Goal: Transaction & Acquisition: Purchase product/service

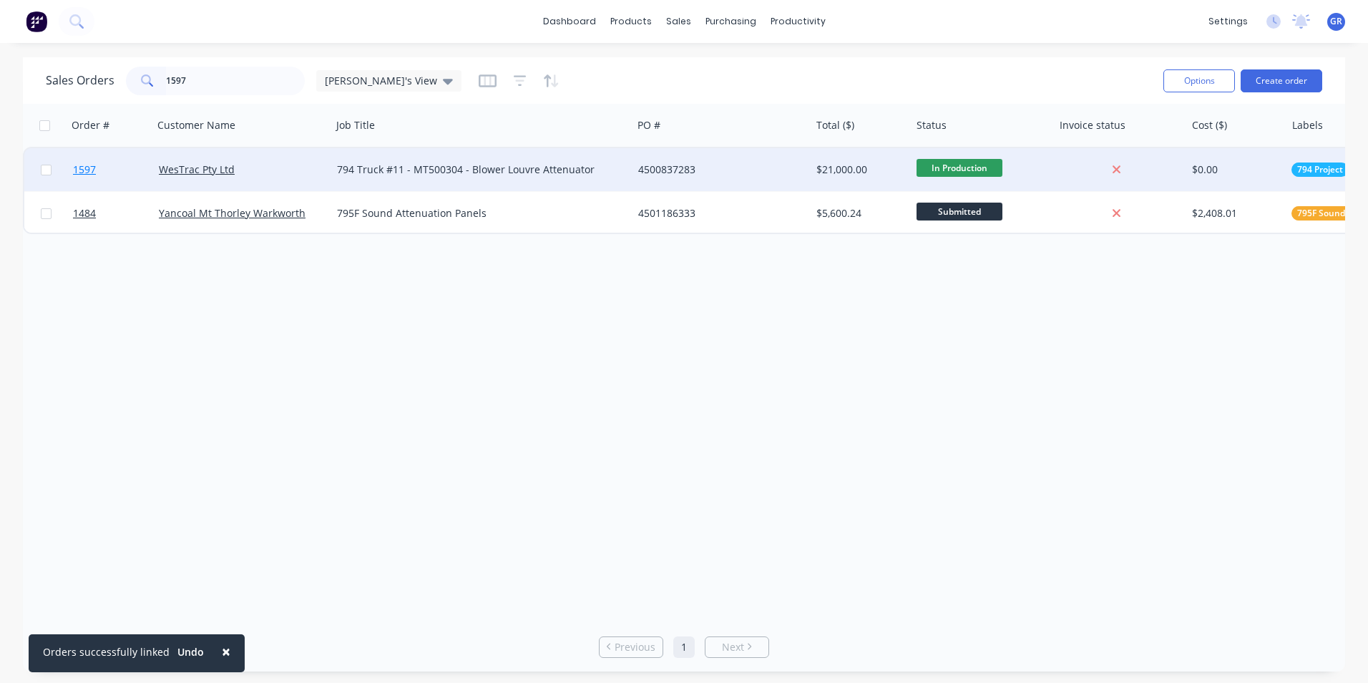
type input "1597"
click at [84, 167] on span "1597" at bounding box center [84, 169] width 23 height 14
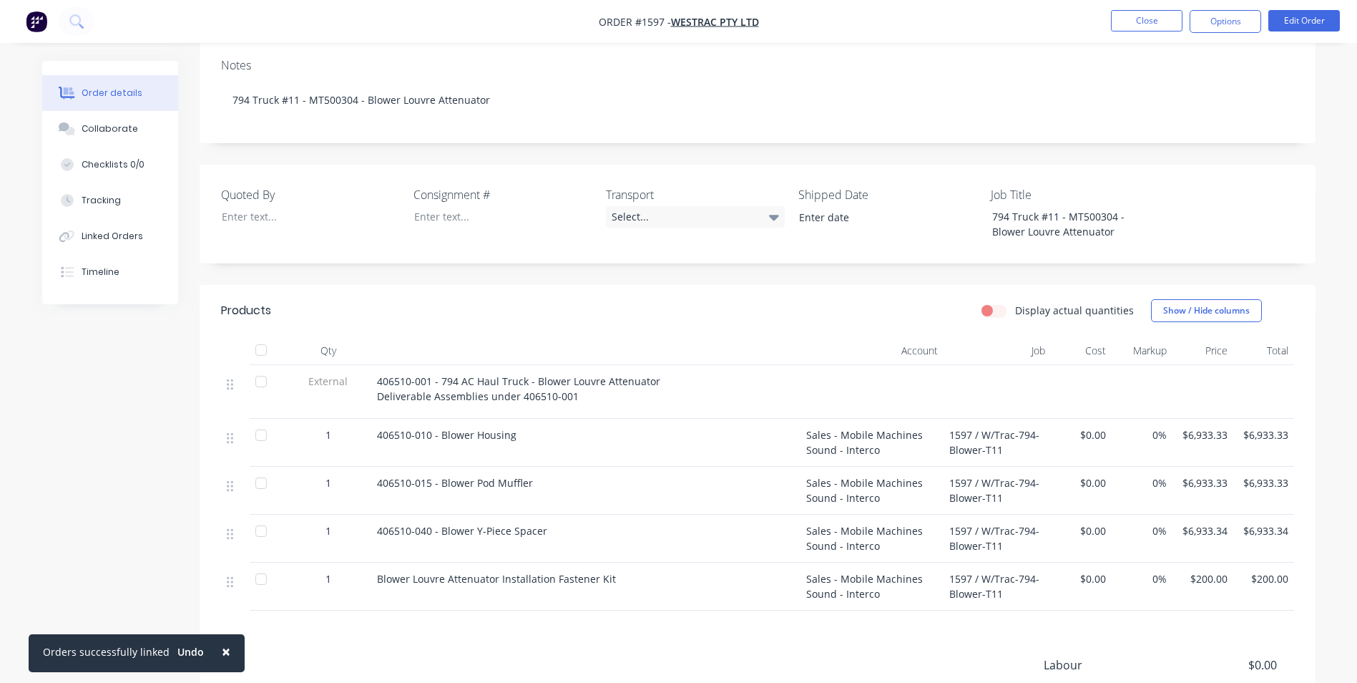
scroll to position [286, 0]
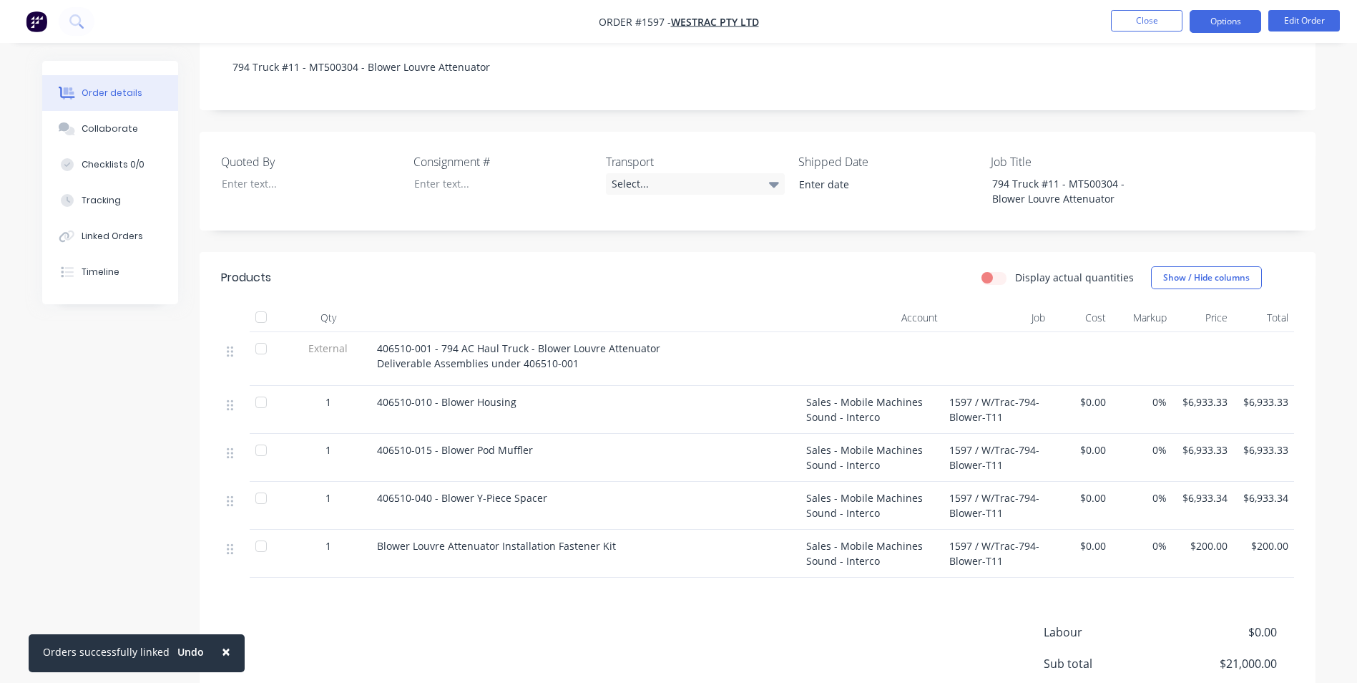
click at [1222, 23] on button "Options" at bounding box center [1226, 21] width 72 height 23
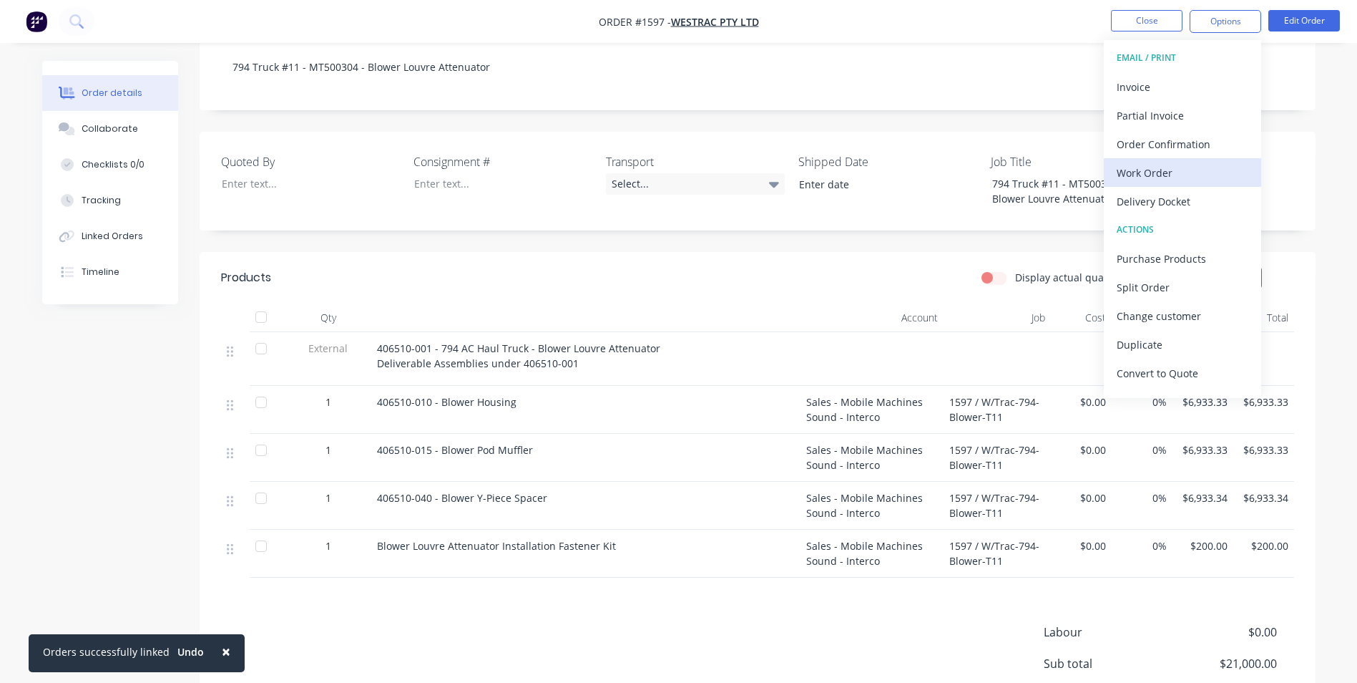
click at [1166, 172] on div "Work Order" at bounding box center [1183, 172] width 132 height 21
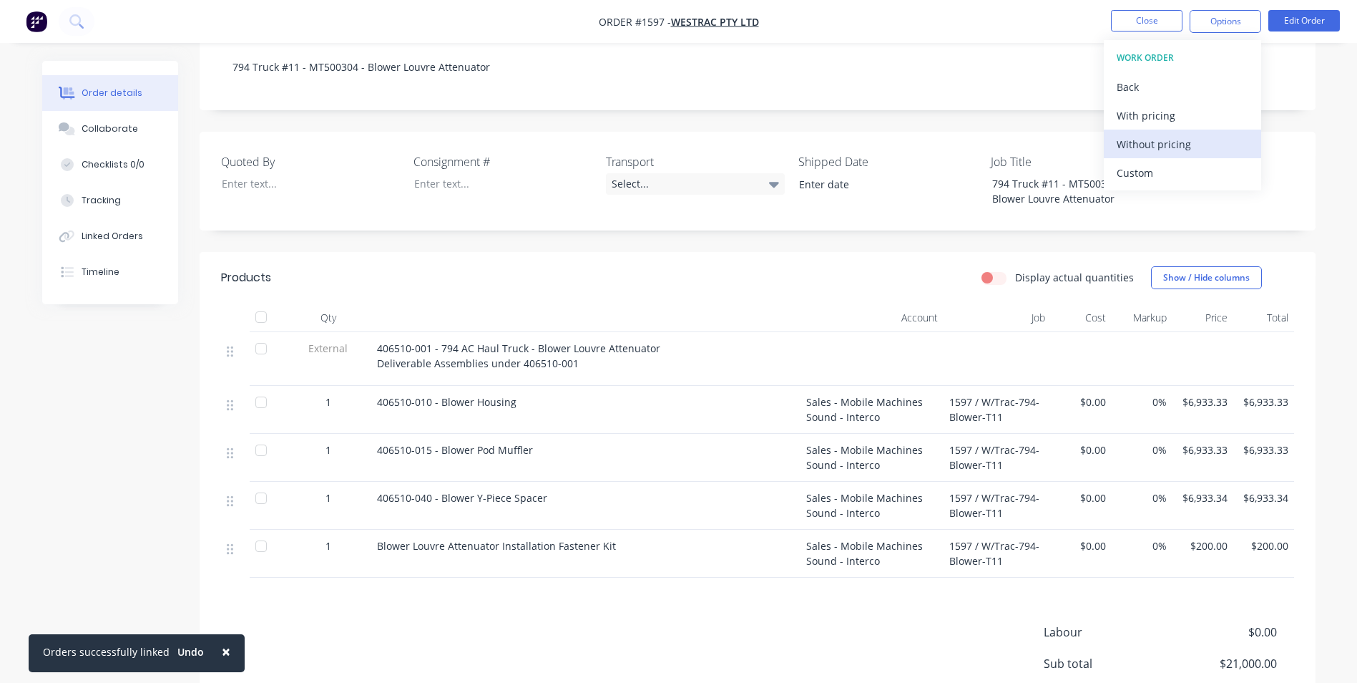
click at [1153, 140] on div "Without pricing" at bounding box center [1183, 144] width 132 height 21
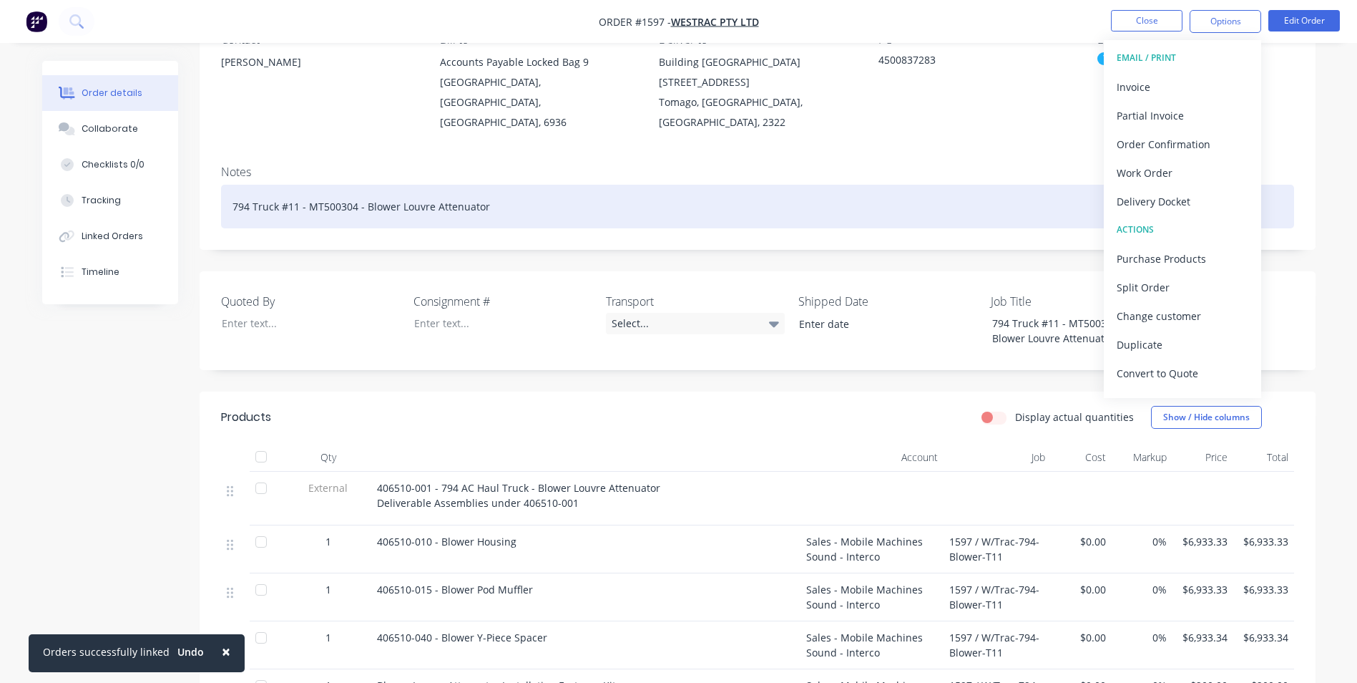
scroll to position [143, 0]
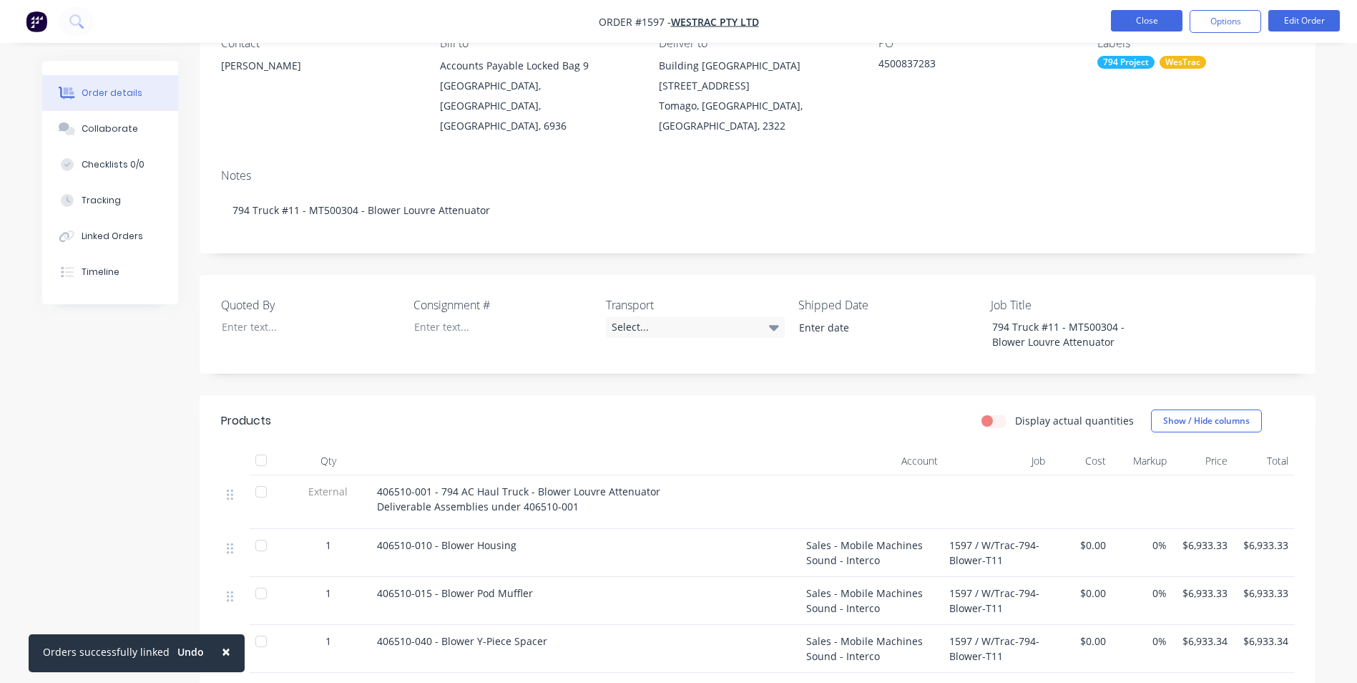
click at [1152, 15] on button "Close" at bounding box center [1147, 20] width 72 height 21
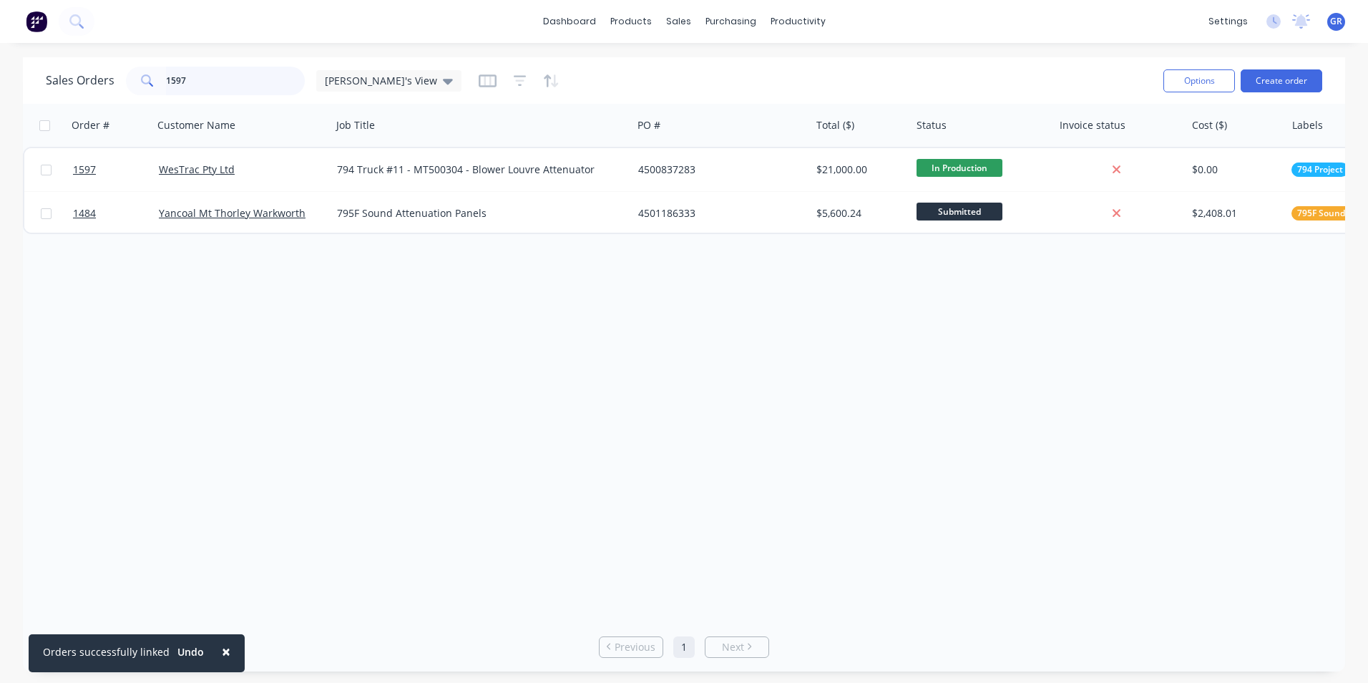
drag, startPoint x: 196, startPoint y: 72, endPoint x: 150, endPoint y: 79, distance: 46.2
click at [150, 79] on div "1597" at bounding box center [215, 81] width 179 height 29
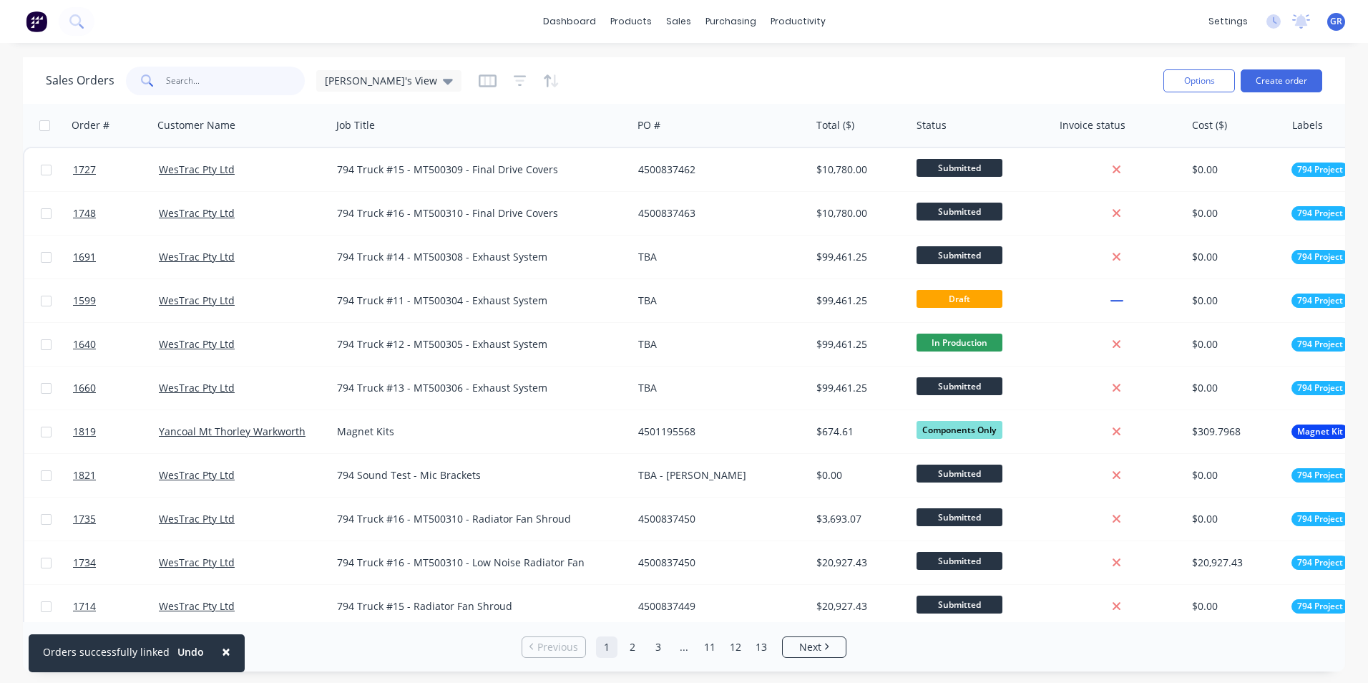
click at [177, 79] on input "text" at bounding box center [236, 81] width 140 height 29
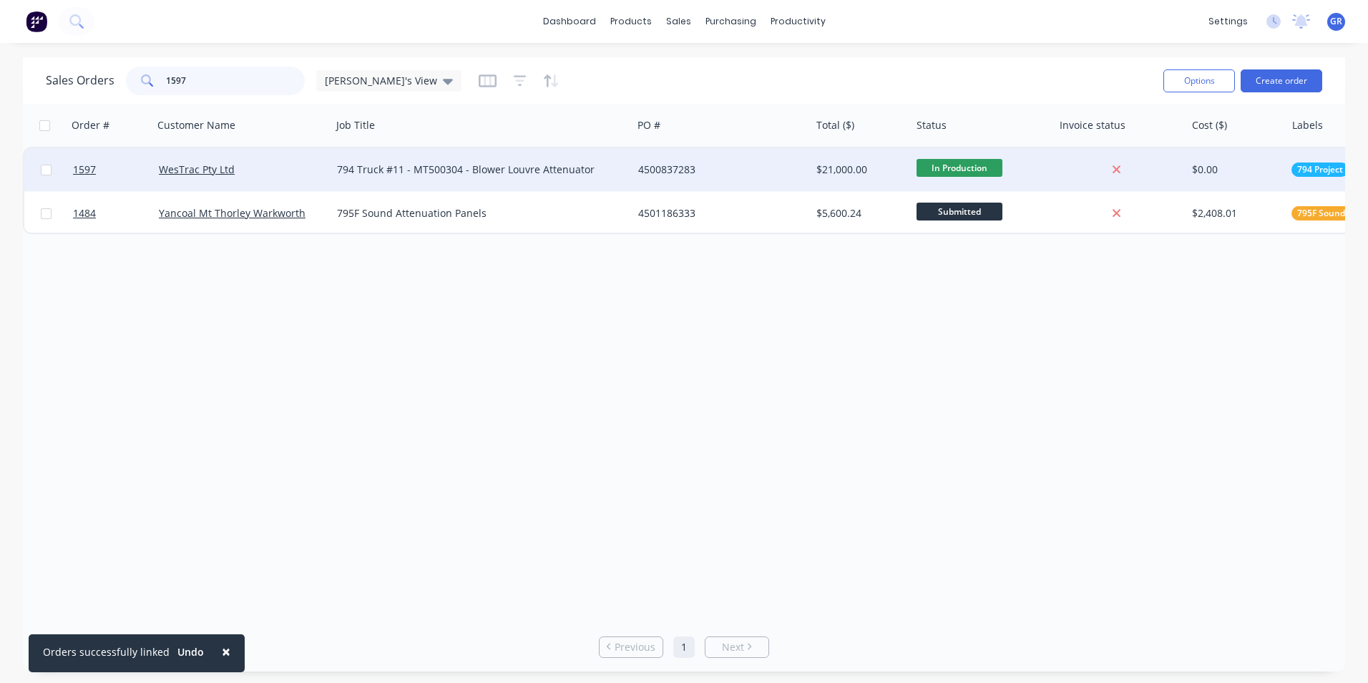
type input "1597"
drag, startPoint x: 702, startPoint y: 165, endPoint x: 638, endPoint y: 175, distance: 64.4
click at [638, 175] on div "4500837283" at bounding box center [717, 169] width 159 height 14
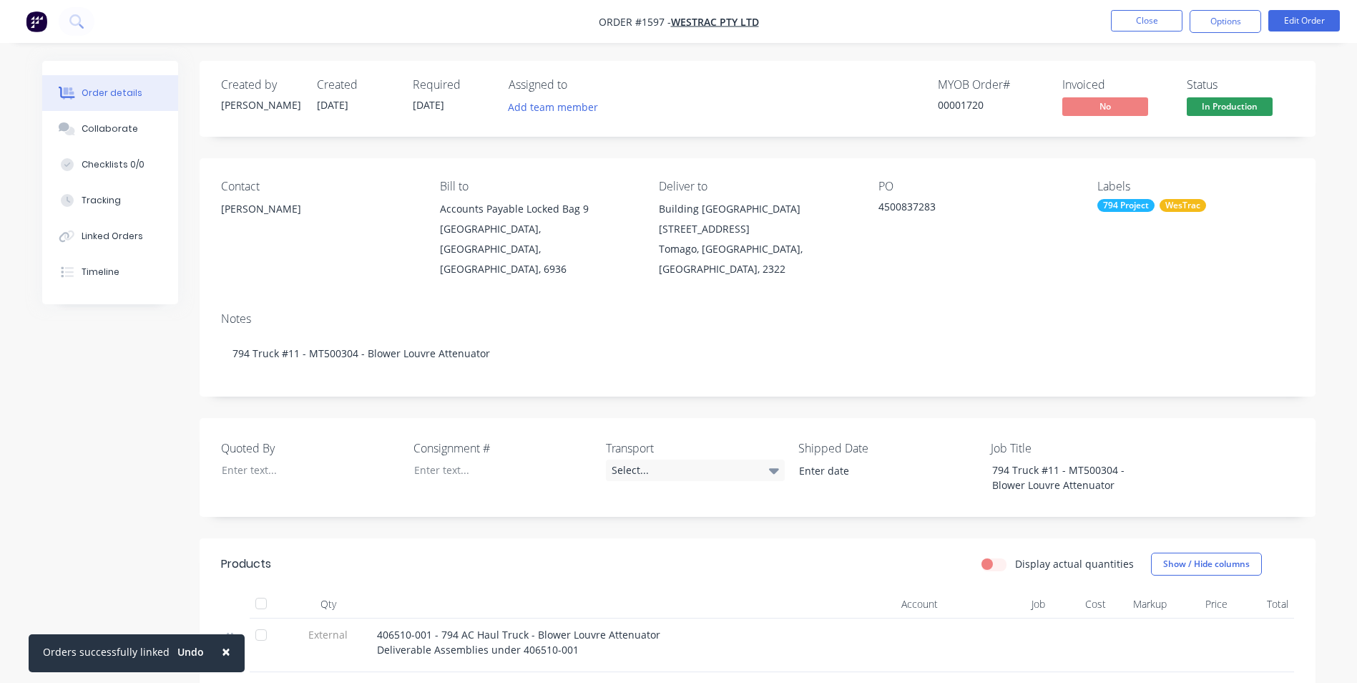
drag, startPoint x: 939, startPoint y: 205, endPoint x: 883, endPoint y: 208, distance: 56.6
click at [883, 208] on div "4500837283" at bounding box center [968, 209] width 179 height 20
copy div "4500837283"
click at [1156, 19] on button "Close" at bounding box center [1147, 20] width 72 height 21
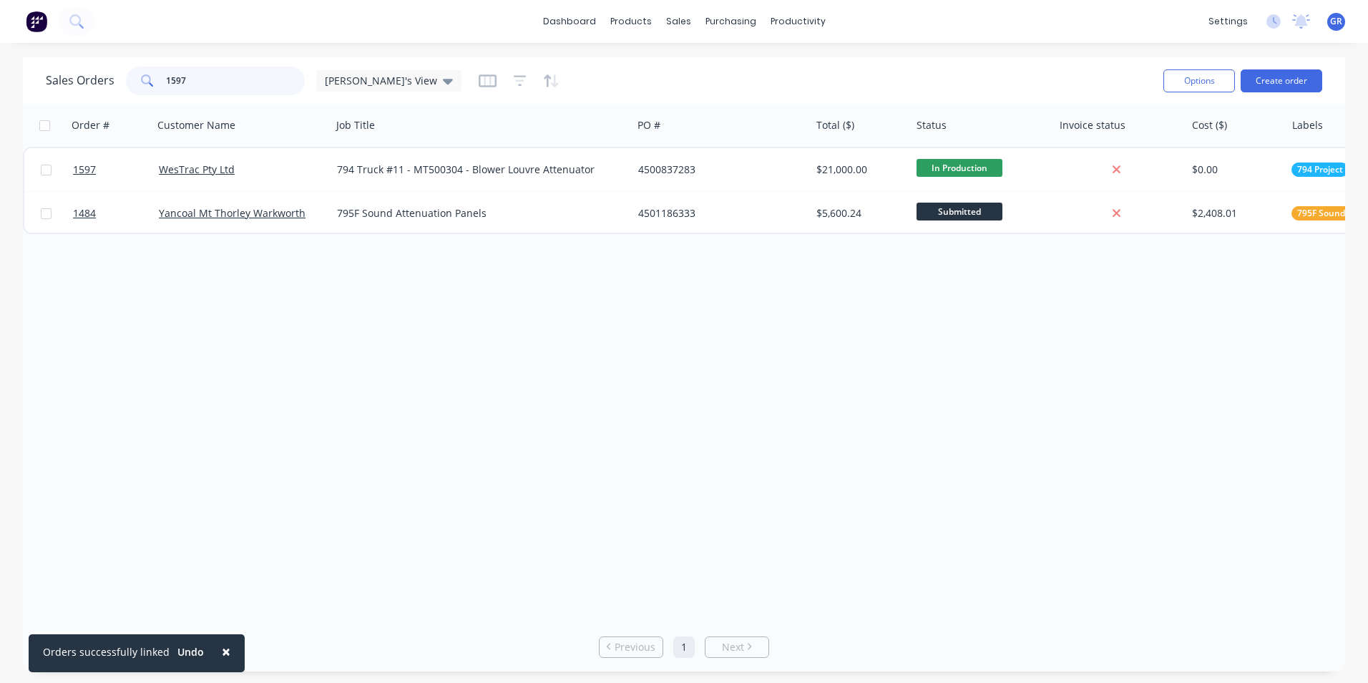
click at [140, 77] on div "1597" at bounding box center [215, 81] width 179 height 29
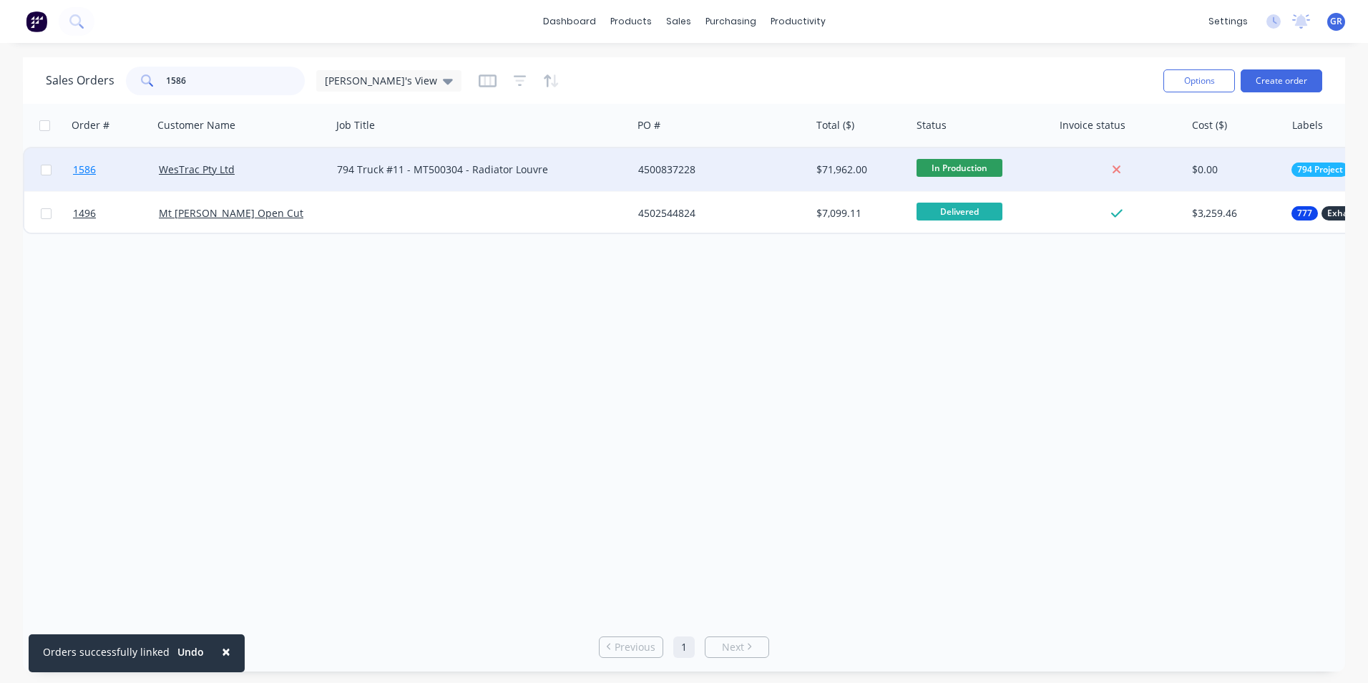
type input "1586"
click at [77, 169] on span "1586" at bounding box center [84, 169] width 23 height 14
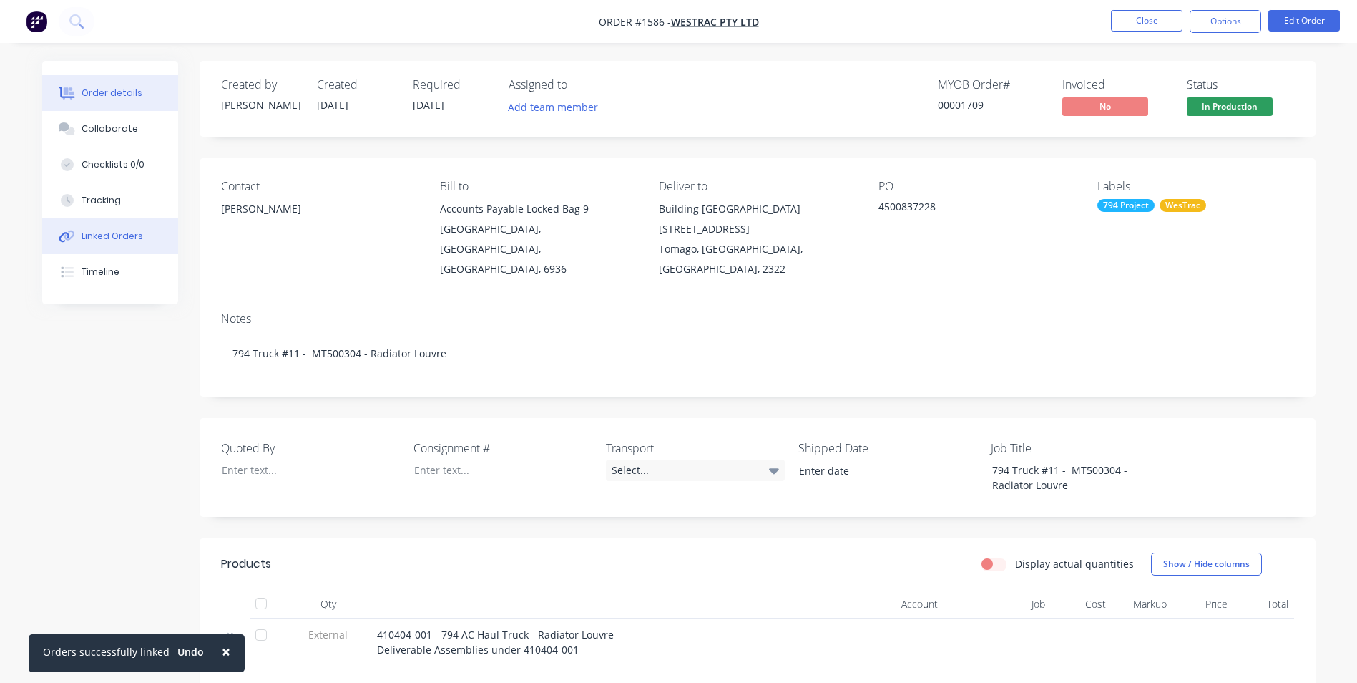
click at [109, 237] on div "Linked Orders" at bounding box center [113, 236] width 62 height 13
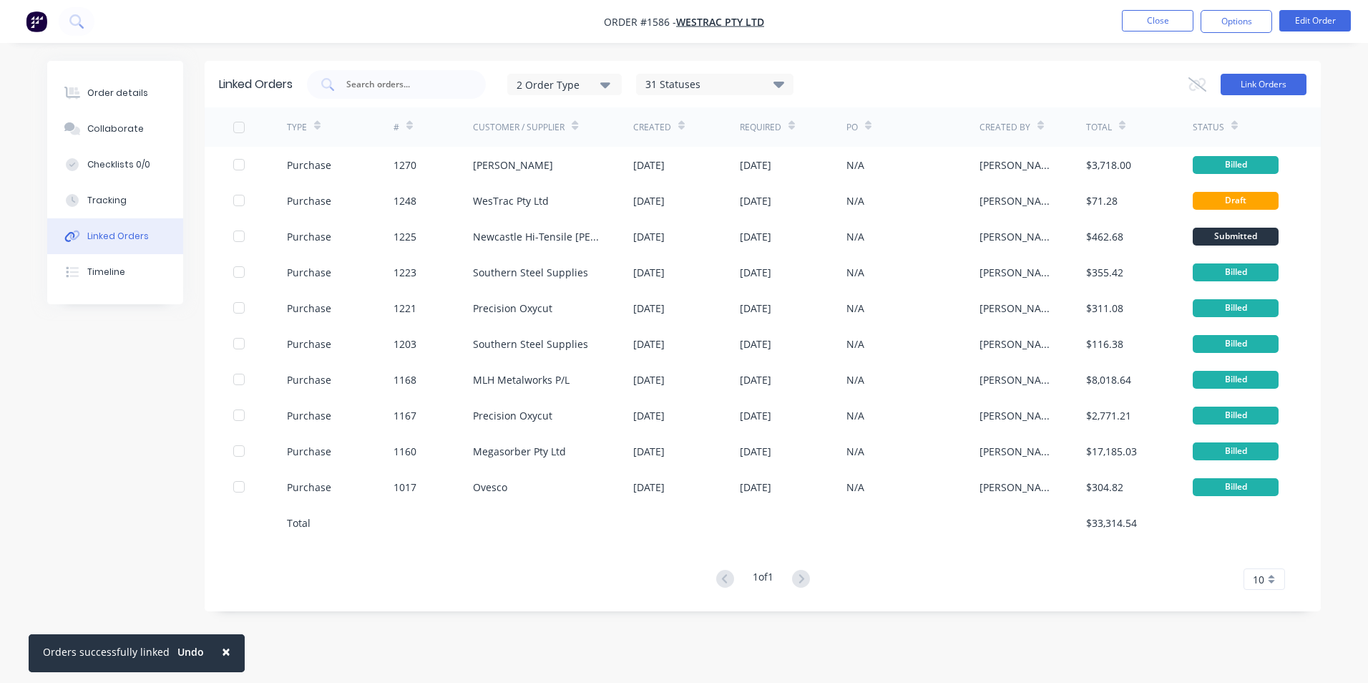
click at [1250, 81] on button "Link Orders" at bounding box center [1264, 84] width 86 height 21
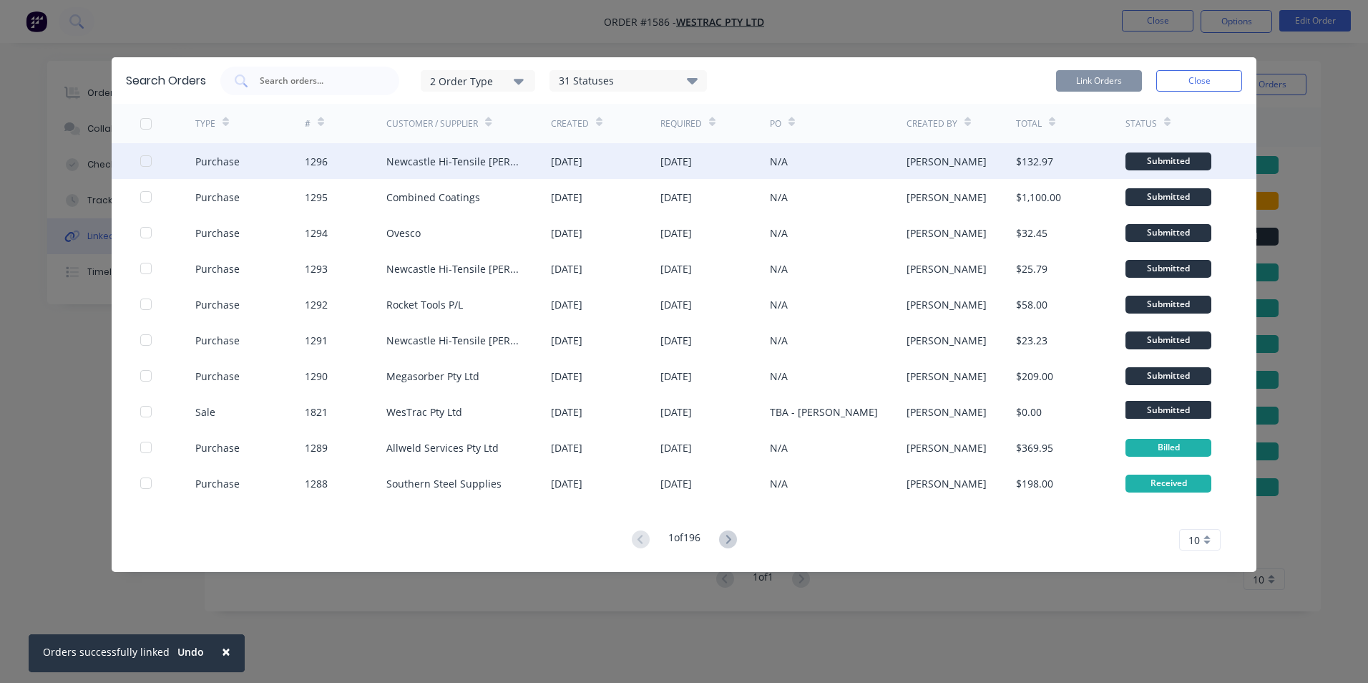
click at [145, 160] on div at bounding box center [146, 161] width 29 height 29
click at [1105, 79] on button "Link Orders" at bounding box center [1099, 80] width 86 height 21
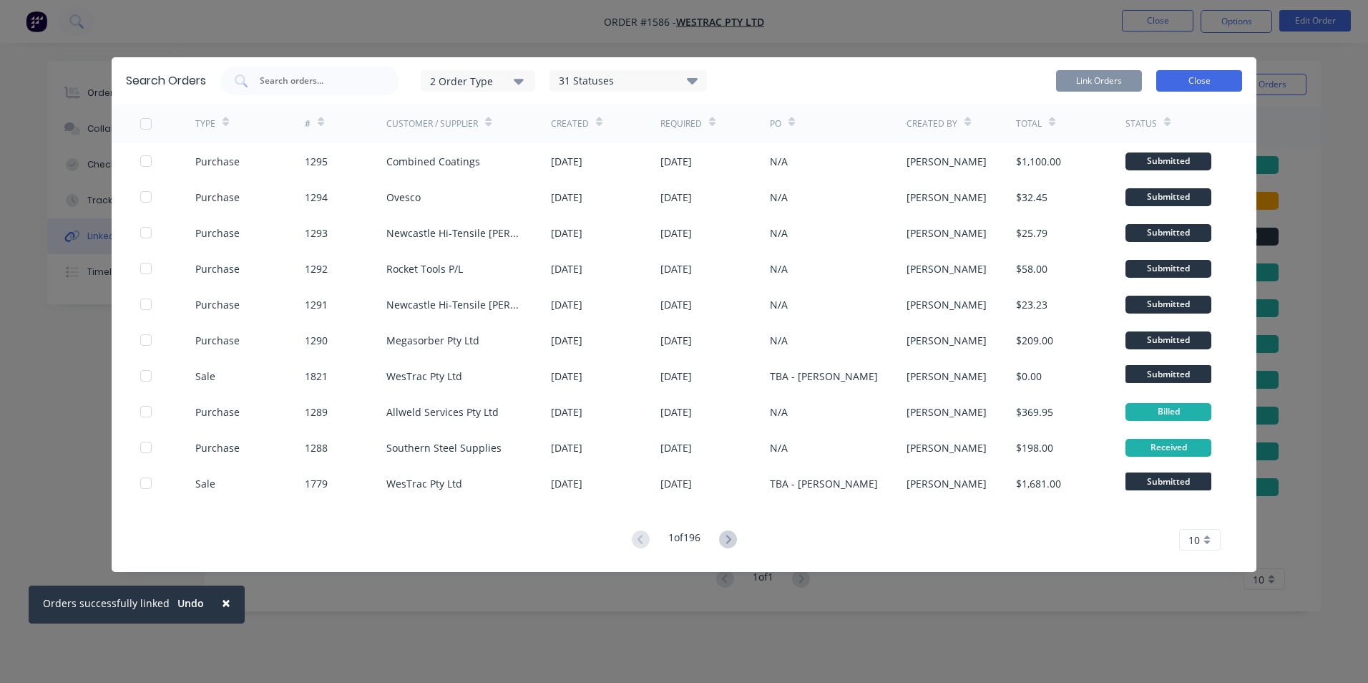
click at [1197, 75] on button "Close" at bounding box center [1199, 80] width 86 height 21
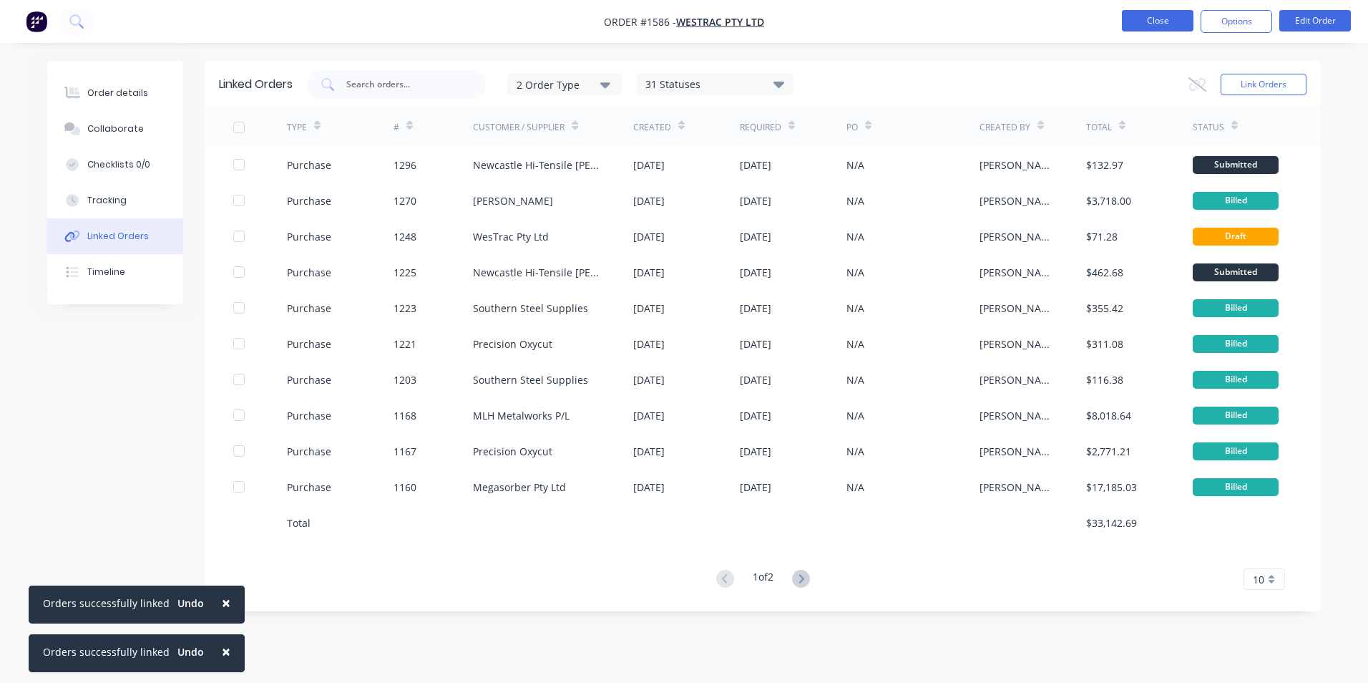
click at [1158, 19] on button "Close" at bounding box center [1158, 20] width 72 height 21
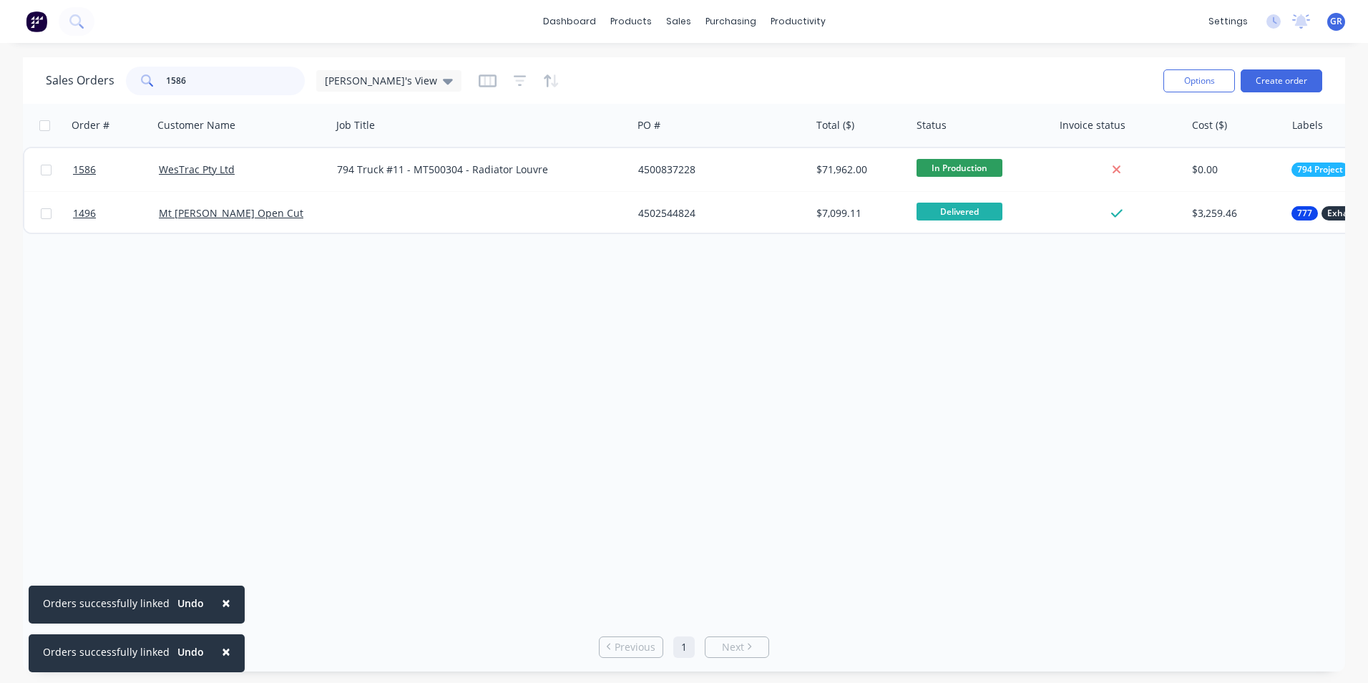
drag, startPoint x: 186, startPoint y: 81, endPoint x: 149, endPoint y: 84, distance: 37.4
click at [149, 84] on div "1586" at bounding box center [215, 81] width 179 height 29
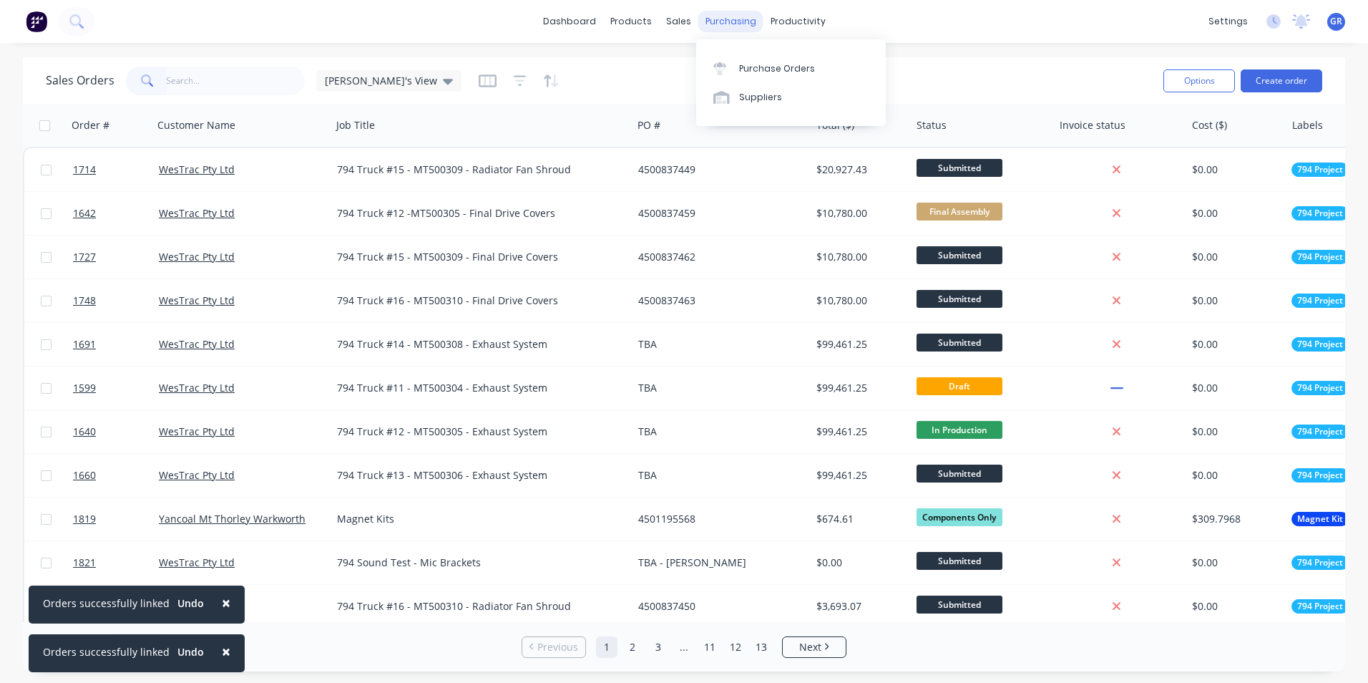
drag, startPoint x: 725, startPoint y: 19, endPoint x: 740, endPoint y: 28, distance: 17.3
click at [725, 19] on div "purchasing" at bounding box center [730, 21] width 65 height 21
click at [771, 71] on div "Purchase Orders" at bounding box center [777, 68] width 76 height 13
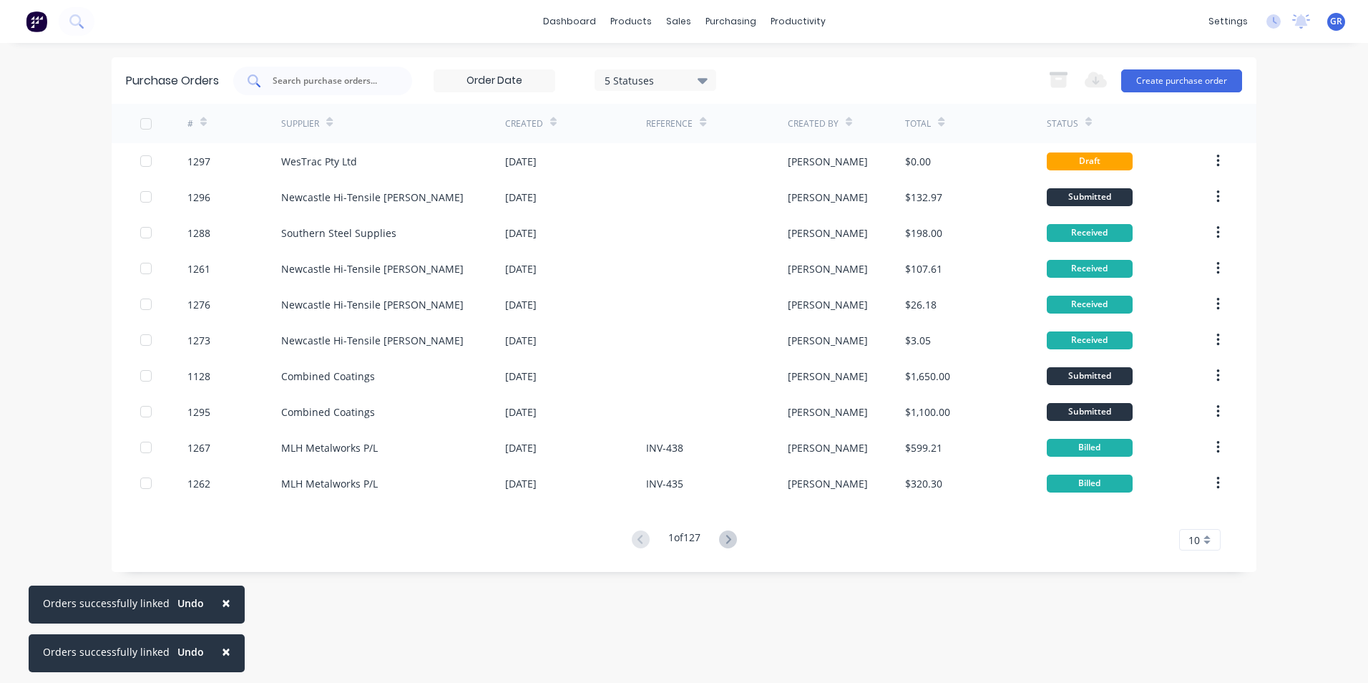
click at [301, 74] on input "text" at bounding box center [330, 81] width 119 height 14
type input "1257"
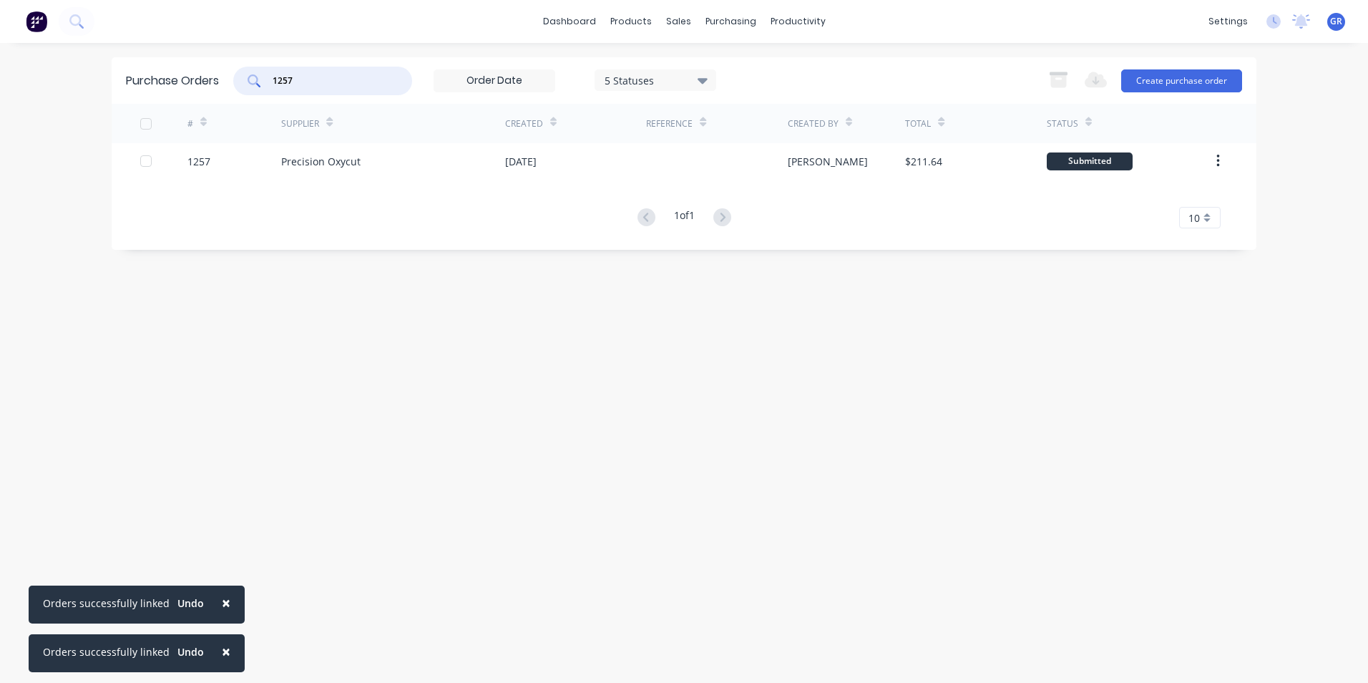
drag, startPoint x: 301, startPoint y: 81, endPoint x: 260, endPoint y: 83, distance: 40.8
click at [260, 83] on div "1257" at bounding box center [322, 81] width 179 height 29
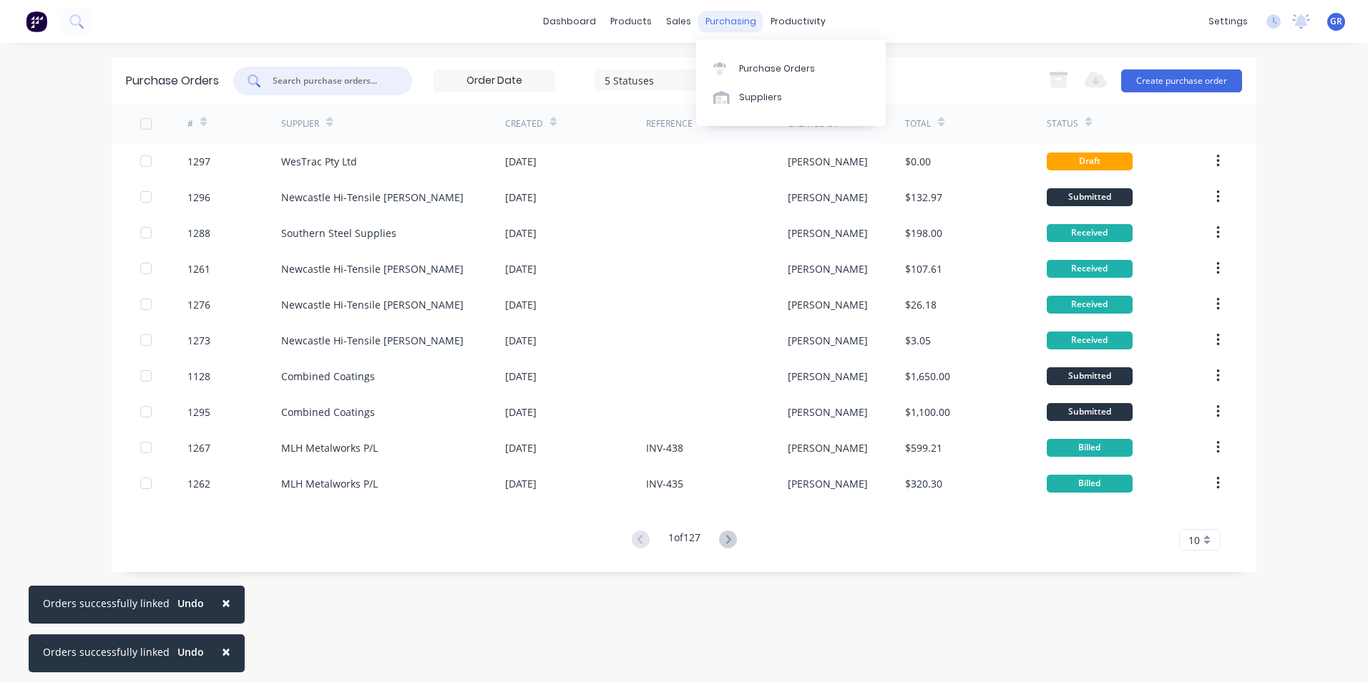
click at [724, 23] on div "purchasing" at bounding box center [730, 21] width 65 height 21
click at [772, 64] on div "Purchase Orders" at bounding box center [777, 68] width 76 height 13
click at [733, 69] on div "Sales Orders" at bounding box center [731, 68] width 59 height 13
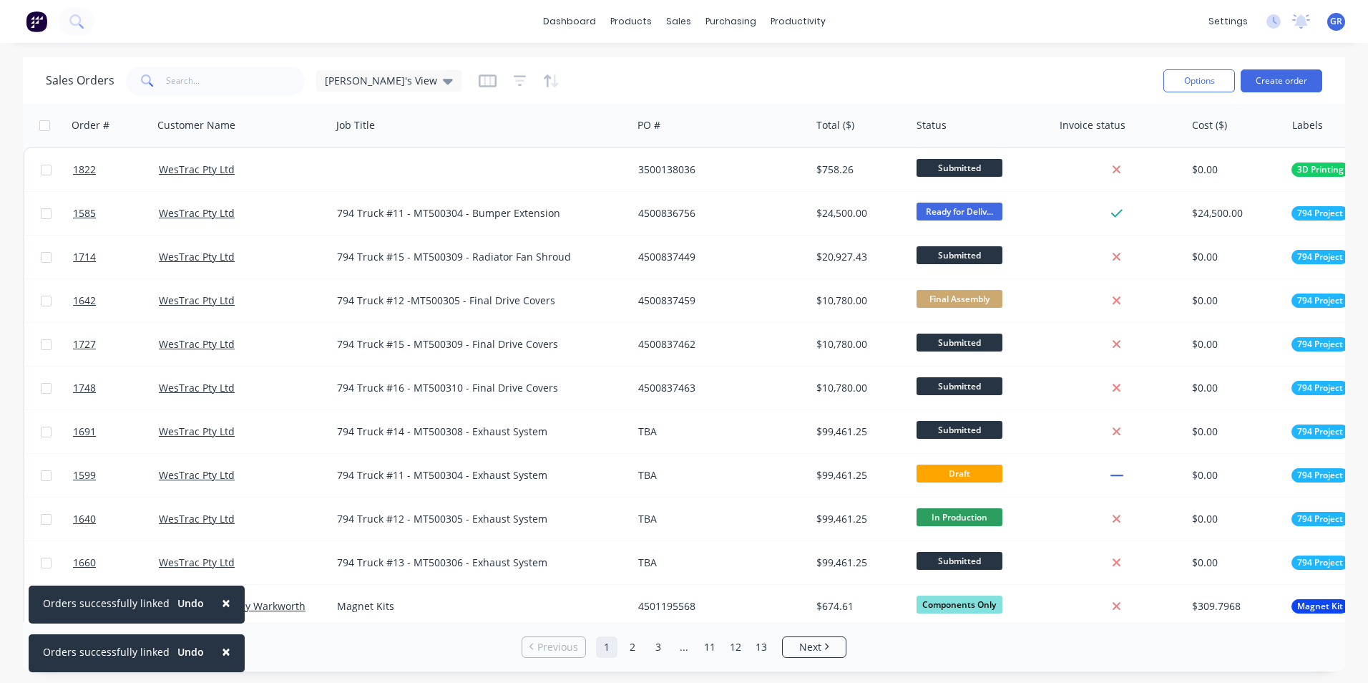
click at [155, 81] on span at bounding box center [146, 81] width 40 height 29
click at [172, 79] on input "text" at bounding box center [236, 81] width 140 height 29
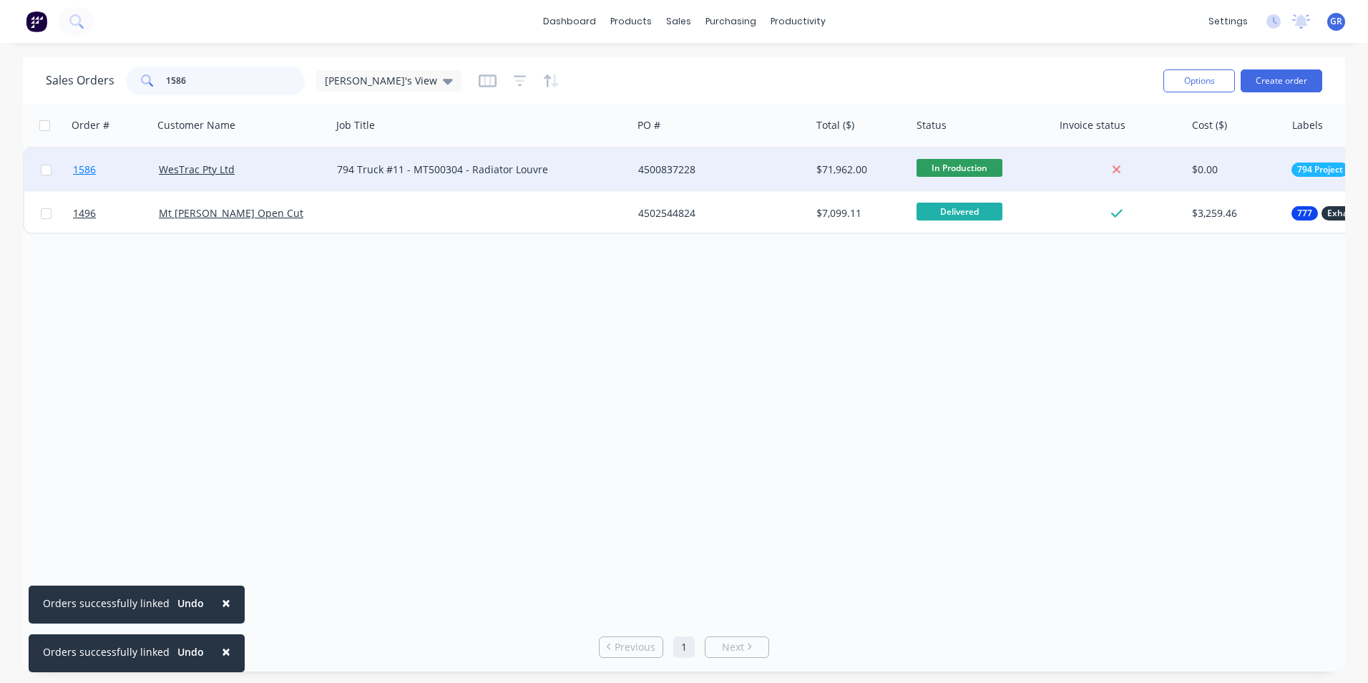
type input "1586"
click at [93, 170] on span "1586" at bounding box center [84, 169] width 23 height 14
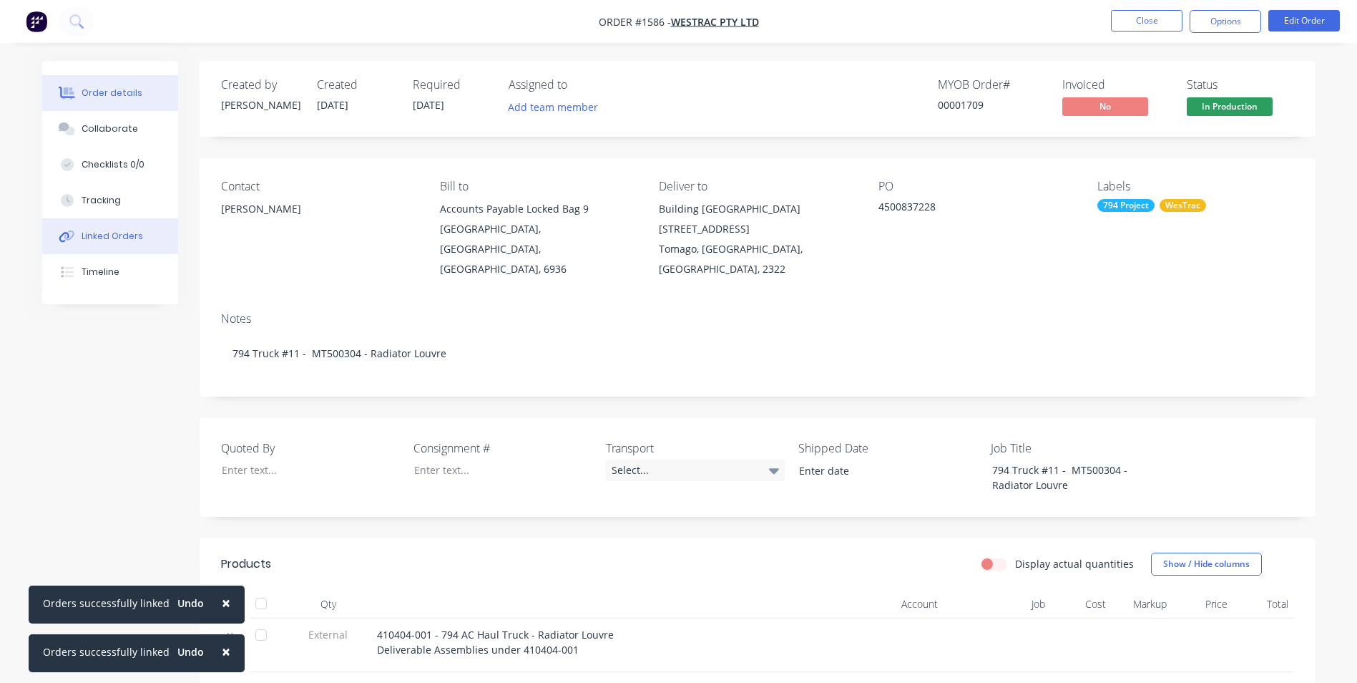
click at [112, 235] on div "Linked Orders" at bounding box center [113, 236] width 62 height 13
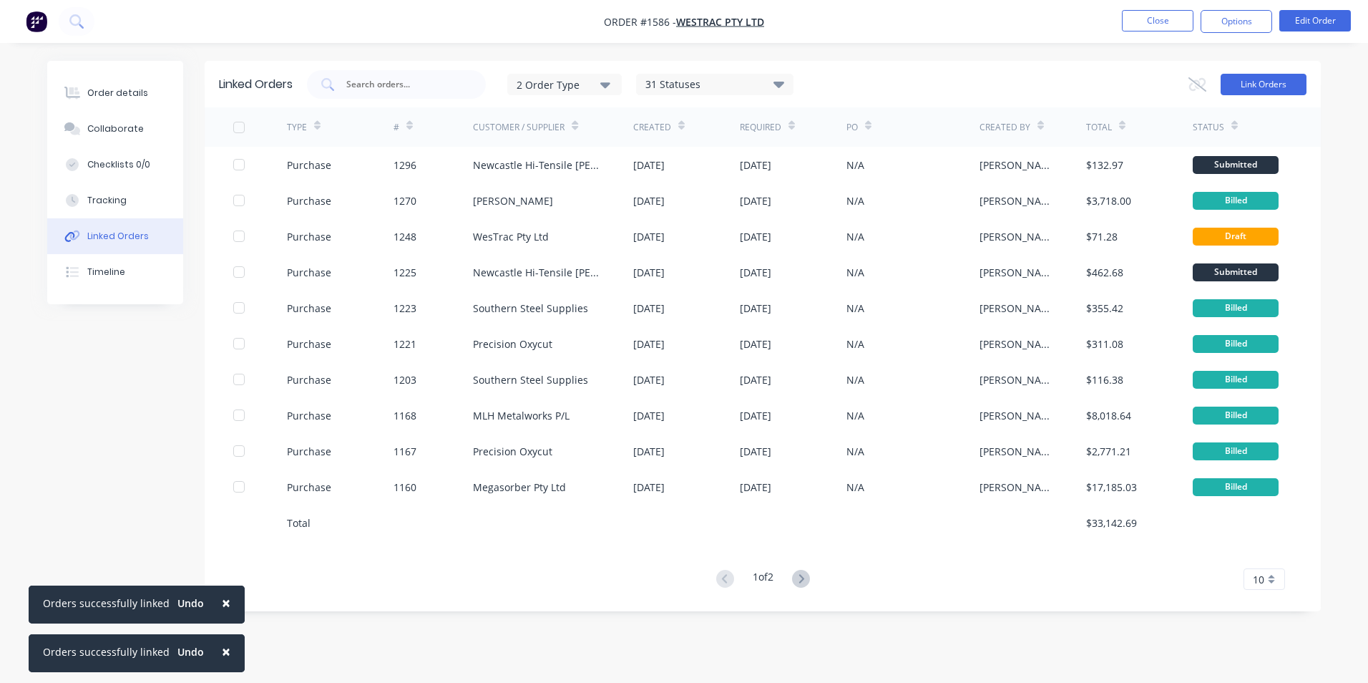
click at [1244, 87] on button "Link Orders" at bounding box center [1264, 84] width 86 height 21
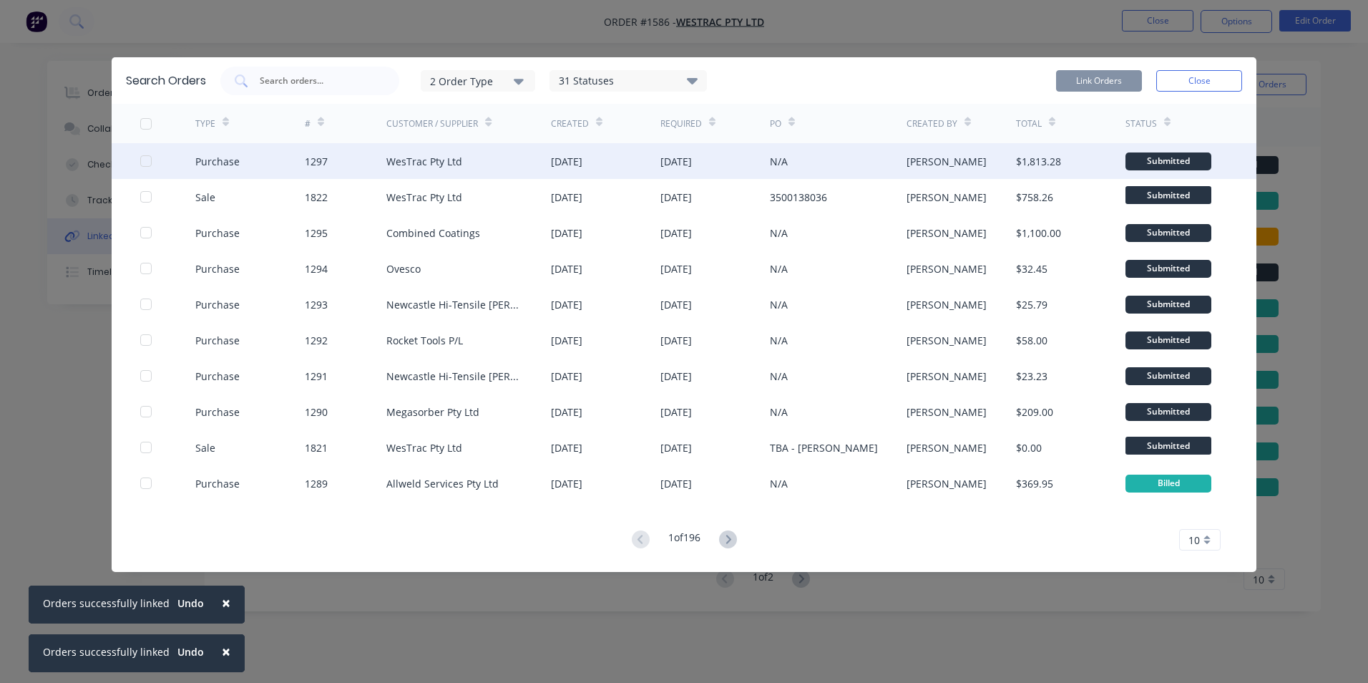
click at [142, 157] on div at bounding box center [146, 161] width 29 height 29
click at [1103, 75] on button "Link Orders" at bounding box center [1099, 80] width 86 height 21
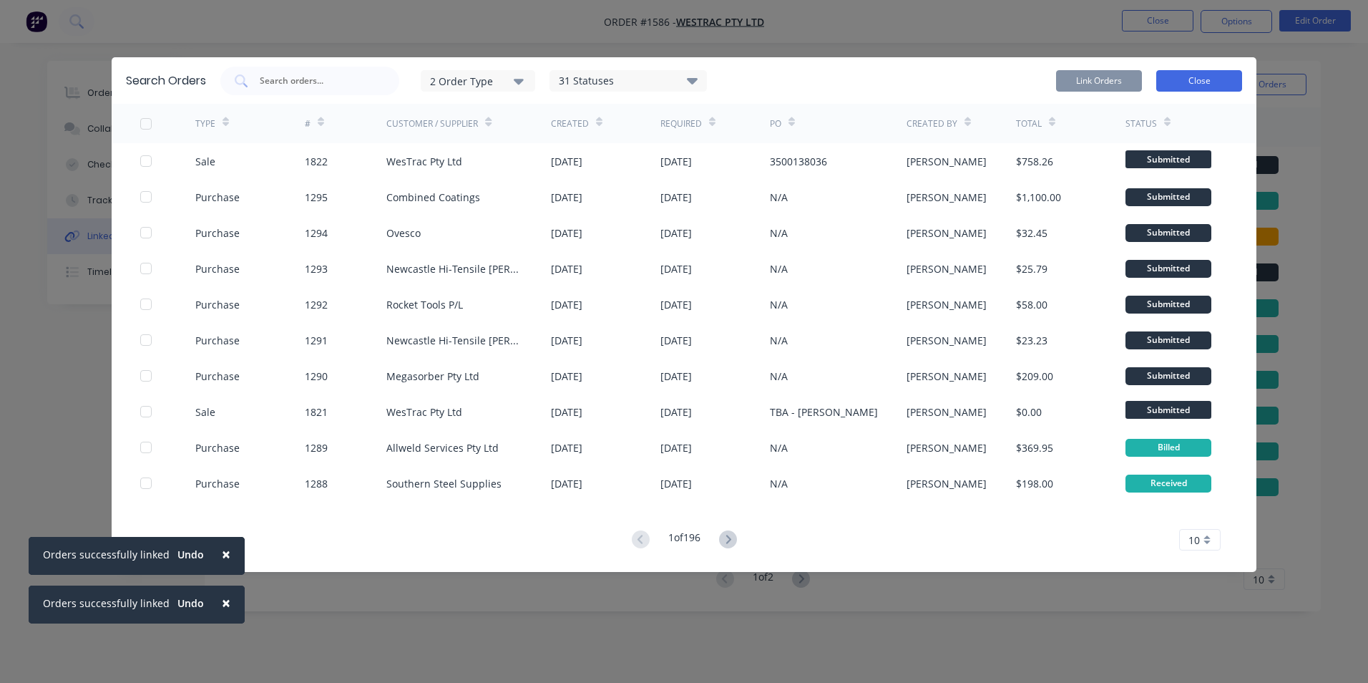
click at [1208, 81] on button "Close" at bounding box center [1199, 80] width 86 height 21
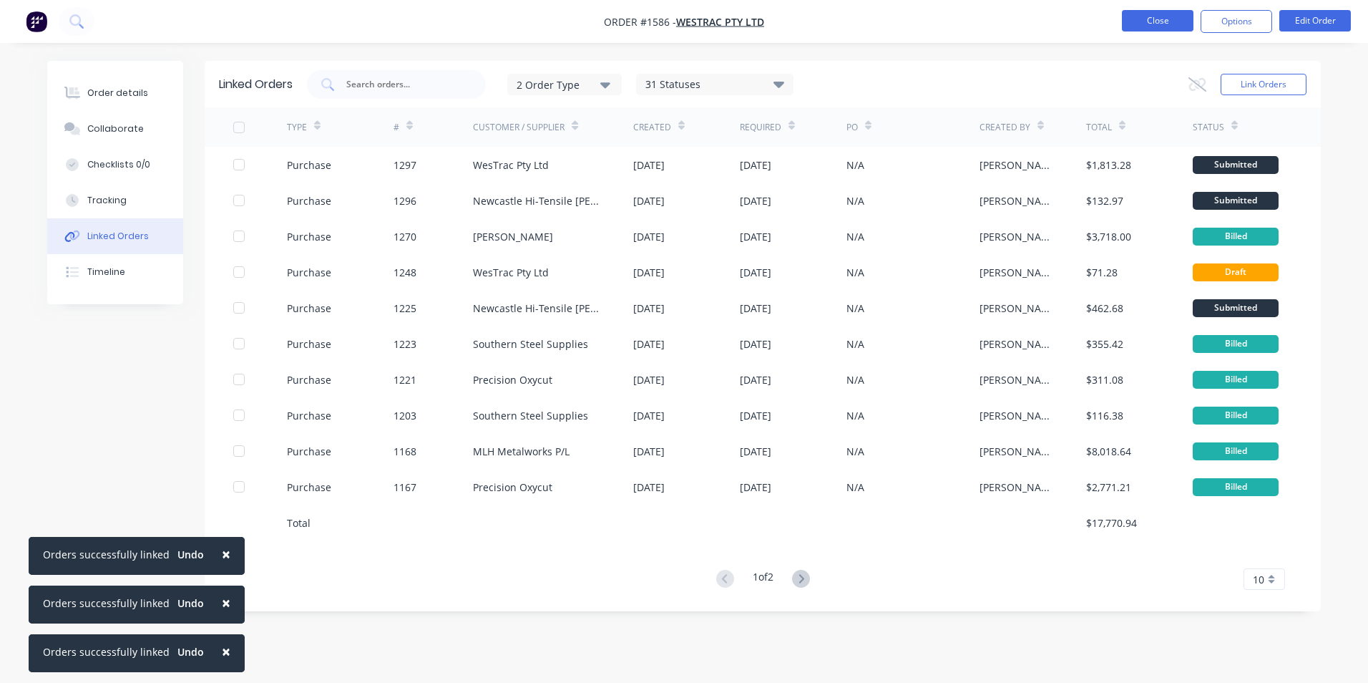
click at [1168, 19] on button "Close" at bounding box center [1158, 20] width 72 height 21
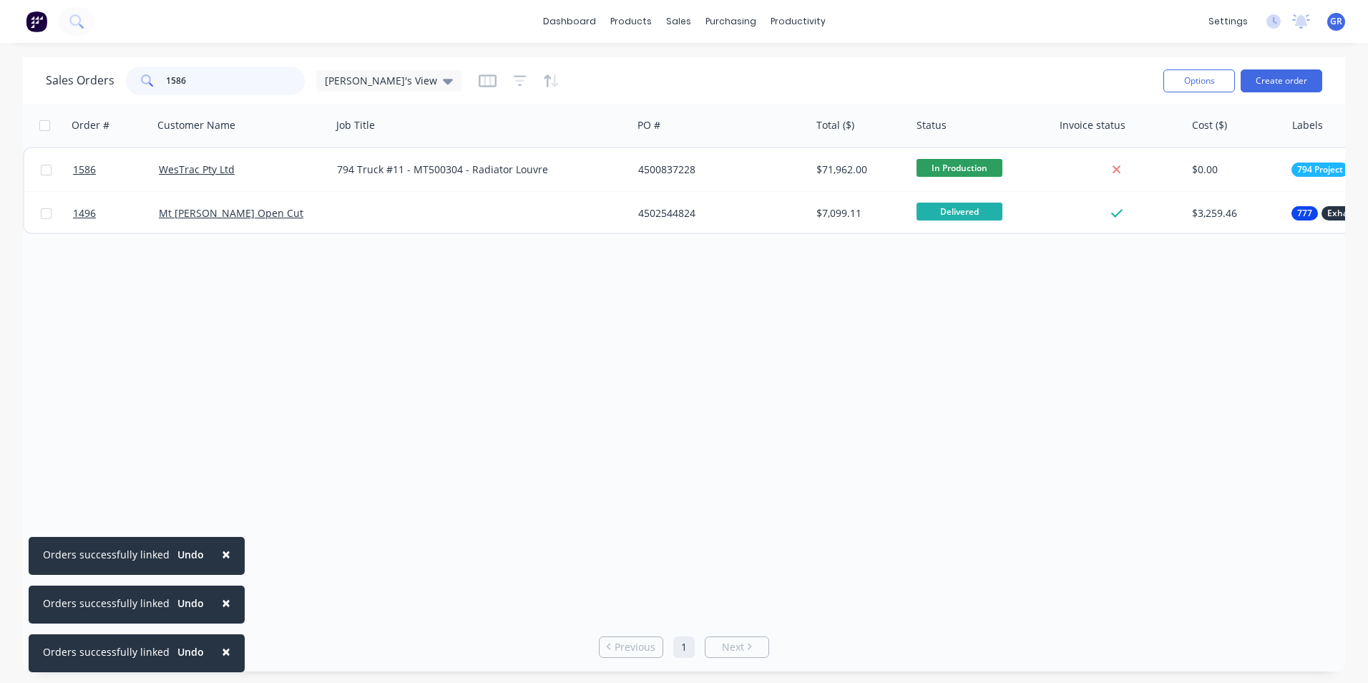
click at [193, 69] on input "1586" at bounding box center [236, 81] width 140 height 29
drag, startPoint x: 193, startPoint y: 76, endPoint x: 150, endPoint y: 81, distance: 43.2
click at [150, 81] on div "1586" at bounding box center [215, 81] width 179 height 29
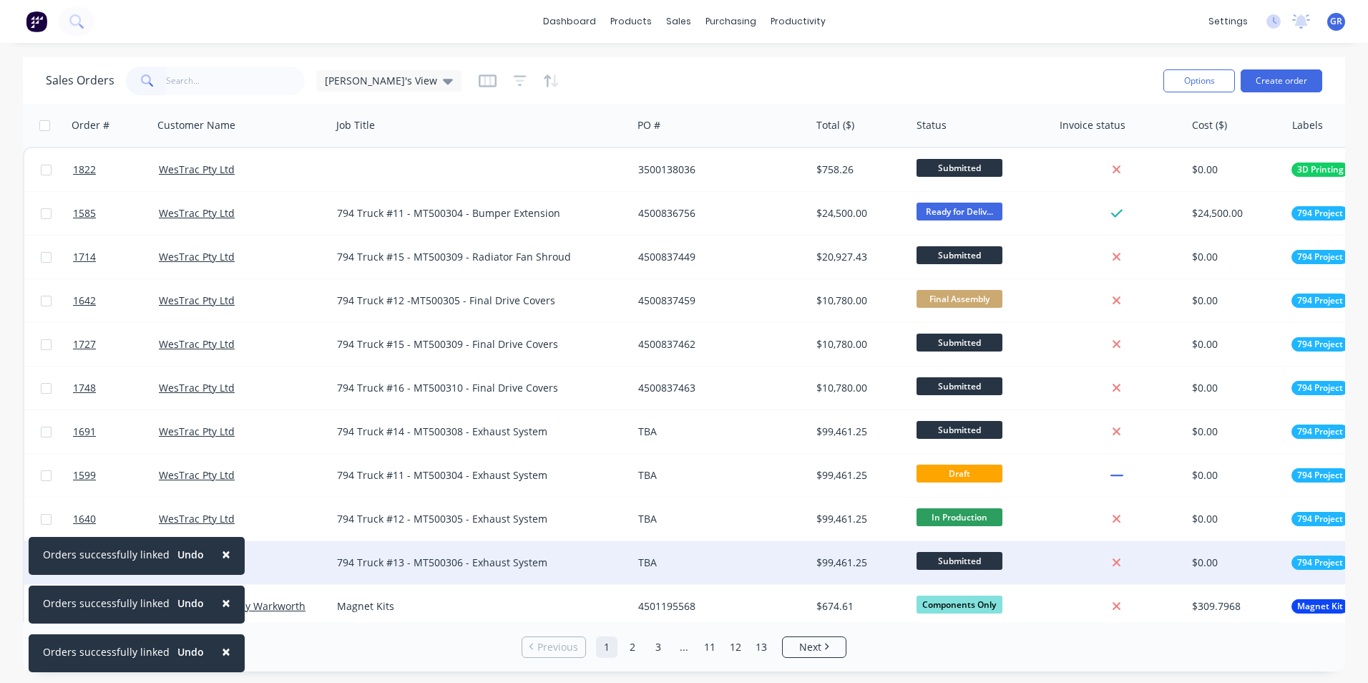
drag, startPoint x: 220, startPoint y: 553, endPoint x: 225, endPoint y: 566, distance: 13.8
click at [222, 553] on span "×" at bounding box center [226, 554] width 9 height 20
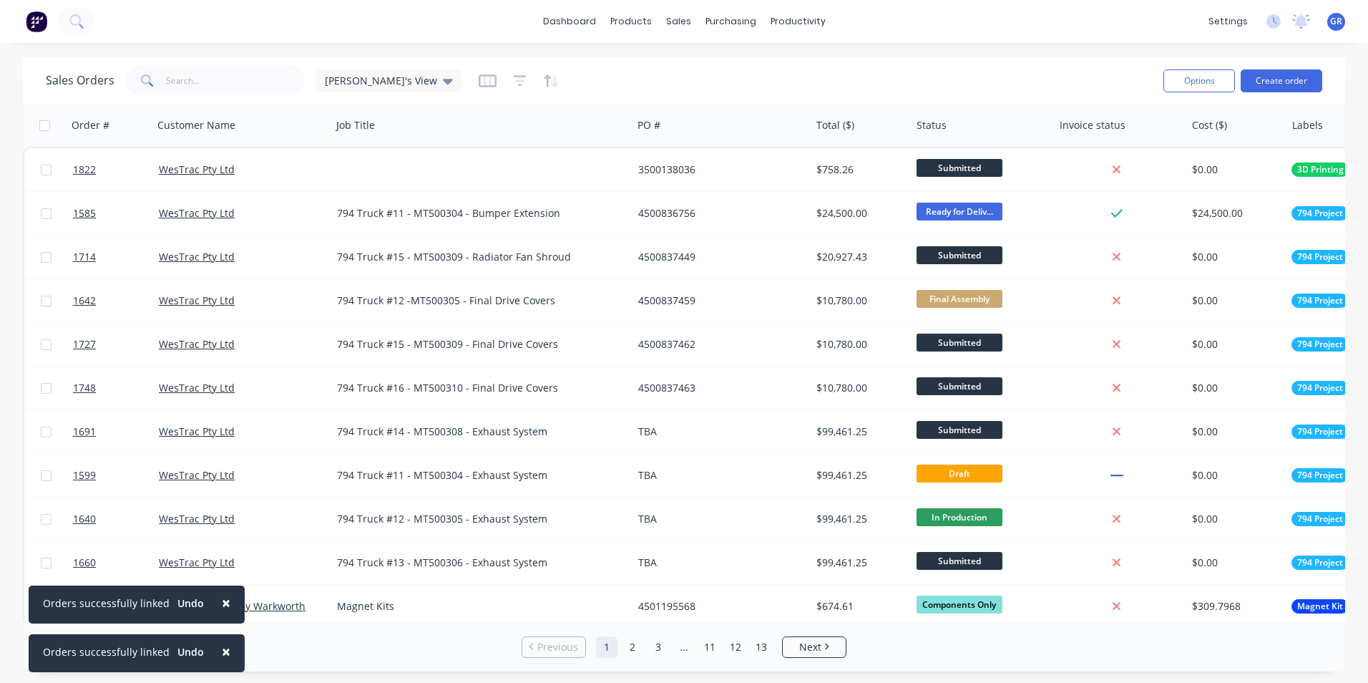
click at [222, 602] on span "×" at bounding box center [226, 602] width 9 height 20
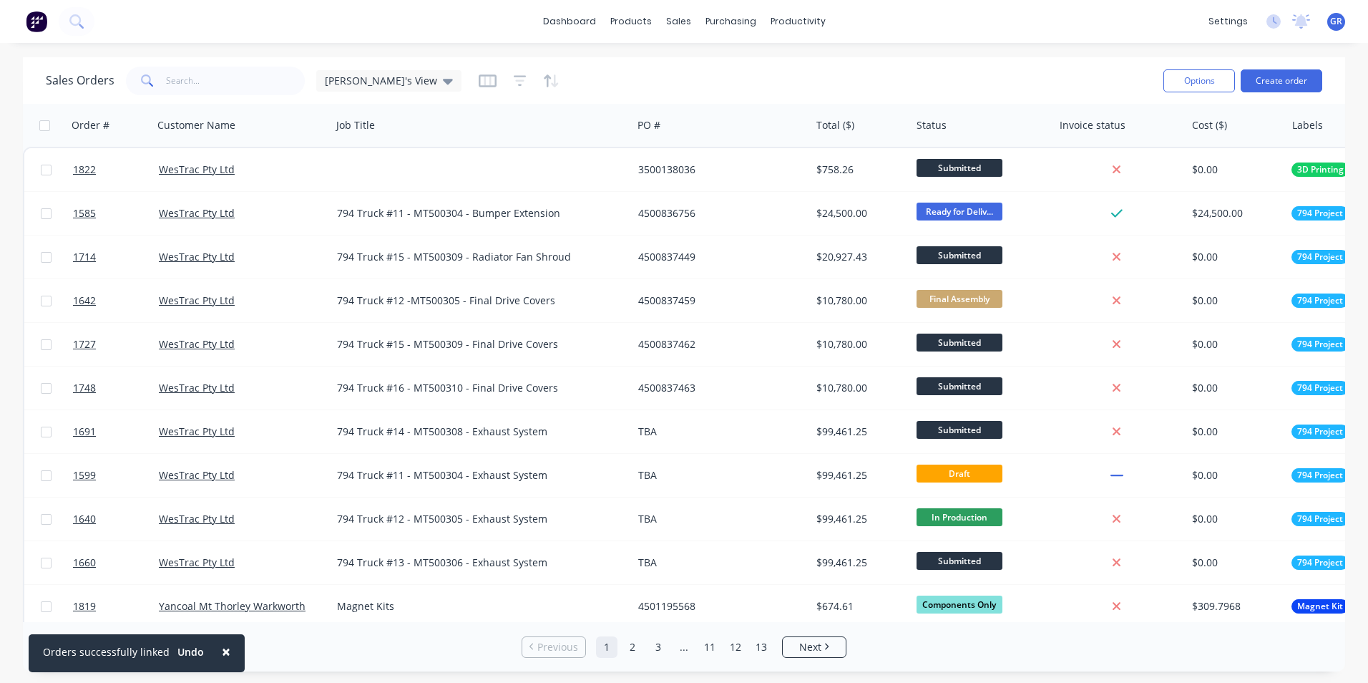
click at [223, 649] on span "×" at bounding box center [226, 651] width 9 height 20
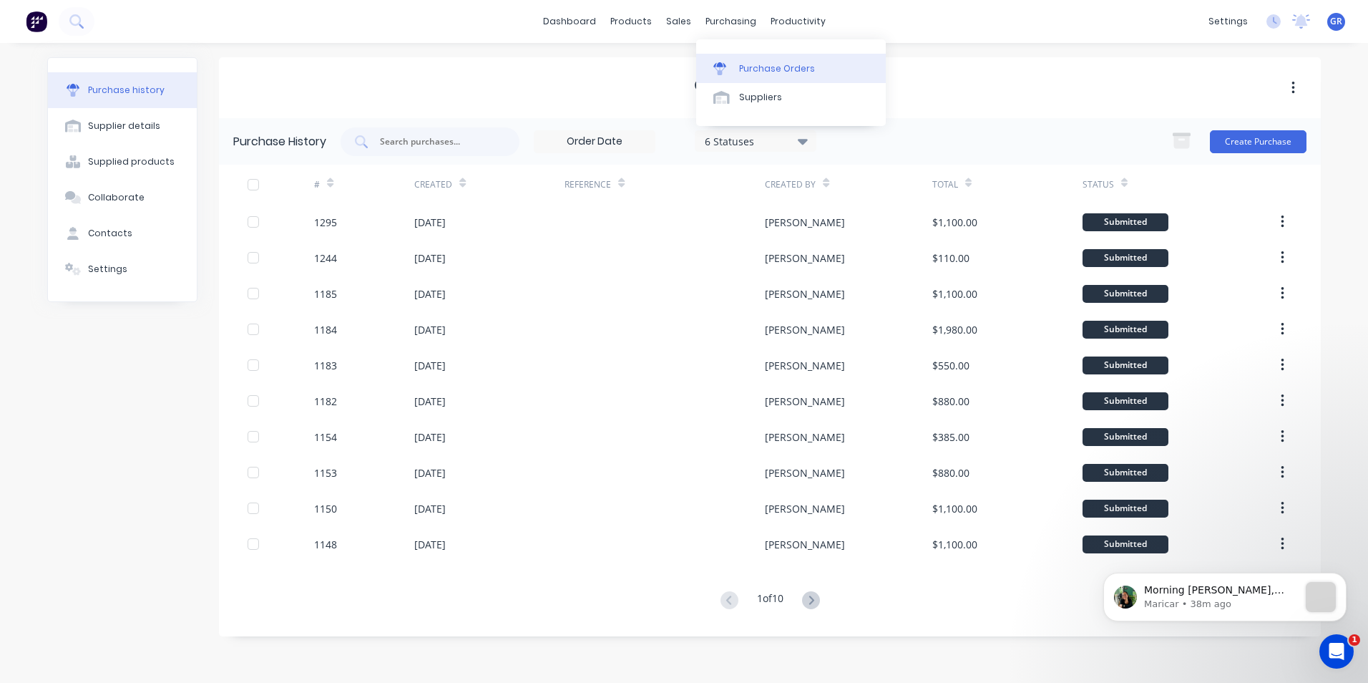
click at [776, 72] on div "Purchase Orders" at bounding box center [777, 68] width 76 height 13
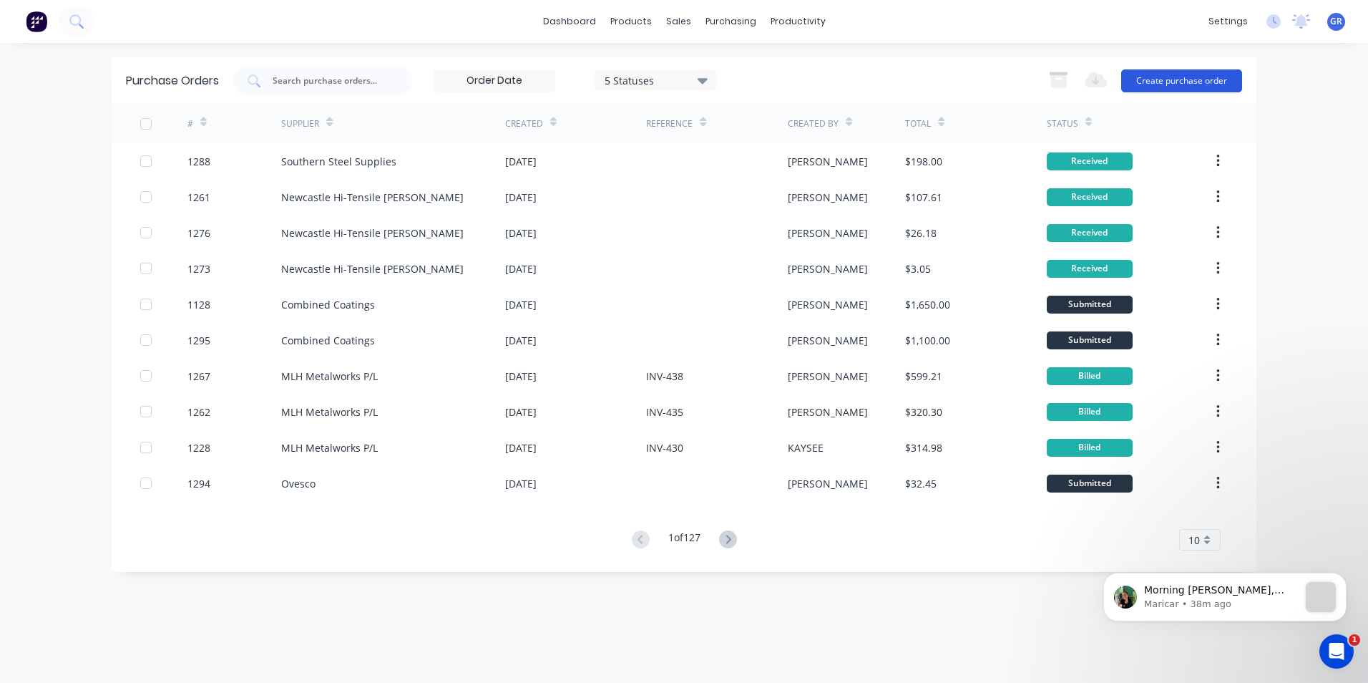
click at [1168, 79] on button "Create purchase order" at bounding box center [1181, 80] width 121 height 23
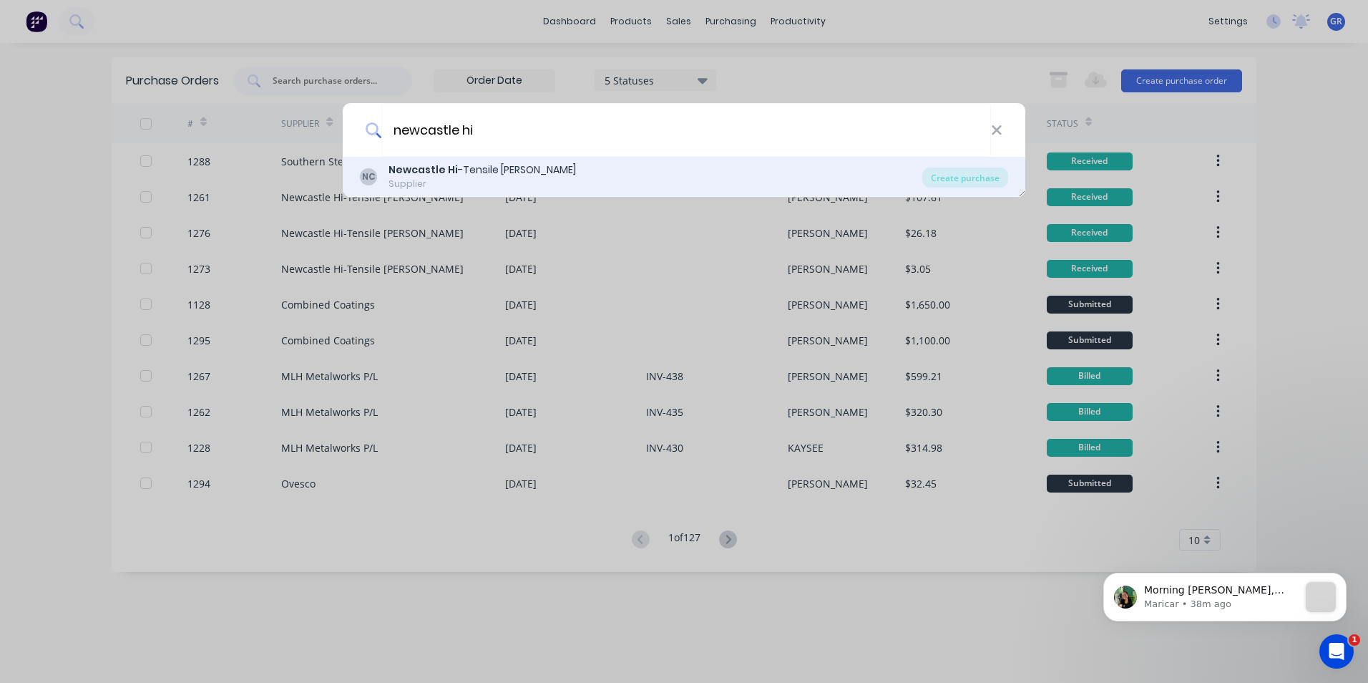
type input "newcastle hi"
click at [482, 170] on div "Newcastle Hi -Tensile Bolt Coy" at bounding box center [482, 169] width 187 height 15
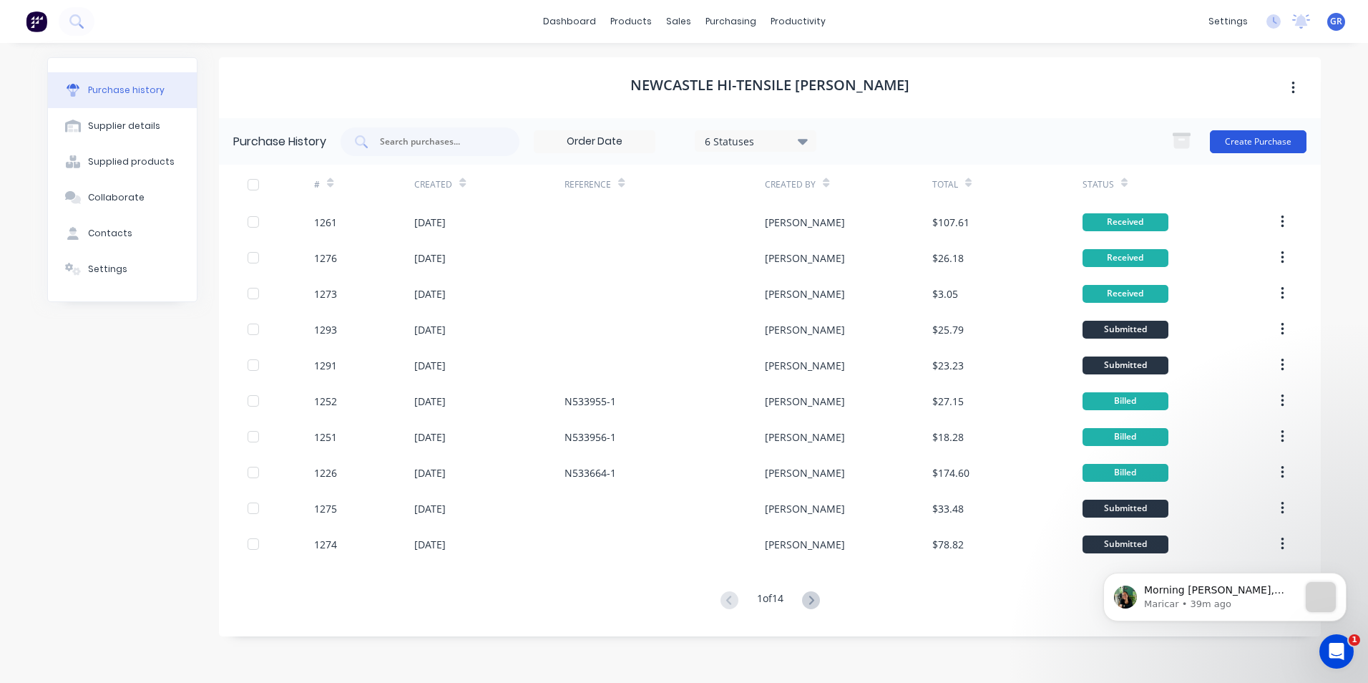
click at [1269, 144] on button "Create Purchase" at bounding box center [1258, 141] width 97 height 23
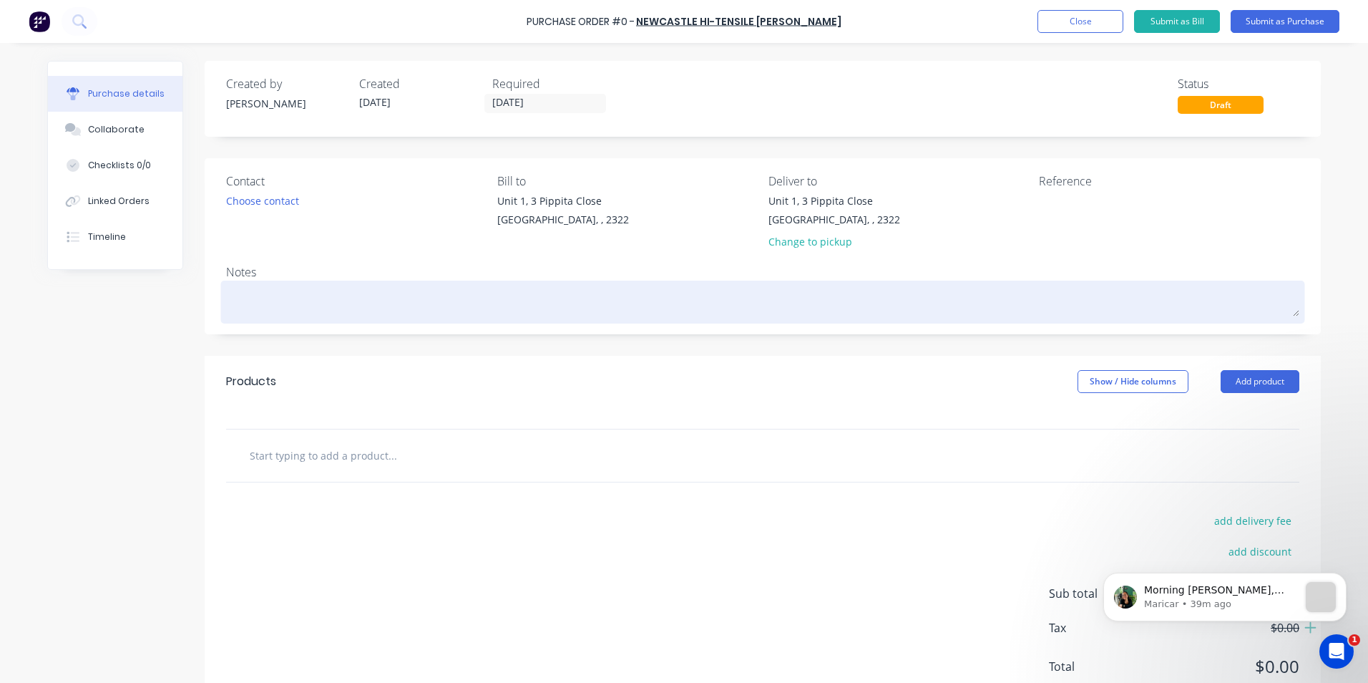
click at [274, 296] on textarea at bounding box center [762, 300] width 1073 height 32
drag, startPoint x: 477, startPoint y: 298, endPoint x: 263, endPoint y: 305, distance: 214.8
click at [263, 305] on textarea "JN1586 - 794 Radiator Louvre - Installation Fastener Kit" at bounding box center [762, 300] width 1073 height 32
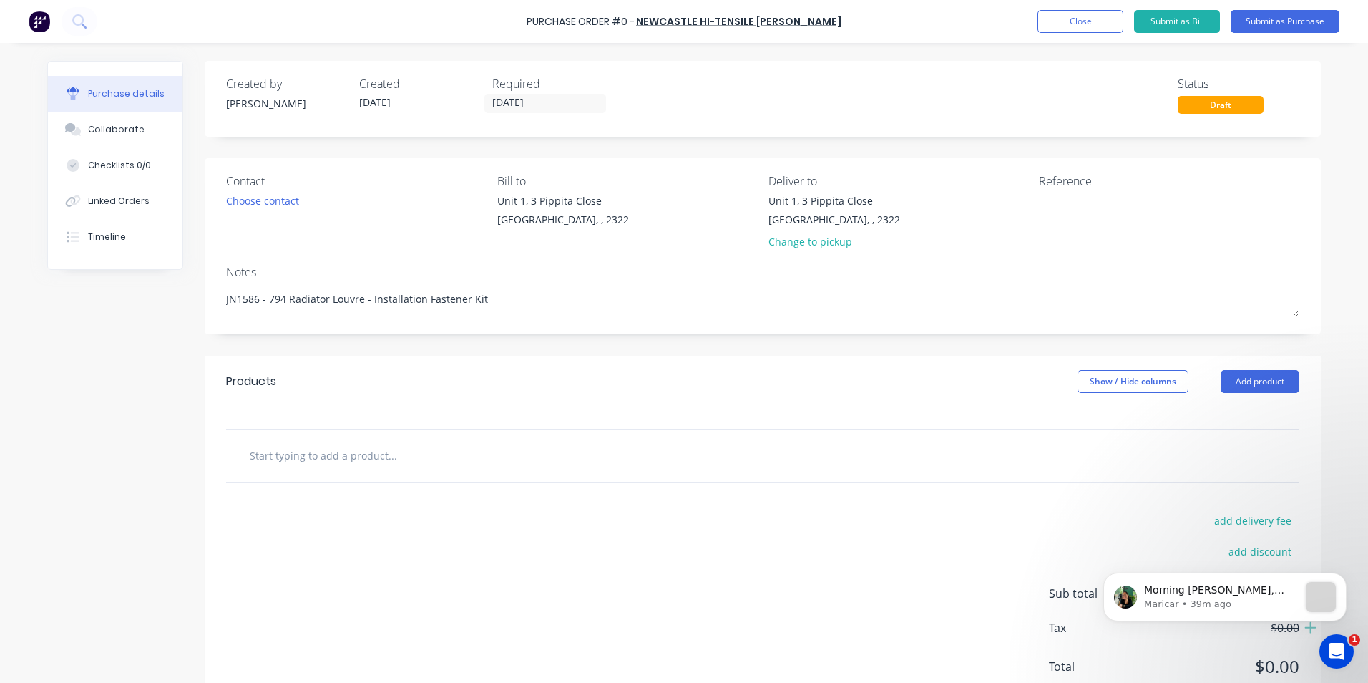
type textarea "JN1586 - 794 Radiator Louvre - Installation Fastener Kit"
click at [313, 451] on input "text" at bounding box center [392, 455] width 286 height 29
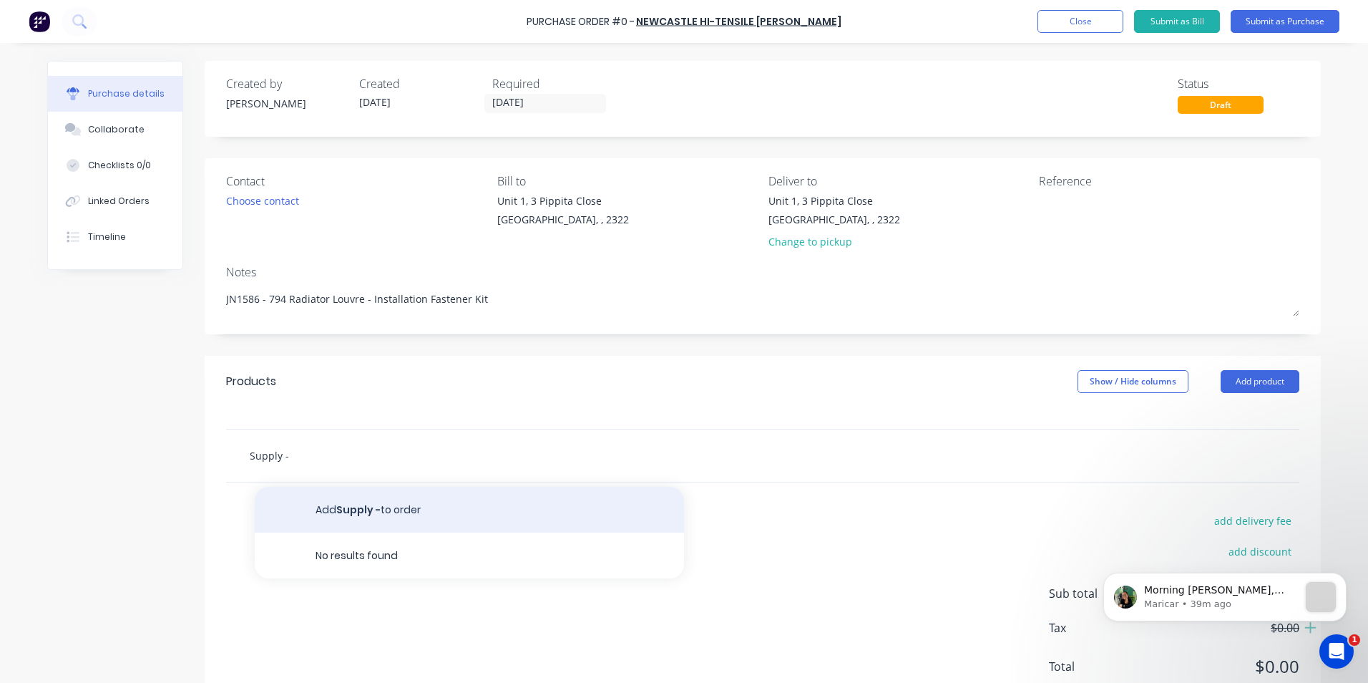
type input "Supply -"
click at [351, 509] on button "Add Supply - to order" at bounding box center [469, 510] width 429 height 46
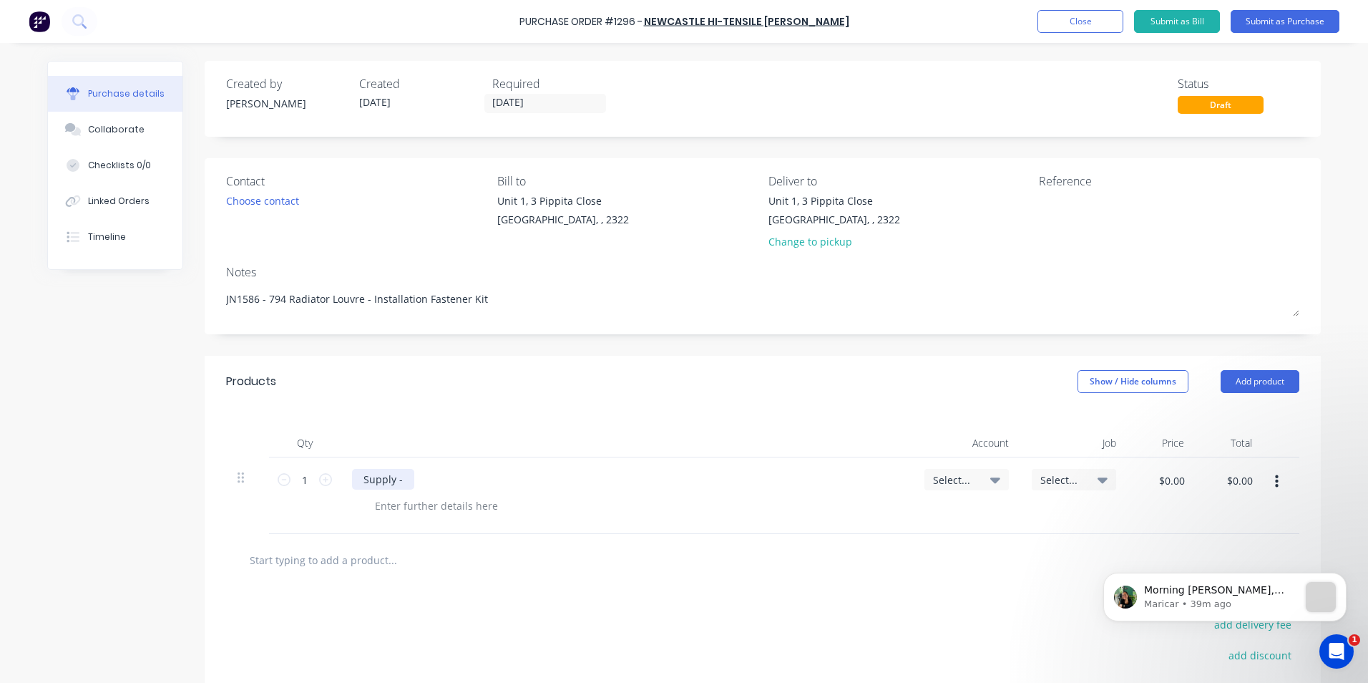
click at [401, 483] on div "Supply -" at bounding box center [383, 479] width 62 height 21
drag, startPoint x: 678, startPoint y: 479, endPoint x: 710, endPoint y: 481, distance: 31.5
click at [678, 479] on div "Supply - 794 Radiator Louvre - Installation Fastener Kit as per quote" at bounding box center [526, 479] width 348 height 21
click at [437, 507] on div at bounding box center [436, 505] width 146 height 21
click at [1242, 601] on p "Maricar • 40m ago" at bounding box center [1221, 603] width 155 height 13
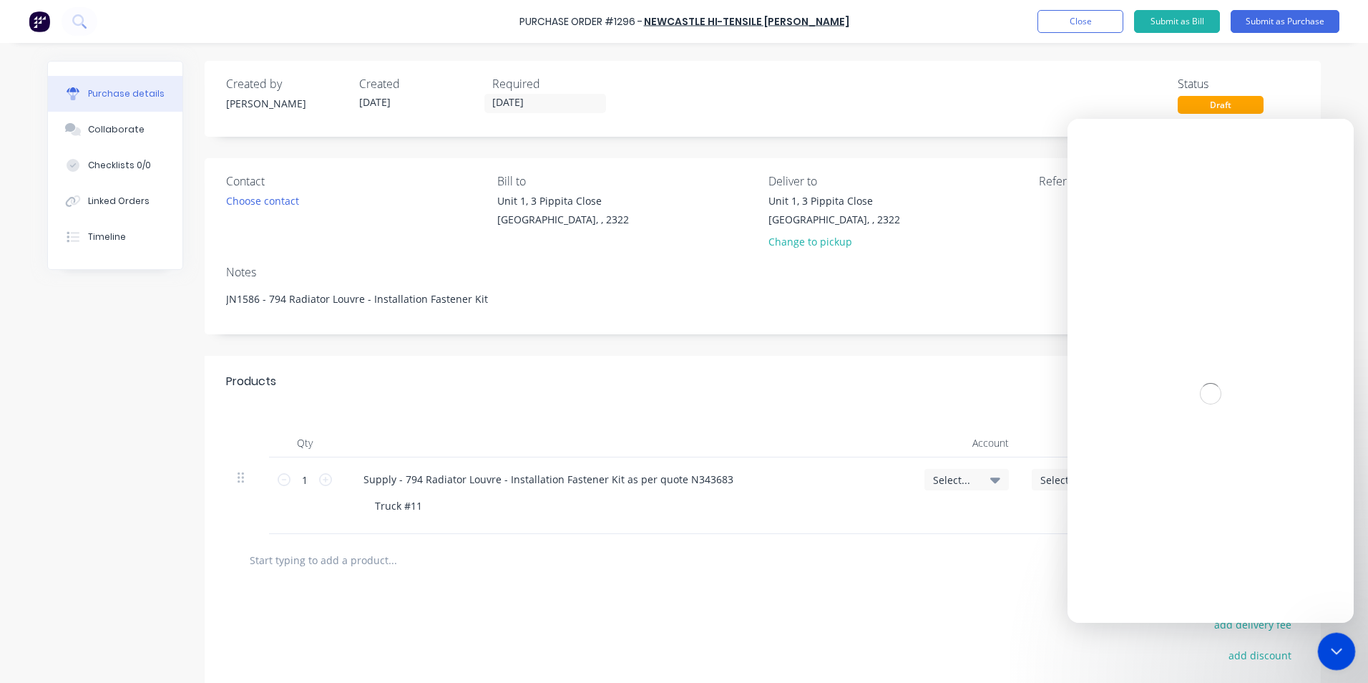
click at [1341, 657] on icon "Close Intercom Messenger" at bounding box center [1334, 648] width 17 height 17
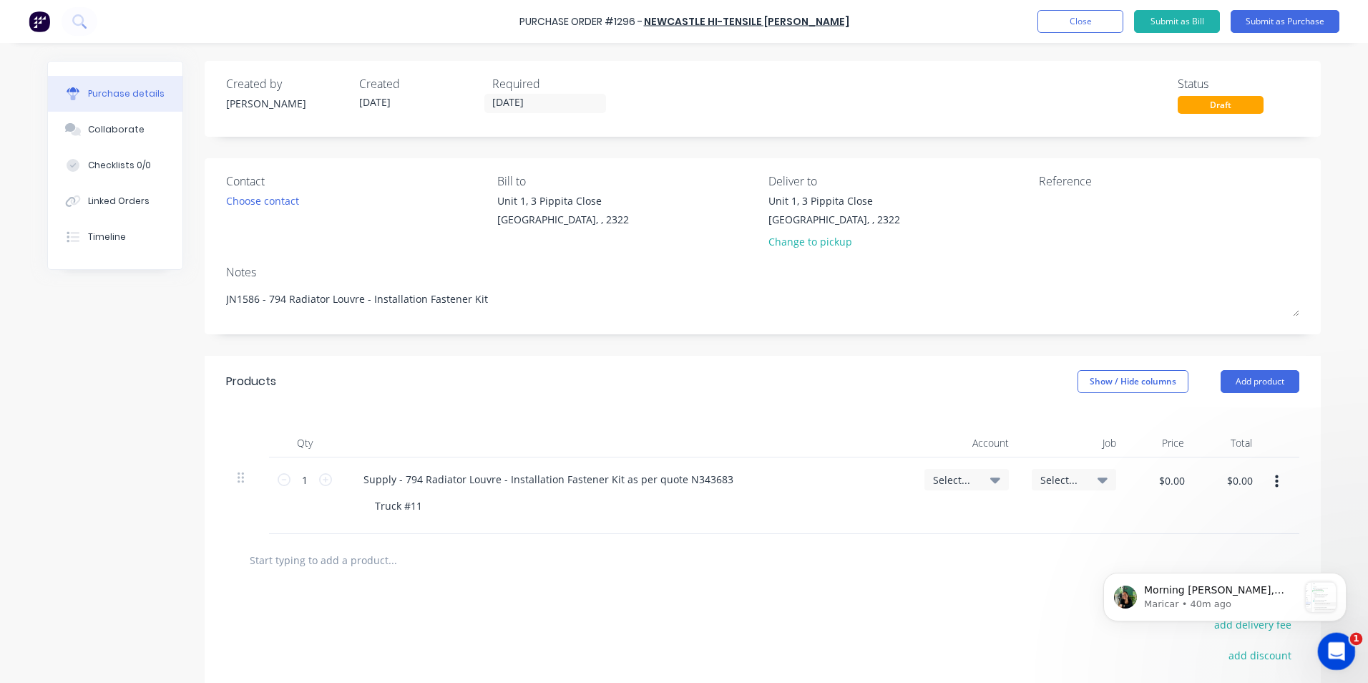
scroll to position [2, 0]
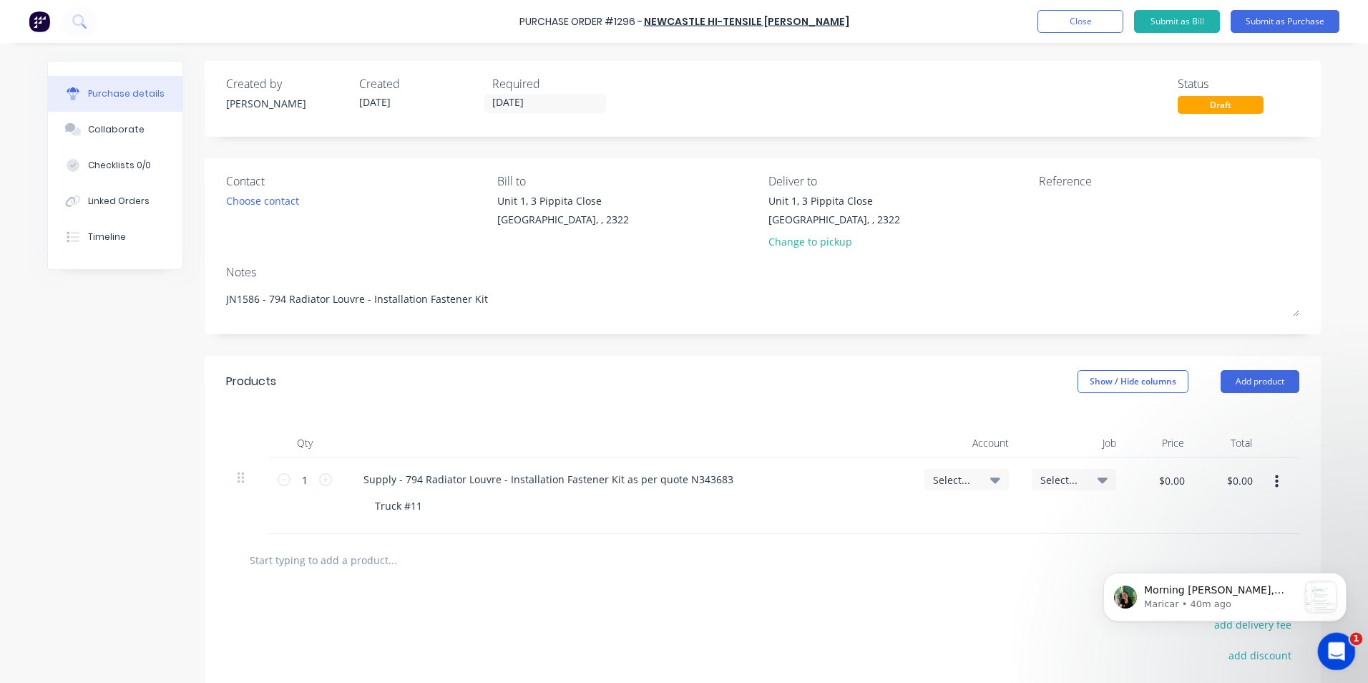
click at [1329, 650] on icon "Open Intercom Messenger" at bounding box center [1335, 649] width 24 height 24
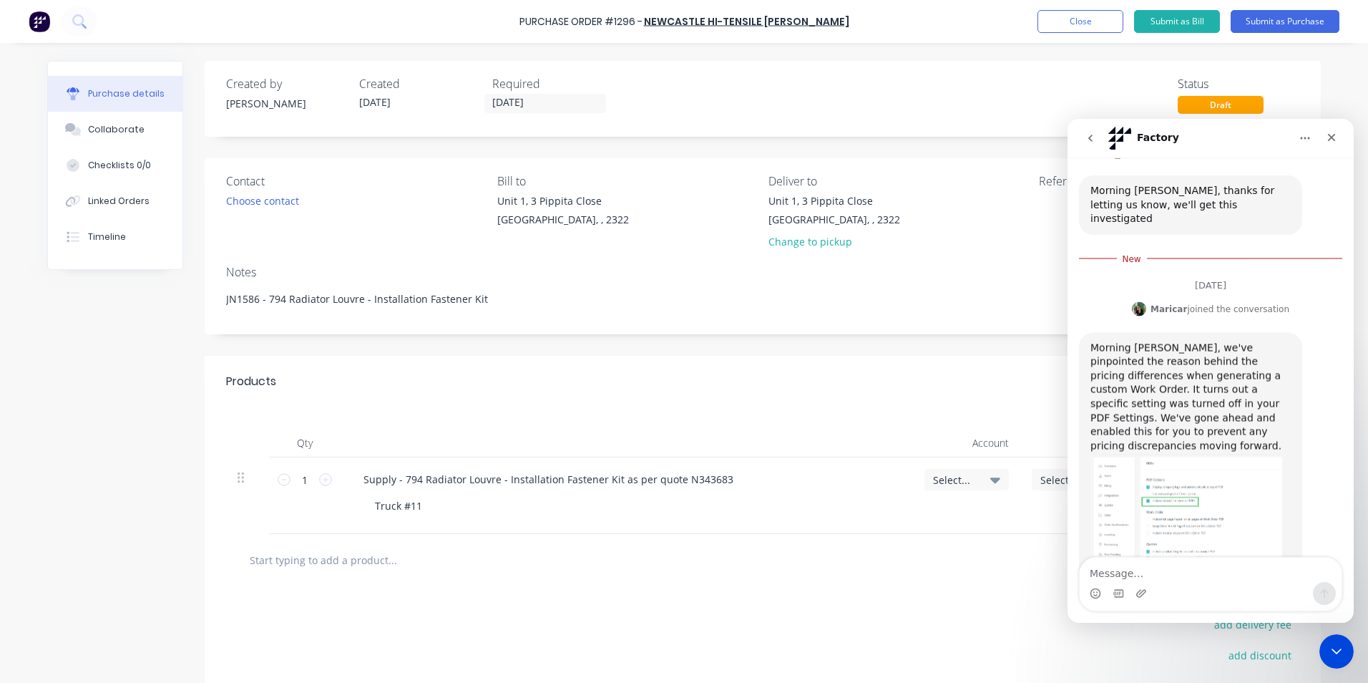
scroll to position [384, 0]
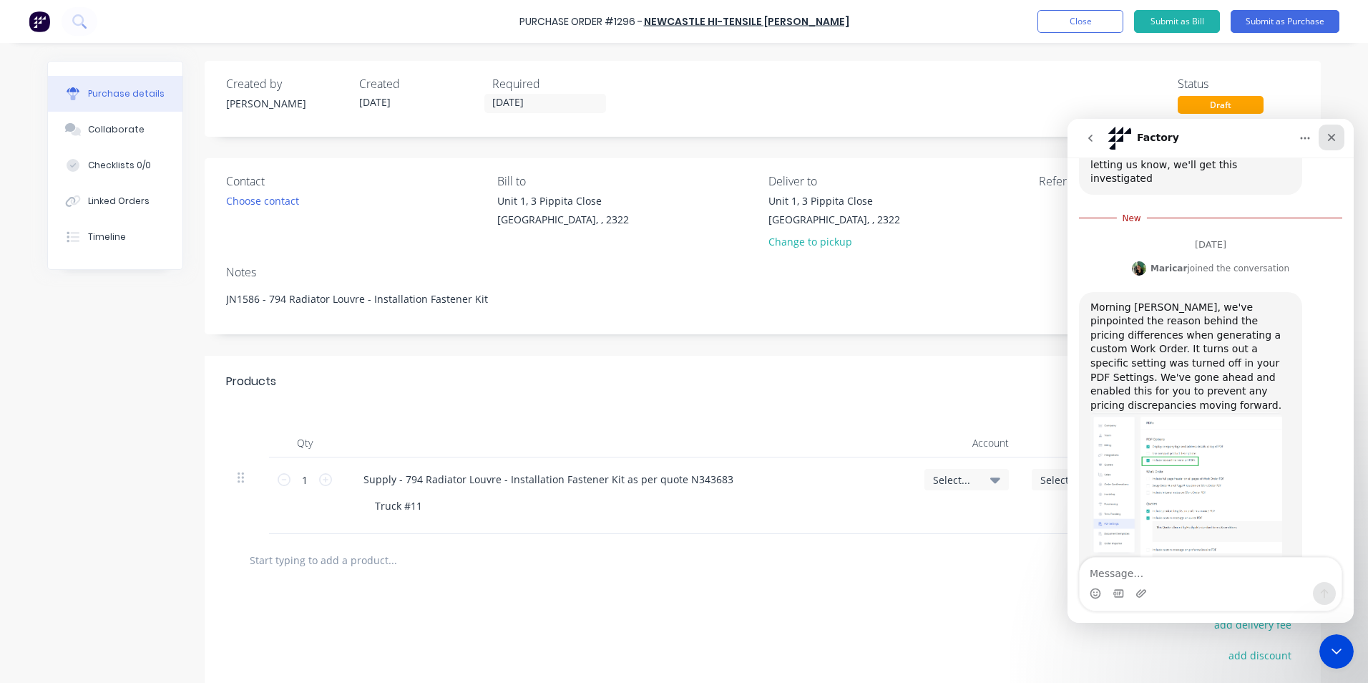
click at [1329, 135] on icon "Close" at bounding box center [1332, 138] width 8 height 8
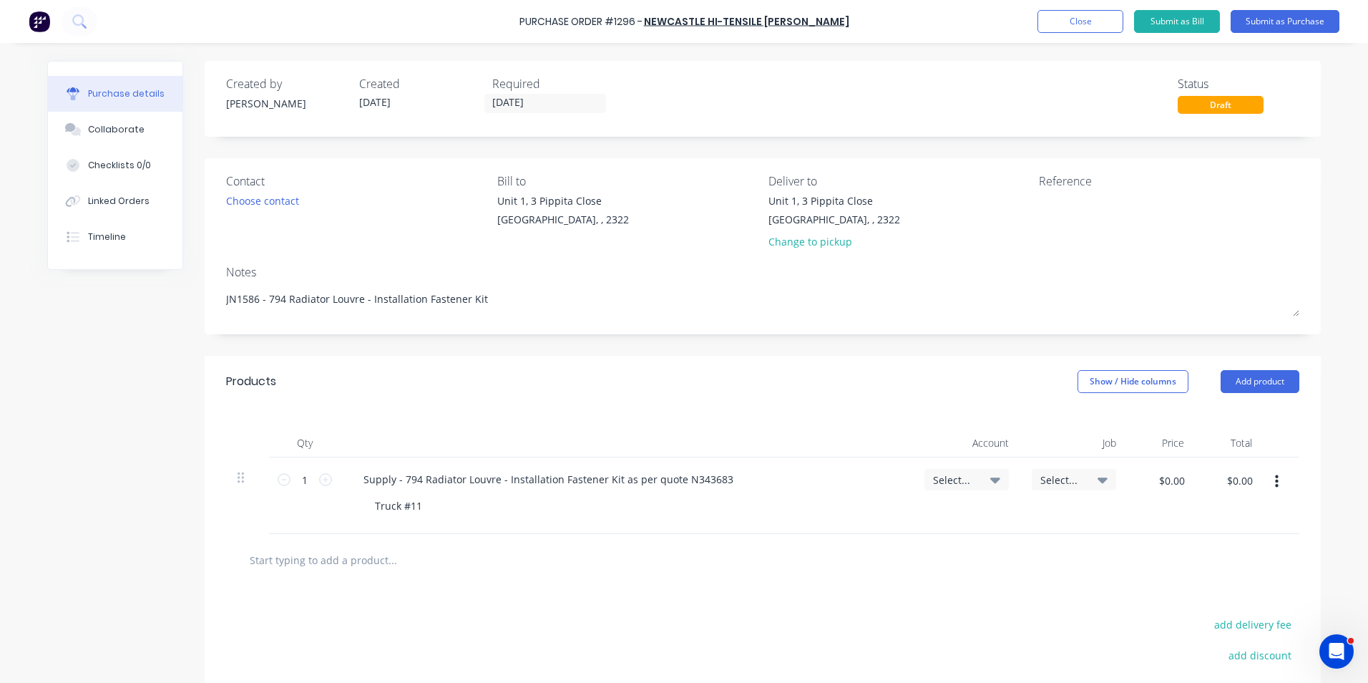
click at [953, 473] on span "Select..." at bounding box center [954, 479] width 43 height 15
click at [876, 514] on input at bounding box center [919, 522] width 147 height 29
type input "1-14"
click at [904, 630] on div "1-1400 / Work in Progress" at bounding box center [908, 624] width 200 height 29
click at [1056, 478] on span "Select..." at bounding box center [1061, 479] width 43 height 15
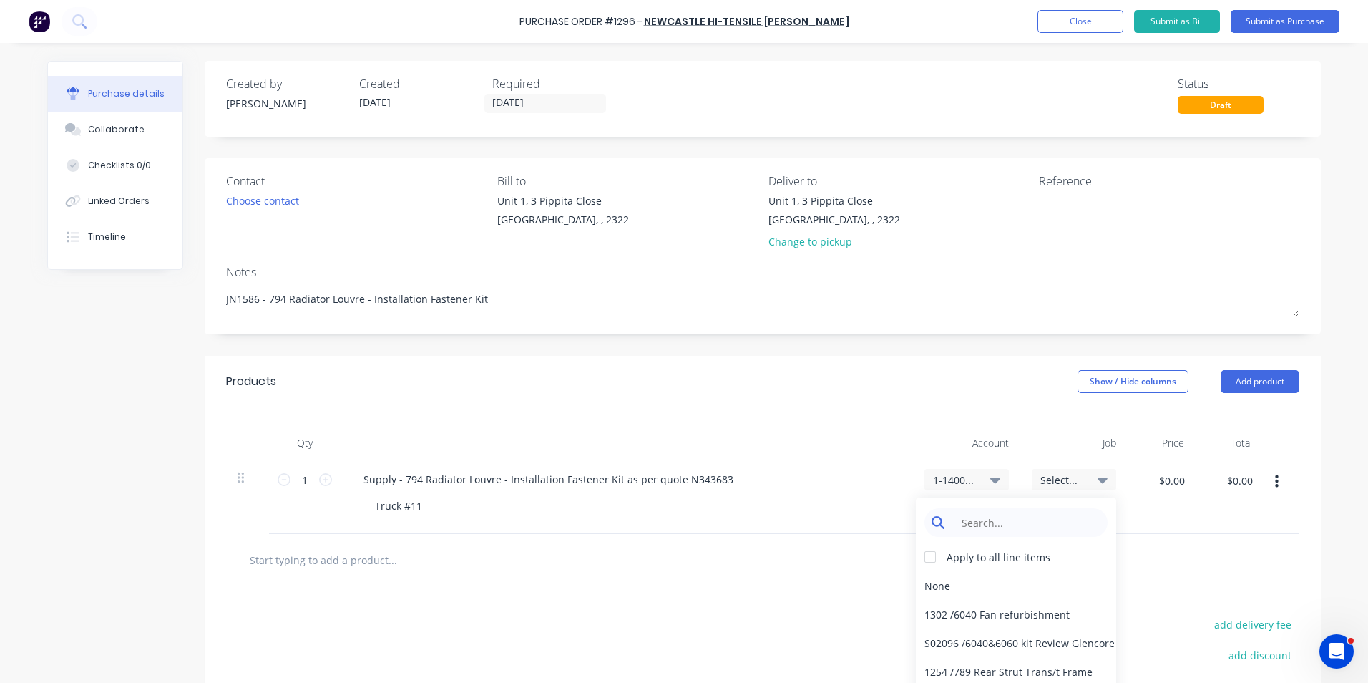
click at [1005, 518] on input at bounding box center [1027, 522] width 147 height 29
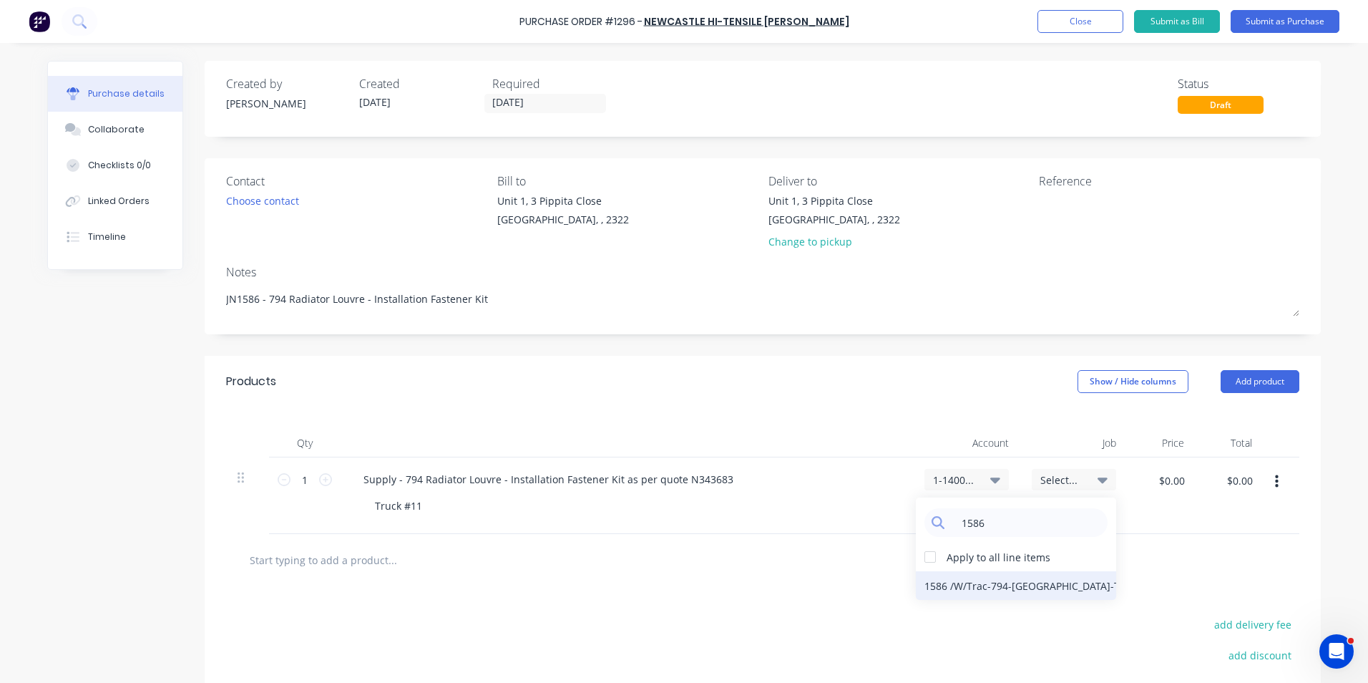
type input "1586"
click at [1040, 585] on div "1586 / W/Trac-794-Louvre-T11" at bounding box center [1016, 585] width 200 height 29
click at [1159, 478] on input "$0.00" at bounding box center [1171, 480] width 43 height 23
type input "$120.8804"
type input "$120.88"
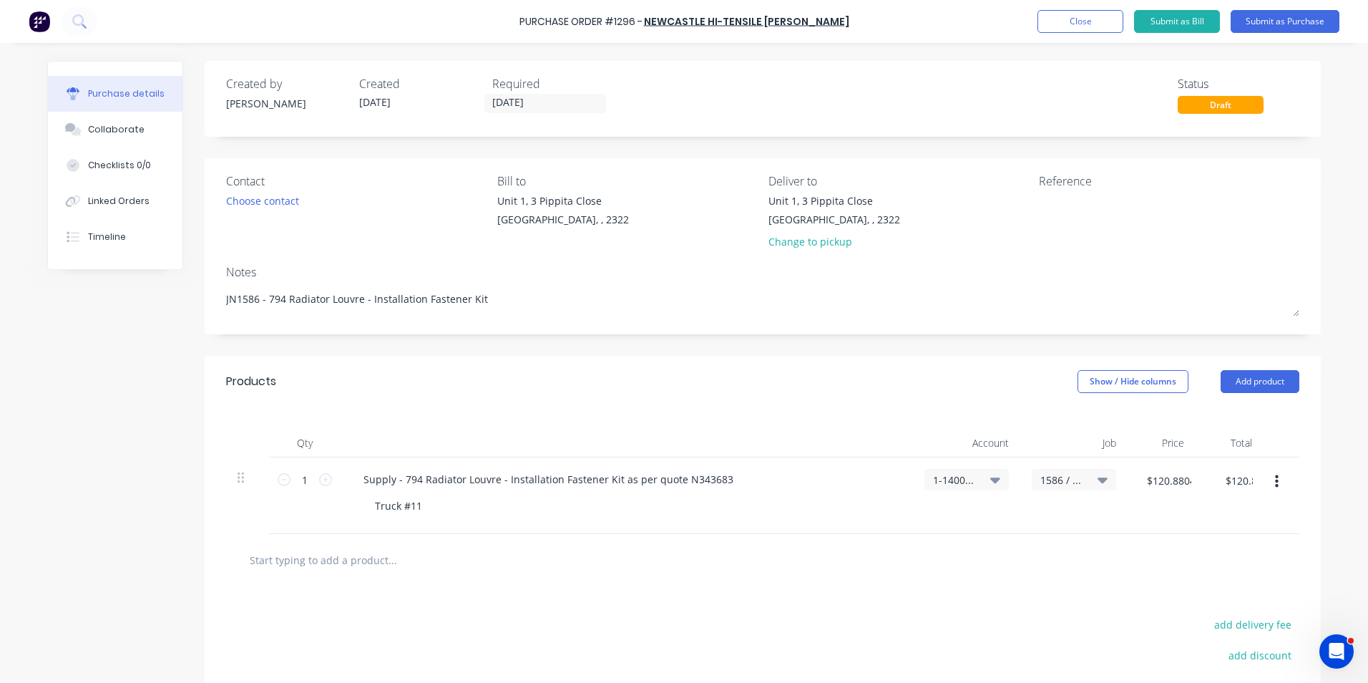
click at [1162, 514] on div "$120.8804 120.8804" at bounding box center [1165, 495] width 74 height 77
click at [530, 108] on input "26/08/25" at bounding box center [545, 103] width 120 height 18
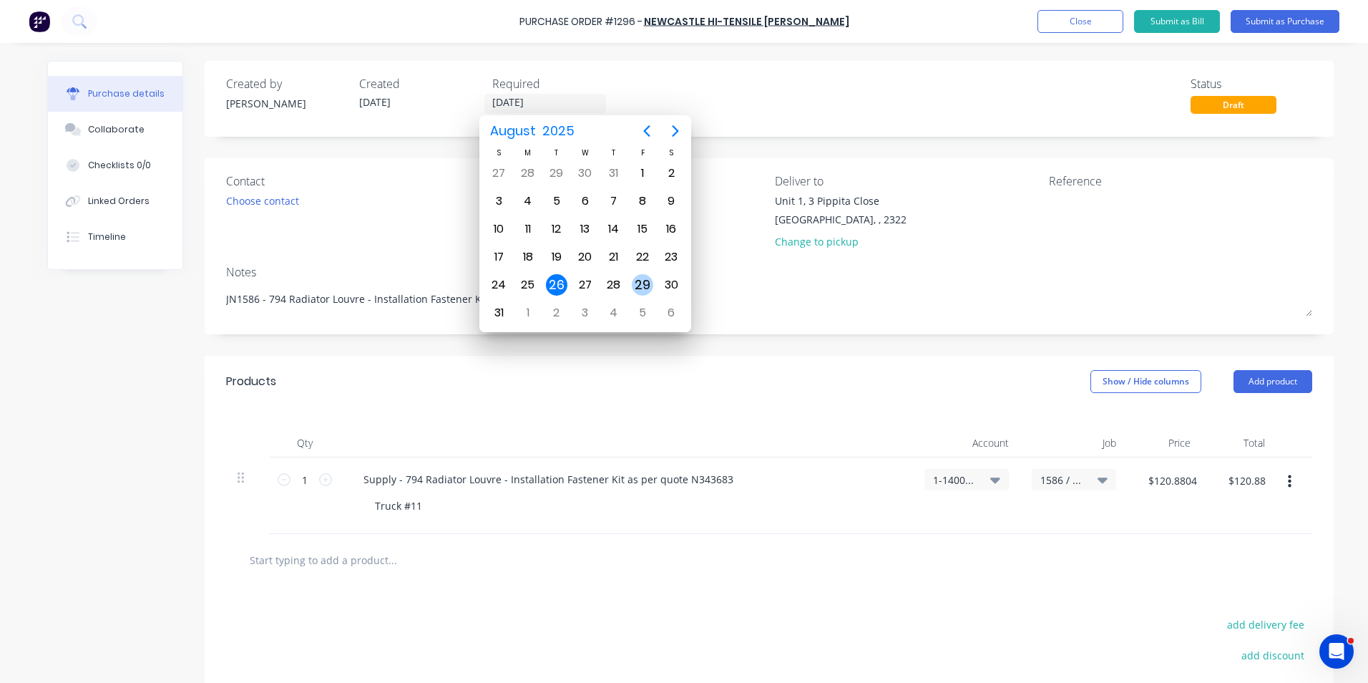
click at [635, 283] on div "29" at bounding box center [642, 284] width 21 height 21
type input "29/08/25"
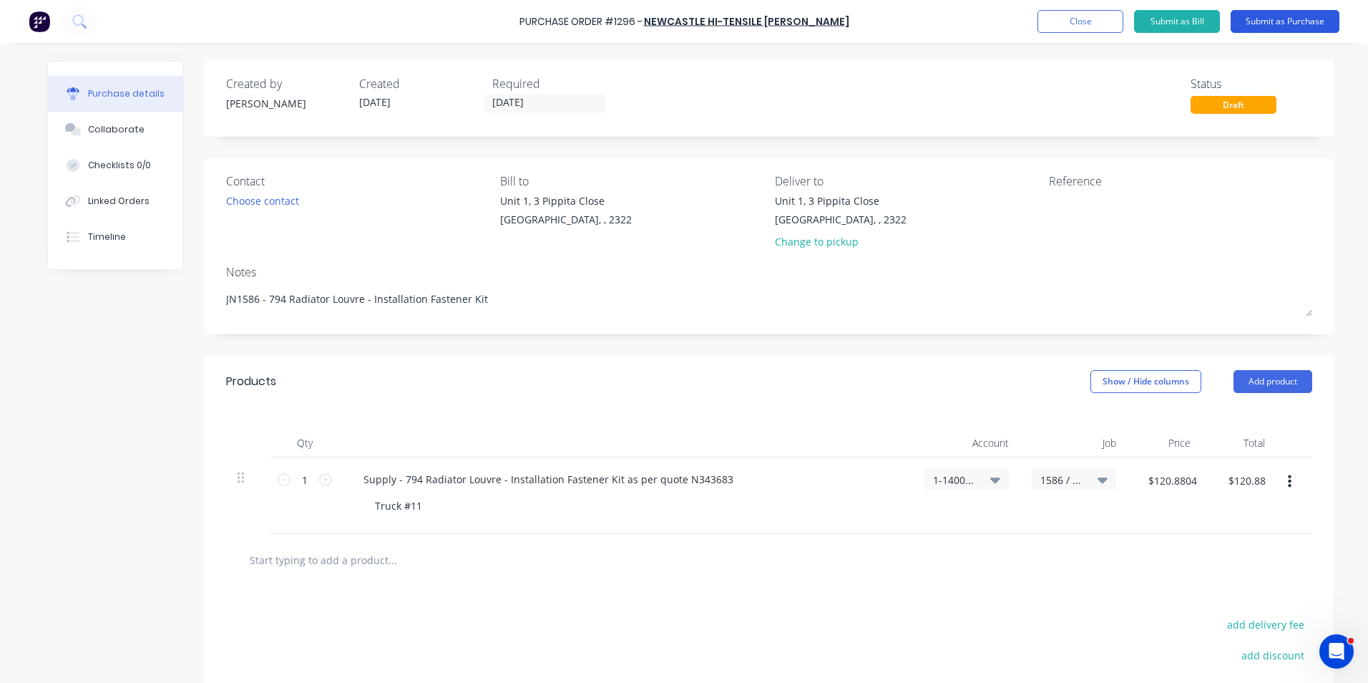
click at [1271, 21] on button "Submit as Purchase" at bounding box center [1285, 21] width 109 height 23
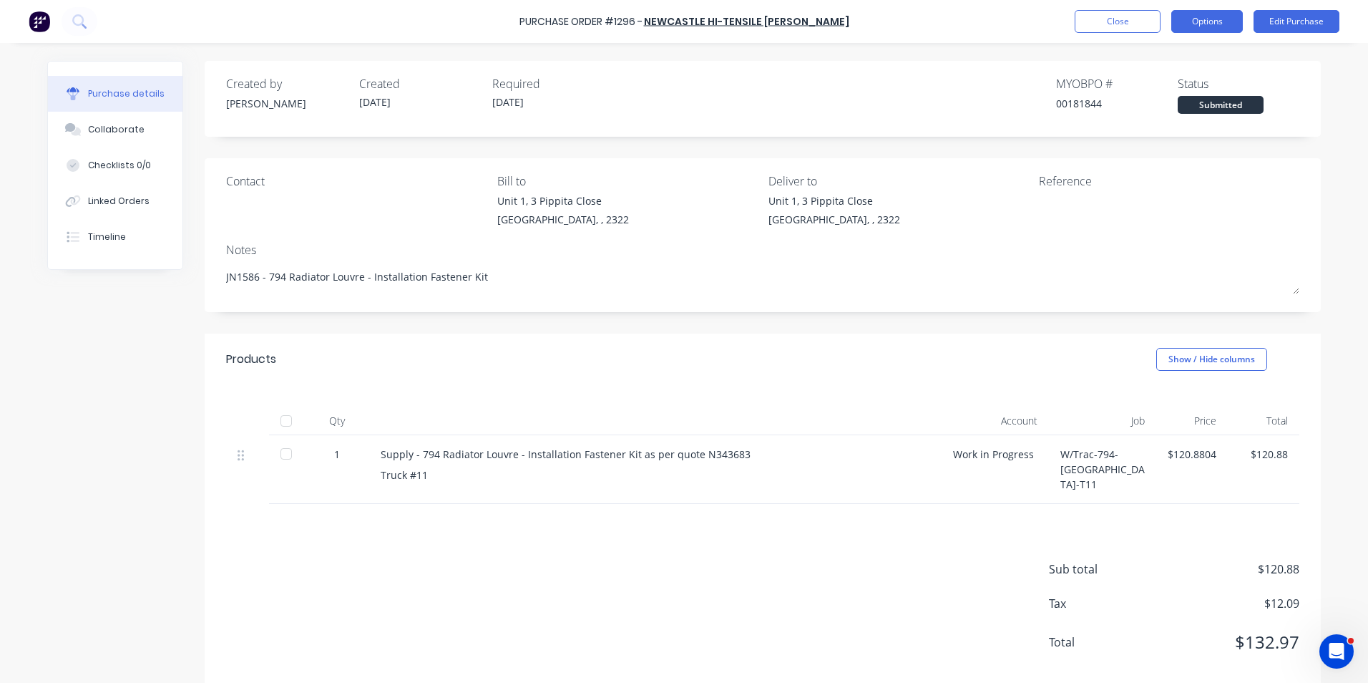
click at [1208, 15] on button "Options" at bounding box center [1207, 21] width 72 height 23
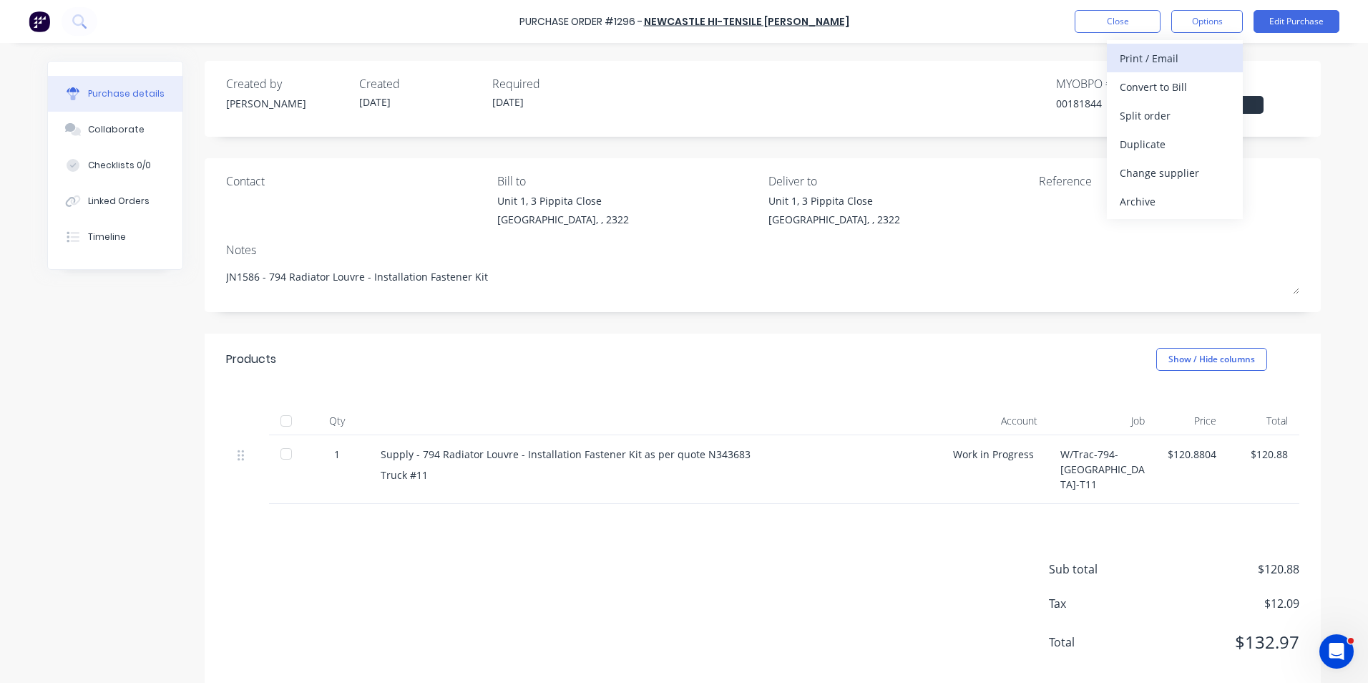
click at [1150, 57] on div "Print / Email" at bounding box center [1175, 58] width 110 height 21
click at [1155, 85] on div "With pricing" at bounding box center [1175, 87] width 110 height 21
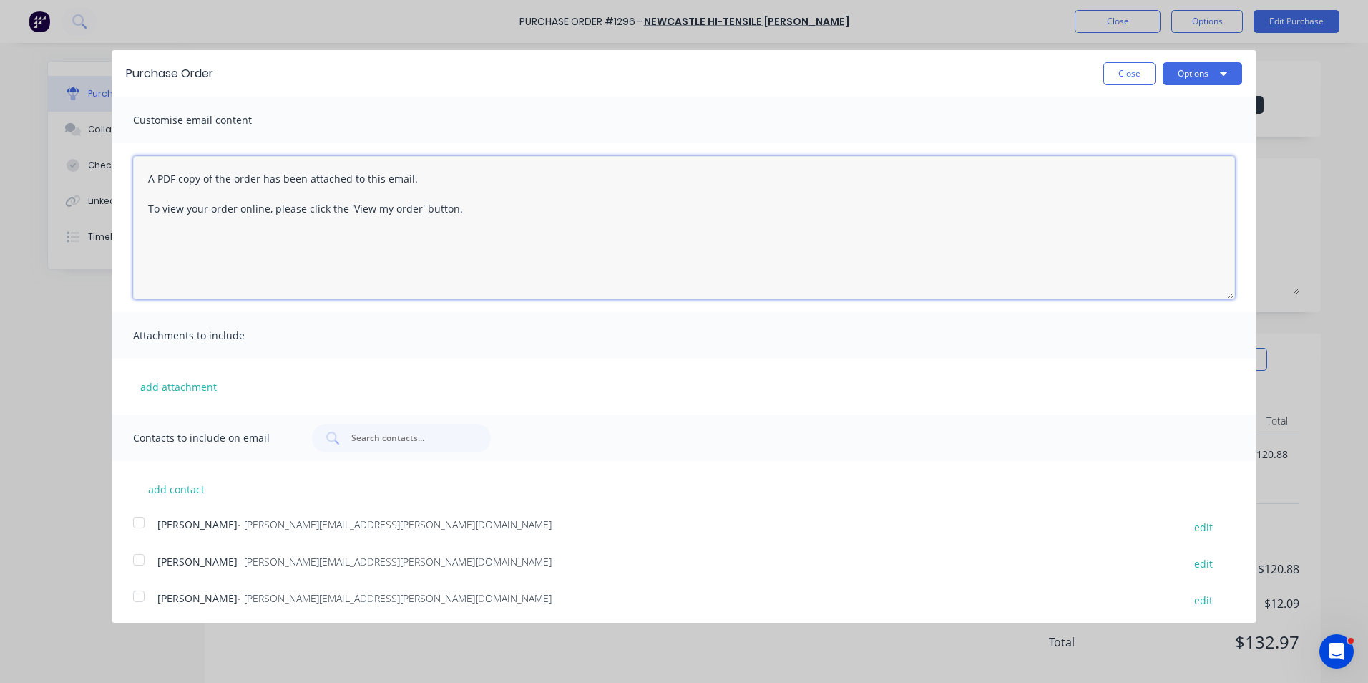
drag, startPoint x: 449, startPoint y: 210, endPoint x: 129, endPoint y: 175, distance: 322.5
click at [129, 175] on div "A PDF copy of the order has been attached to this email. To view your order onl…" at bounding box center [684, 227] width 1145 height 169
type textarea "Hi Sales, PO attached as quoted, please proceed any issues, let me know Regards…"
click at [169, 389] on button "add attachment" at bounding box center [178, 386] width 91 height 21
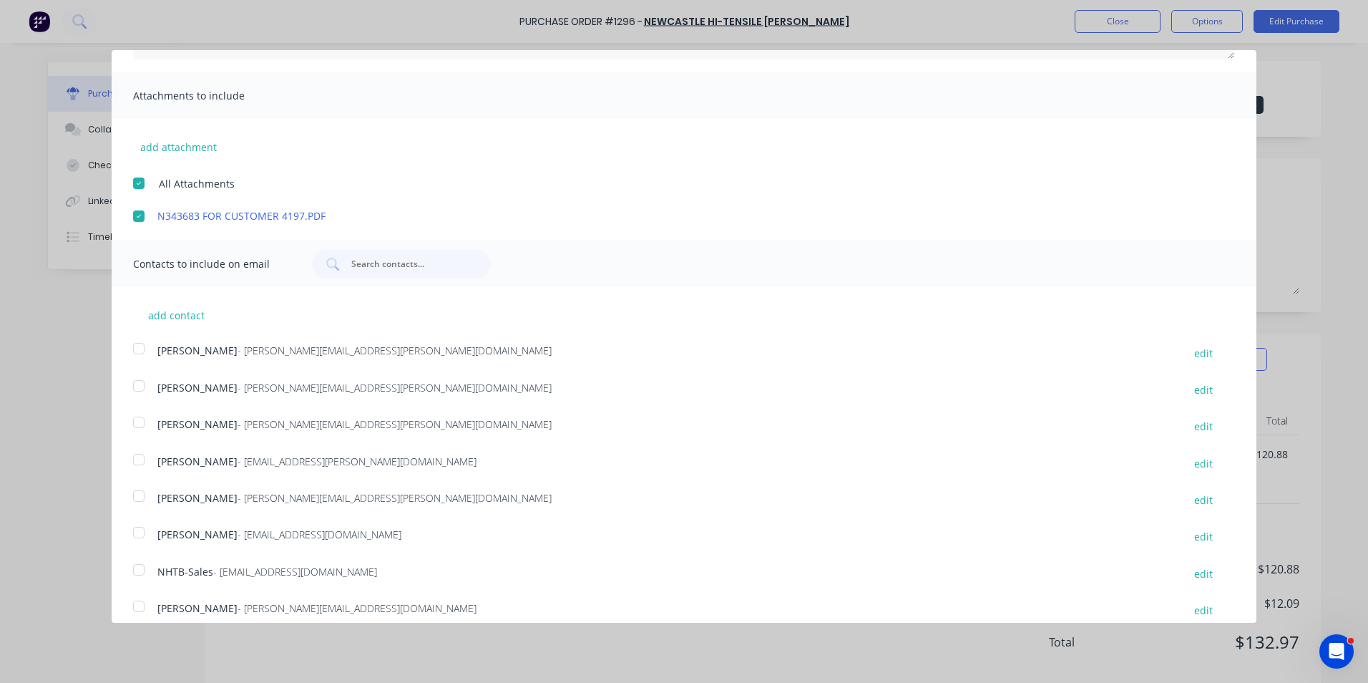
scroll to position [254, 0]
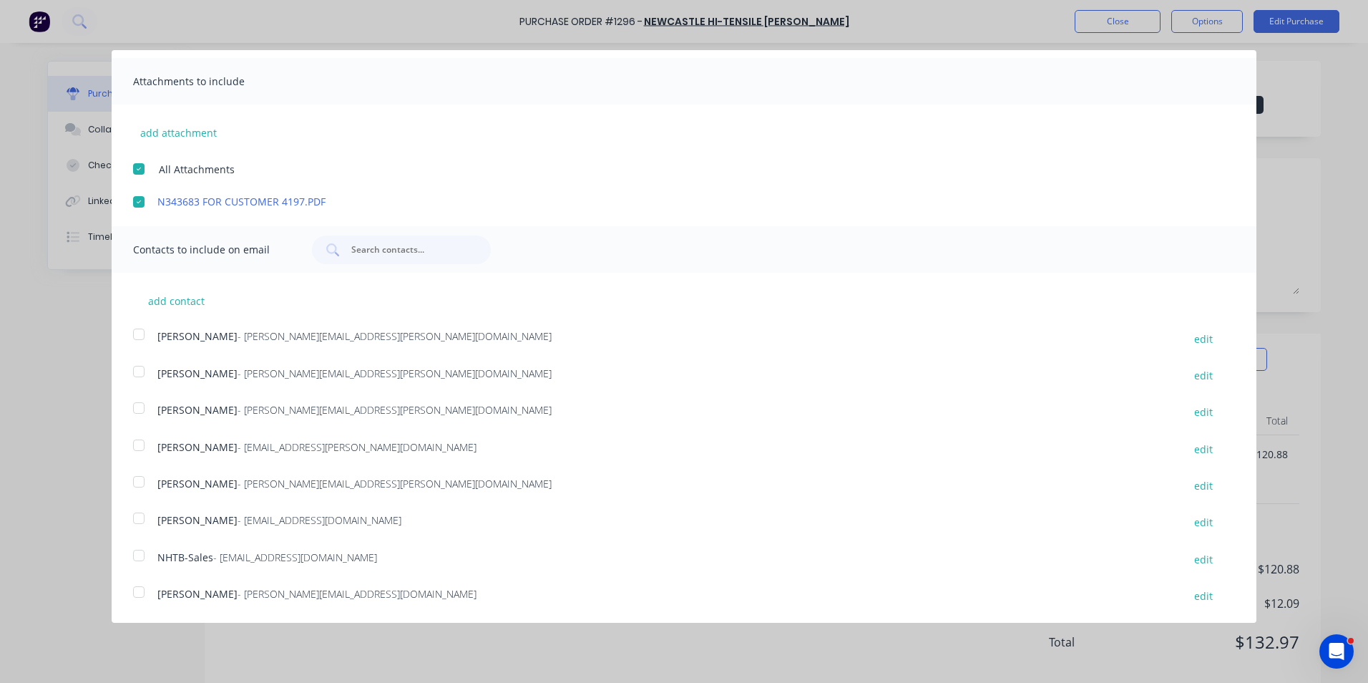
click at [140, 406] on div at bounding box center [138, 408] width 29 height 29
click at [138, 552] on div at bounding box center [138, 555] width 29 height 29
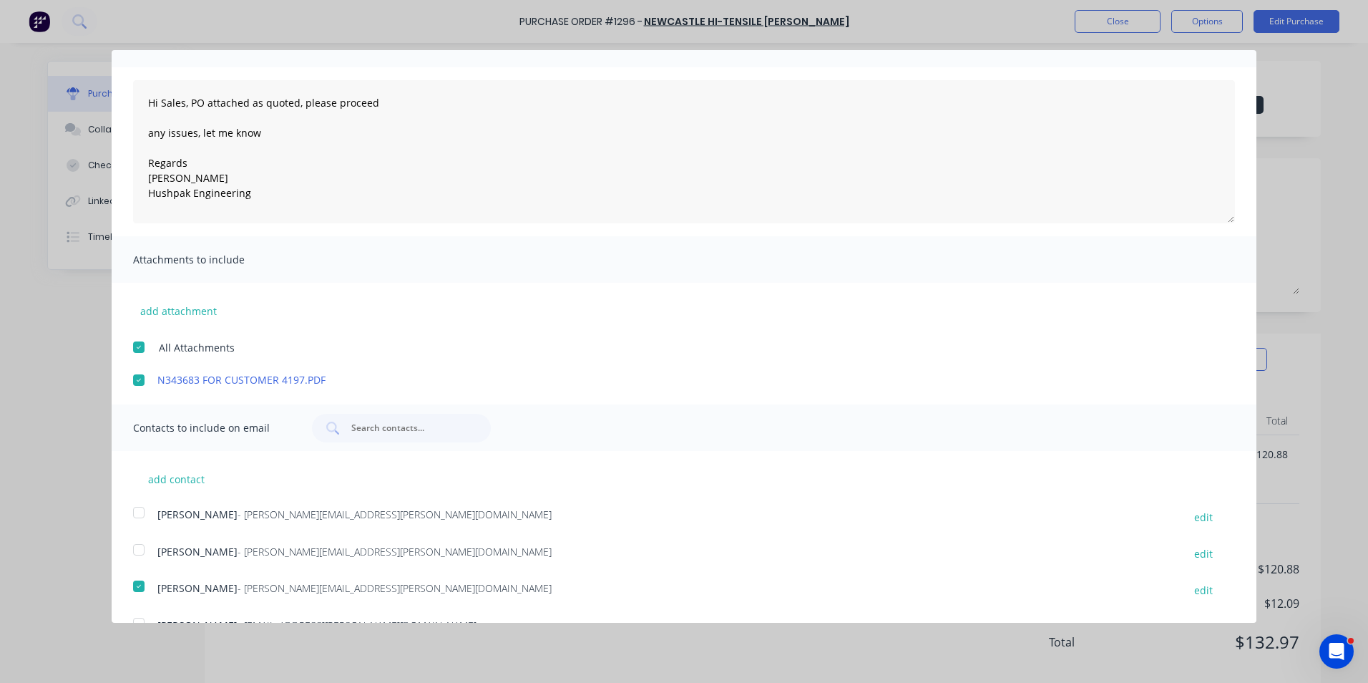
scroll to position [0, 0]
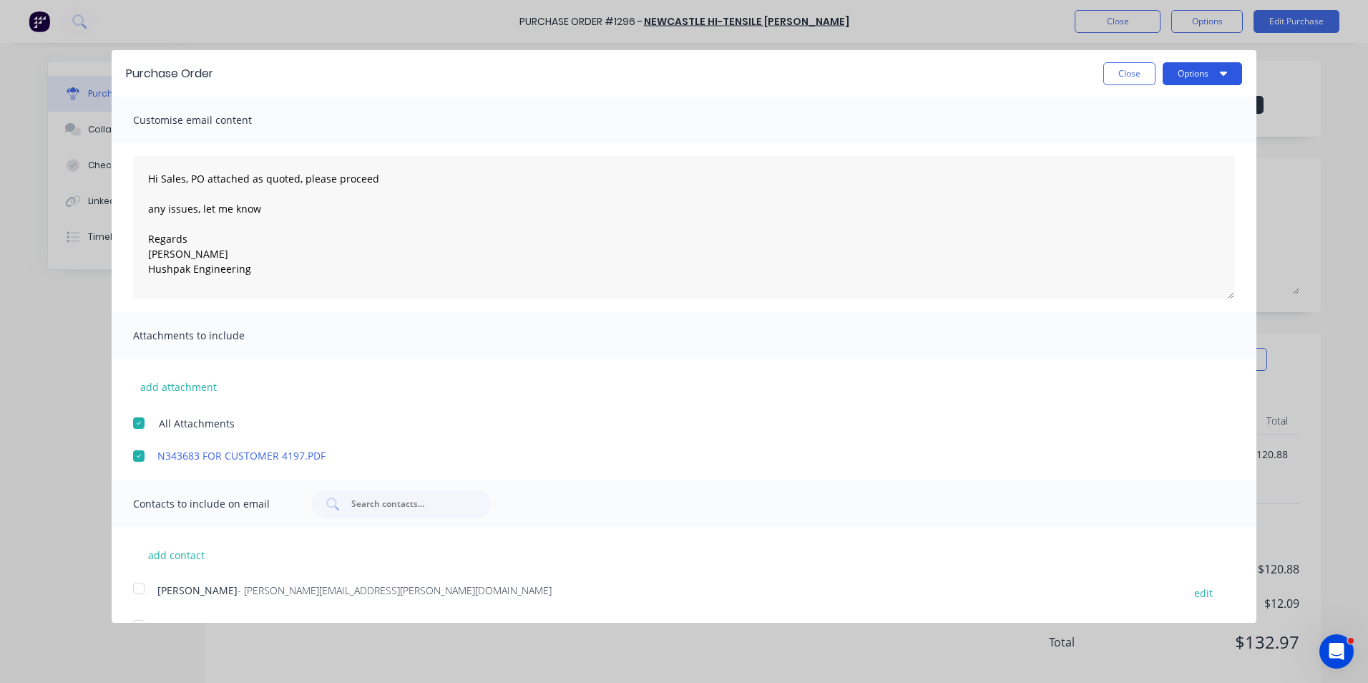
click at [1176, 74] on button "Options" at bounding box center [1202, 73] width 79 height 23
click at [1125, 135] on div "Email" at bounding box center [1174, 138] width 110 height 21
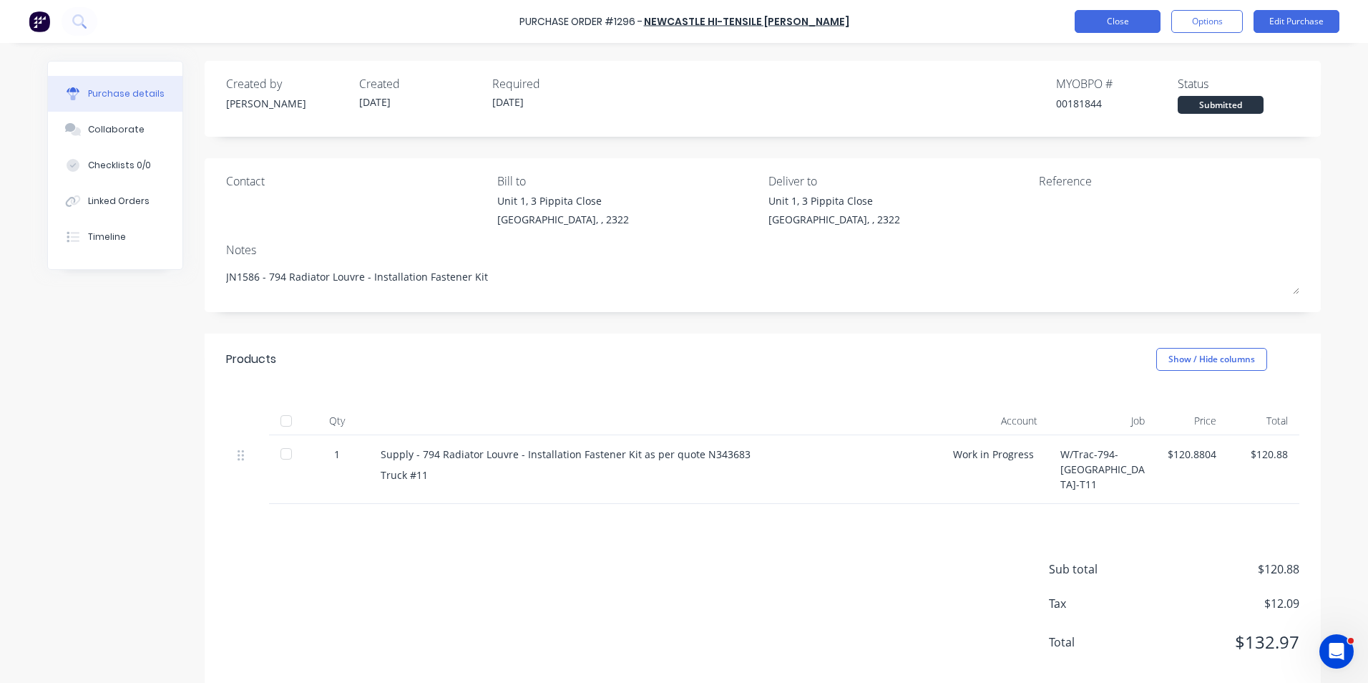
click at [1103, 20] on button "Close" at bounding box center [1118, 21] width 86 height 23
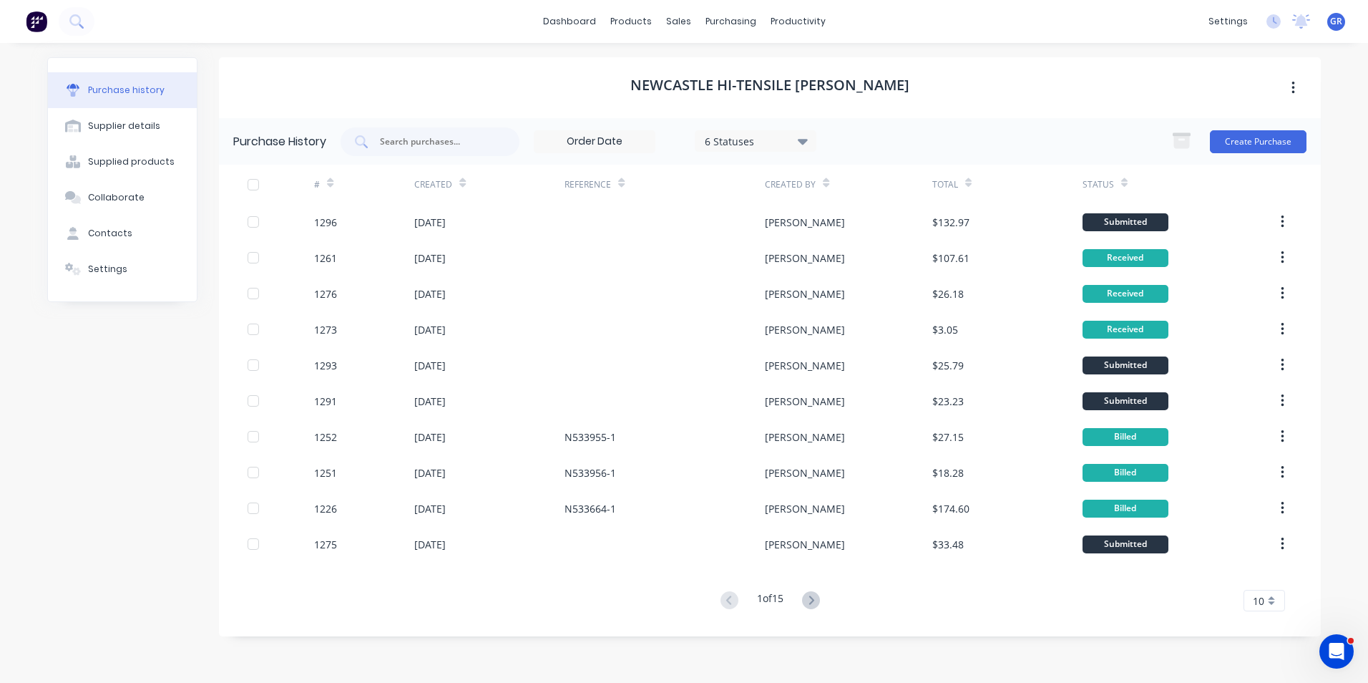
scroll to position [2, 0]
click at [721, 64] on div "Sales Orders" at bounding box center [731, 68] width 59 height 13
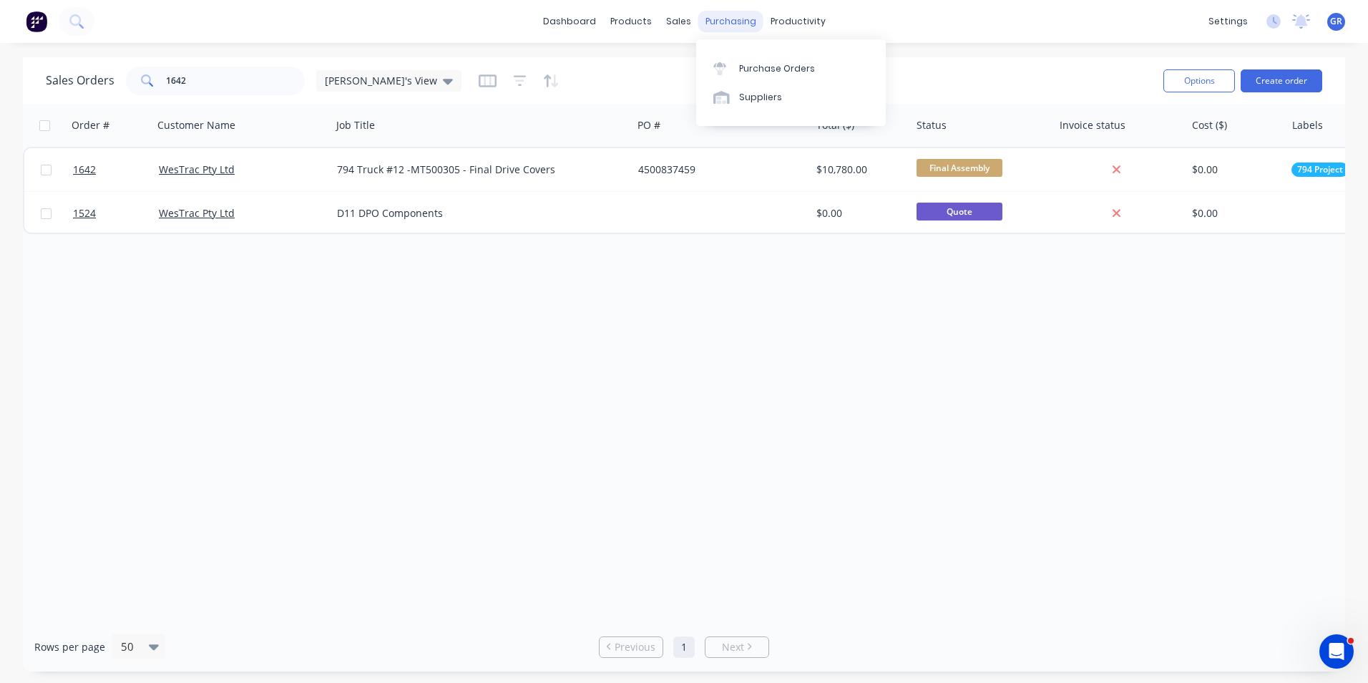
click at [726, 21] on div "purchasing" at bounding box center [730, 21] width 65 height 21
click at [778, 70] on div "Purchase Orders" at bounding box center [777, 68] width 76 height 13
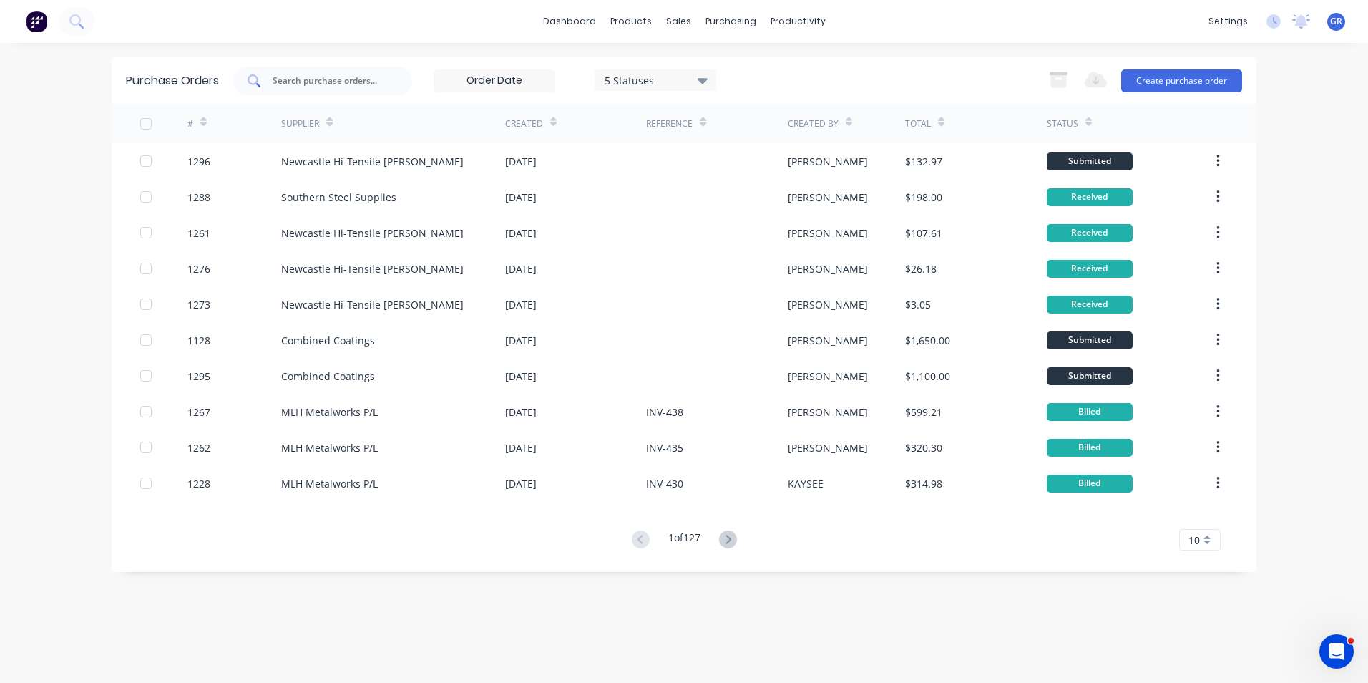
click at [320, 82] on input "text" at bounding box center [330, 81] width 119 height 14
click at [1153, 72] on button "Create purchase order" at bounding box center [1181, 80] width 121 height 23
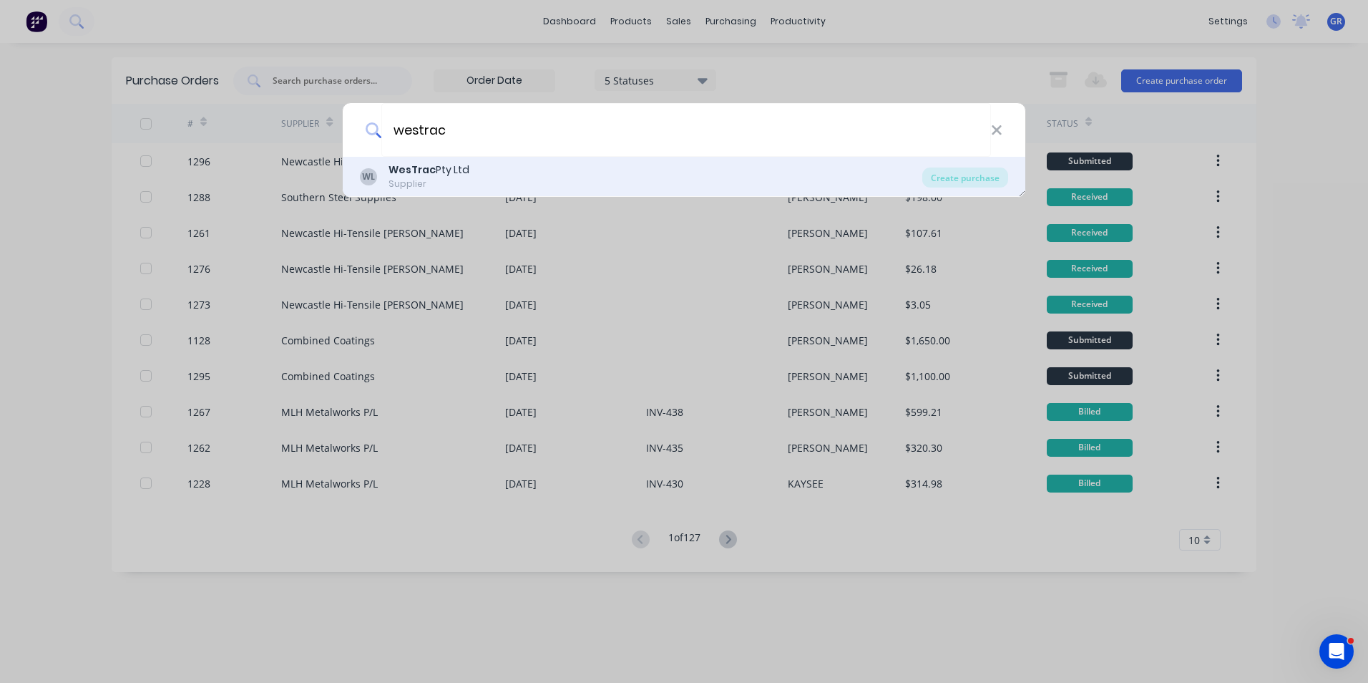
type input "westrac"
click at [426, 178] on div "Supplier" at bounding box center [429, 183] width 81 height 13
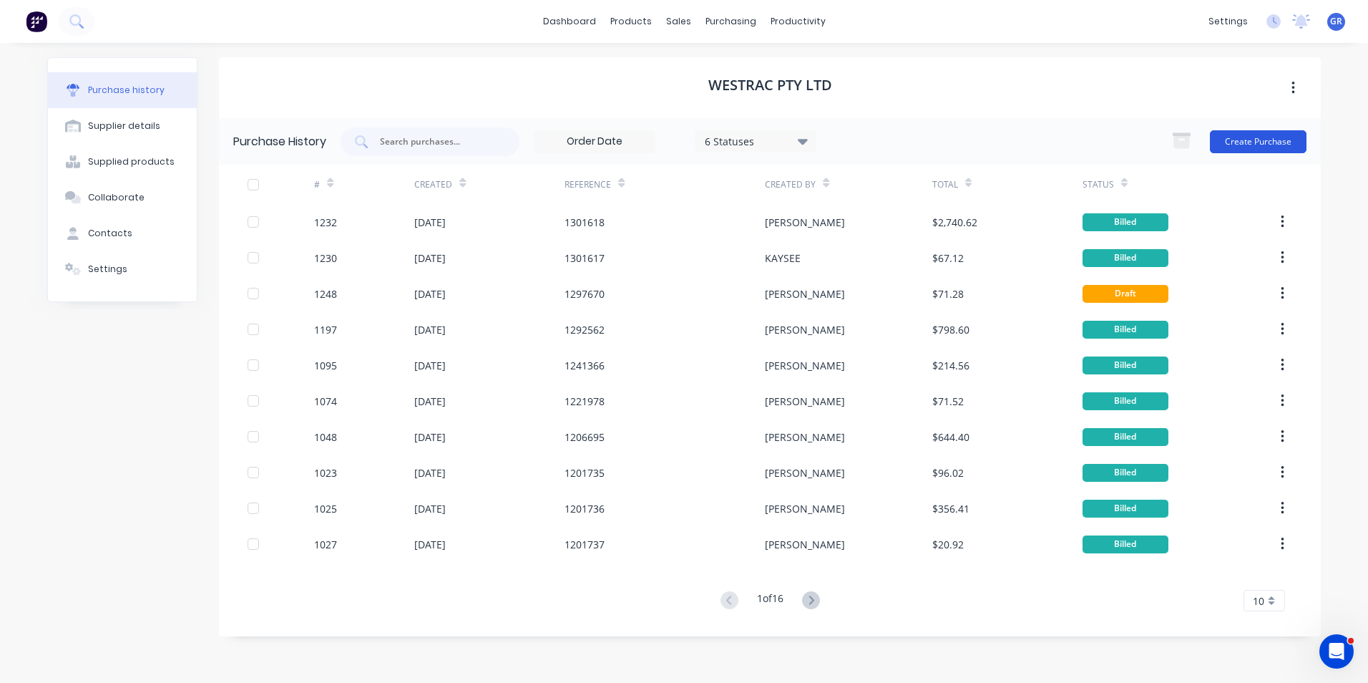
click at [1255, 144] on button "Create Purchase" at bounding box center [1258, 141] width 97 height 23
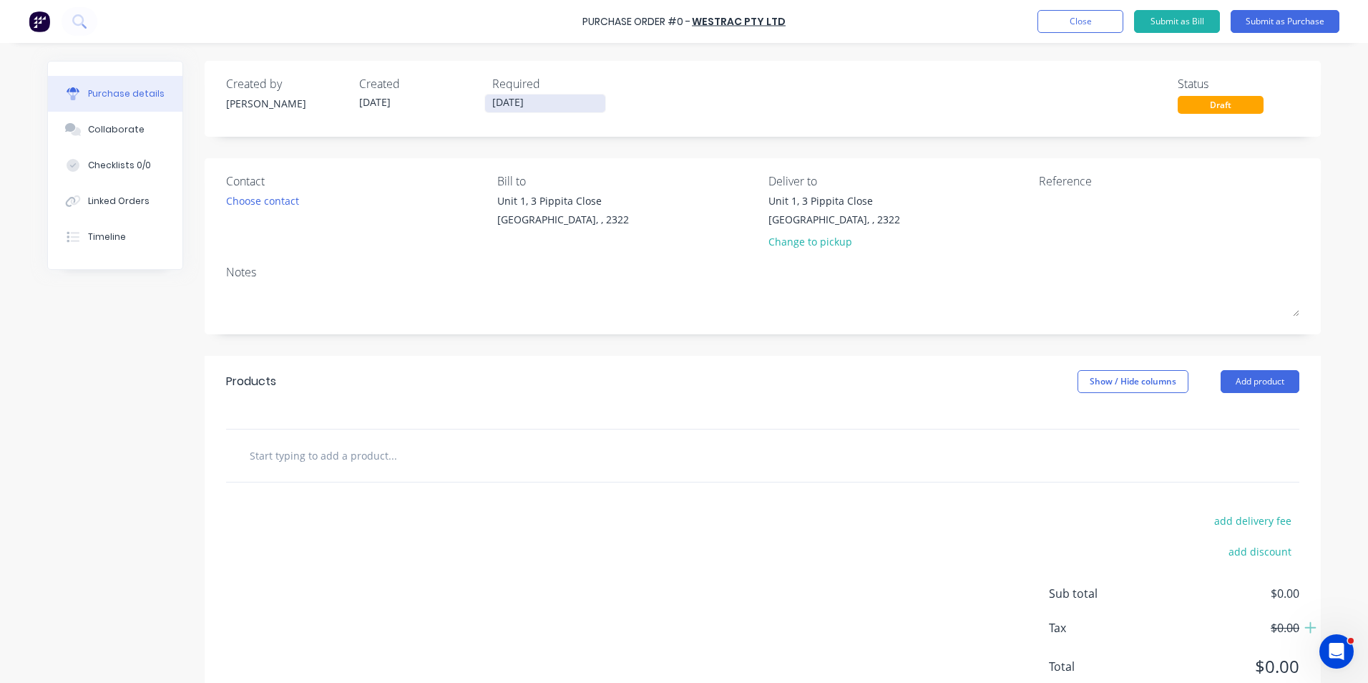
click at [544, 99] on input "26/08/25" at bounding box center [545, 103] width 120 height 18
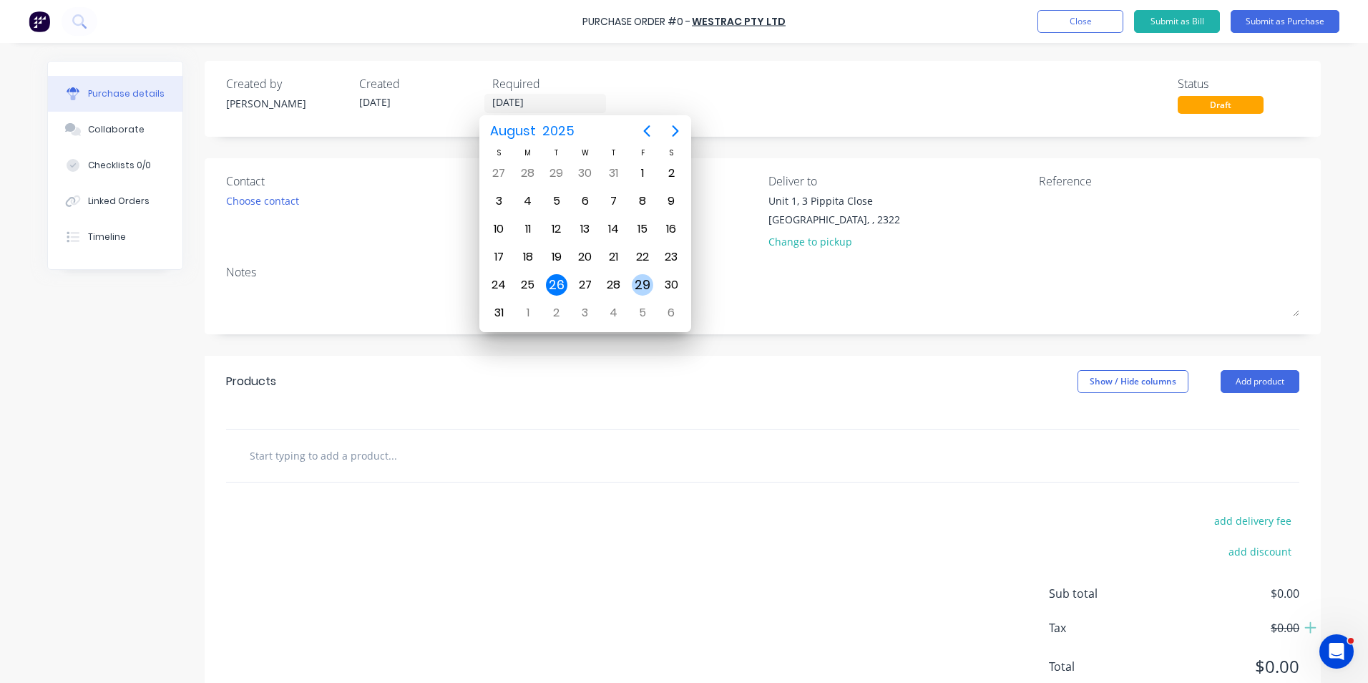
click at [645, 283] on div "29" at bounding box center [642, 284] width 21 height 21
type input "29/08/25"
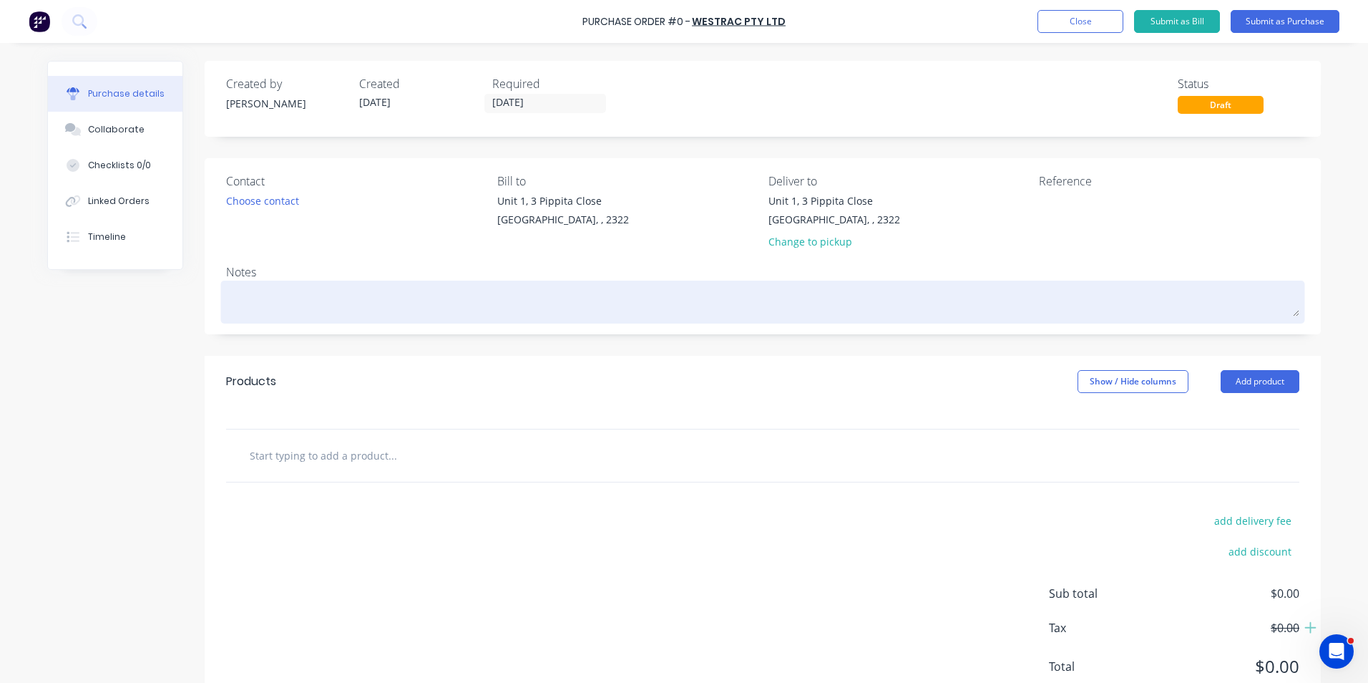
click at [249, 302] on textarea at bounding box center [762, 300] width 1073 height 32
paste textarea "794 Radiator Louvre - Installation Fastener Kit - Truck #11"
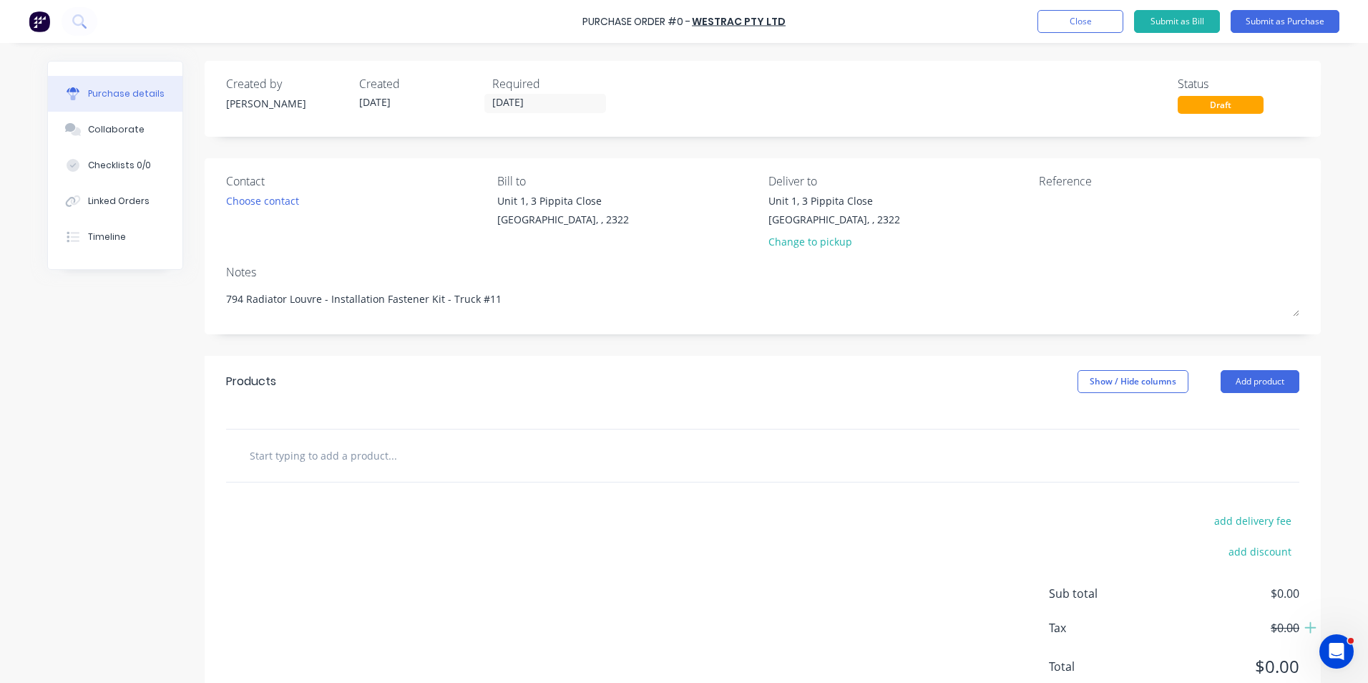
type textarea "794 Radiator Louvre - Installation Fastener Kit - Truck #11"
click at [341, 455] on input "text" at bounding box center [392, 455] width 286 height 29
paste input "221-0751: Cooling Radiator Grill Link for frame and body"
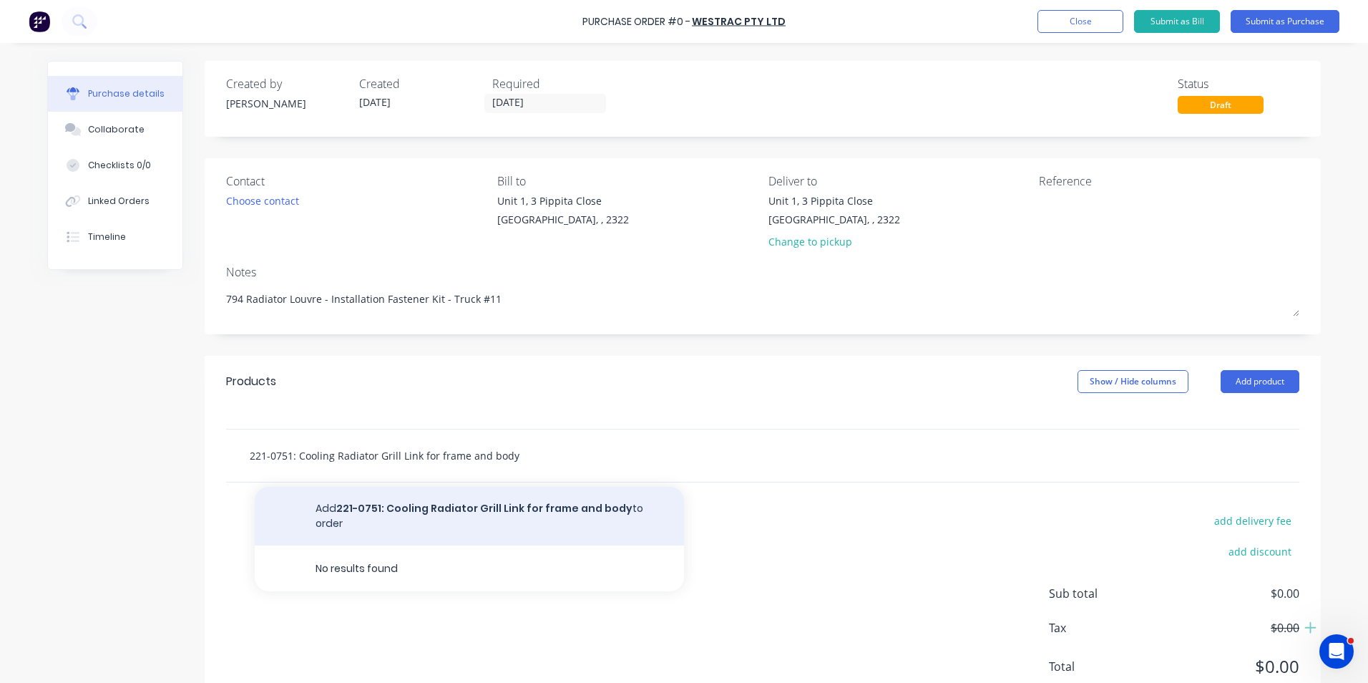
type input "221-0751: Cooling Radiator Grill Link for frame and body"
click at [423, 505] on button "Add 221-0751: Cooling Radiator Grill Link for frame and body to order" at bounding box center [469, 516] width 429 height 59
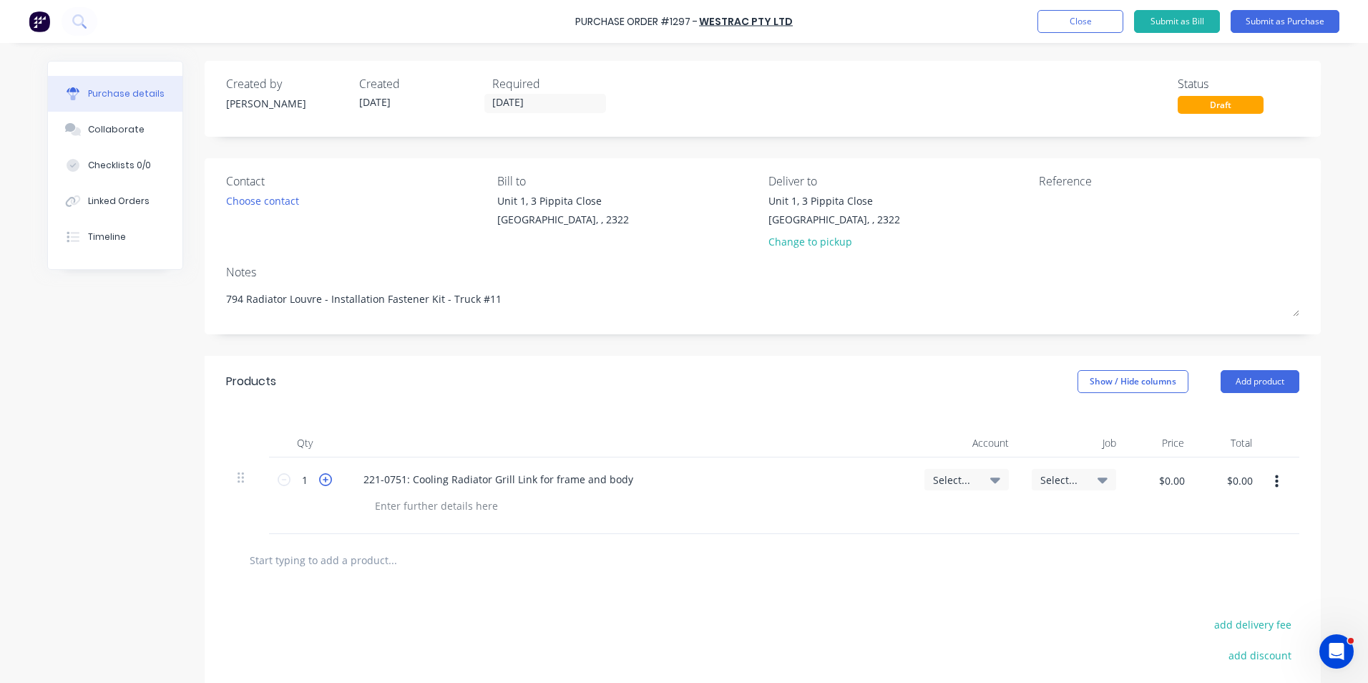
click at [319, 481] on icon at bounding box center [325, 479] width 13 height 13
type input "2"
click at [963, 475] on span "Select..." at bounding box center [954, 479] width 43 height 15
click at [861, 528] on input at bounding box center [919, 522] width 147 height 29
type input "1-14"
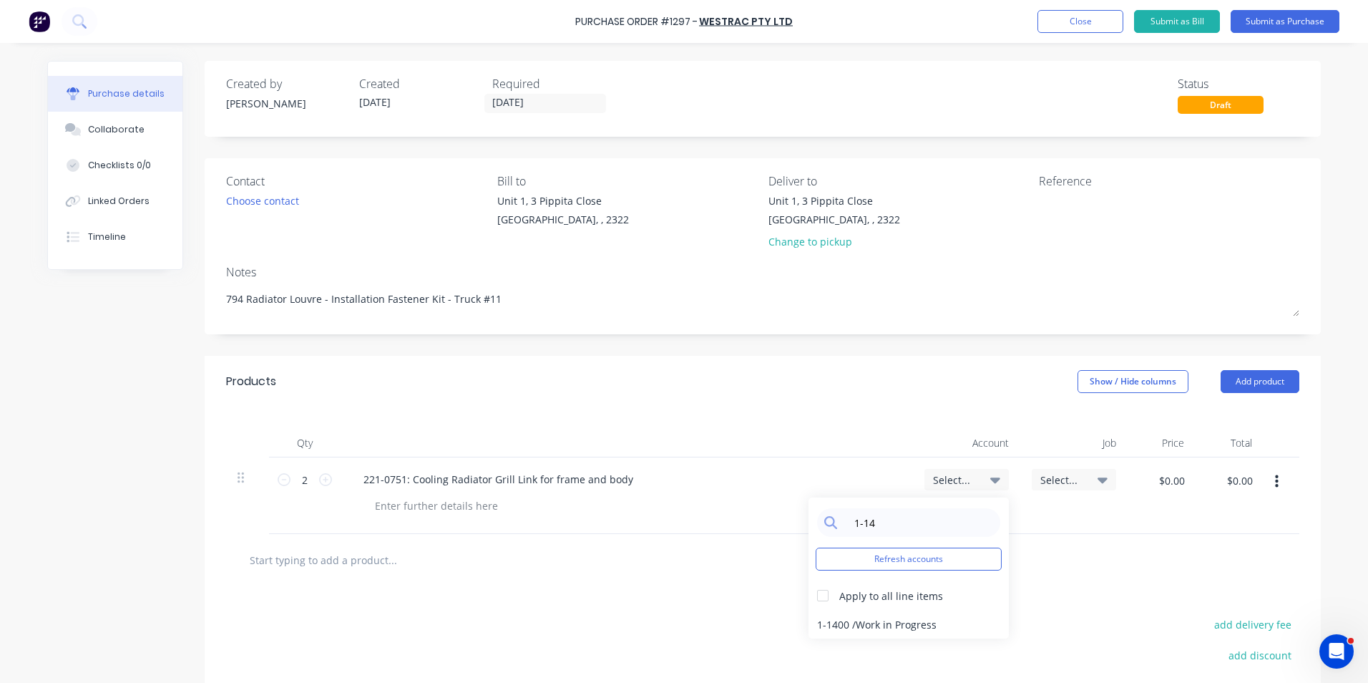
click at [895, 625] on div "1-1400 / Work in Progress" at bounding box center [908, 624] width 200 height 29
click at [1050, 475] on span "Select..." at bounding box center [1061, 479] width 43 height 15
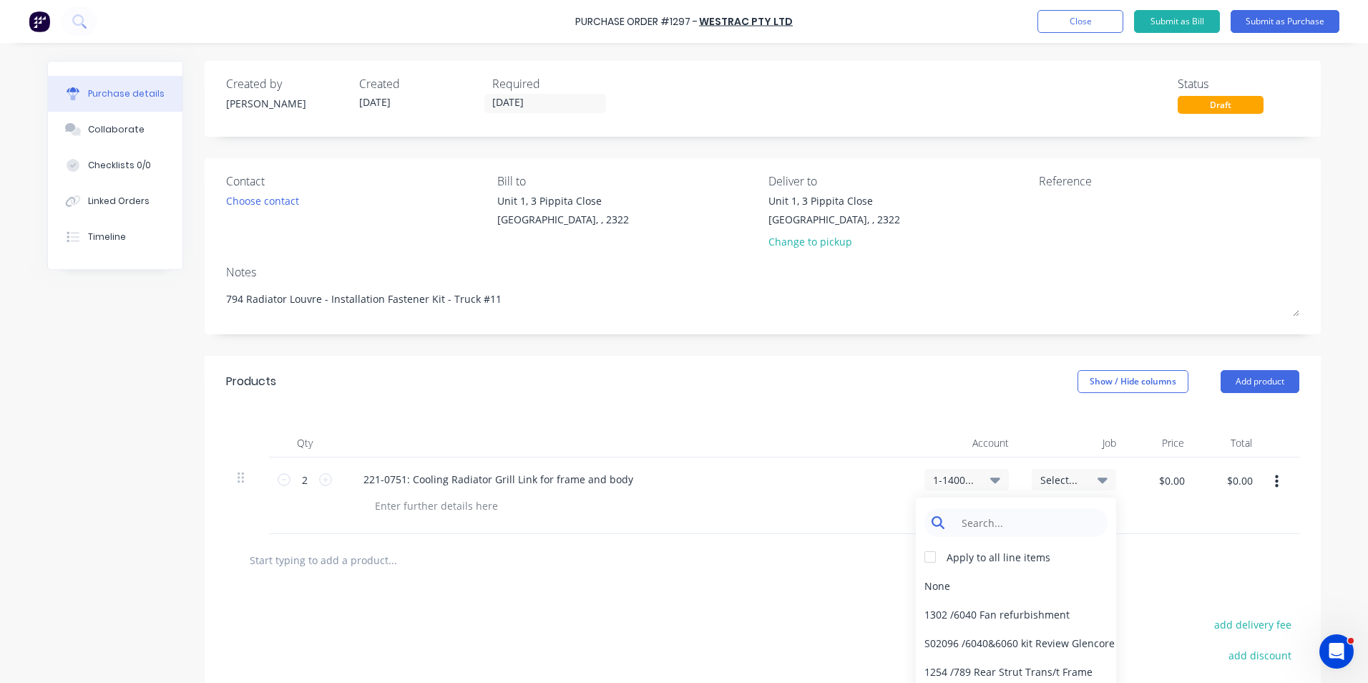
click at [1010, 514] on input at bounding box center [1027, 522] width 147 height 29
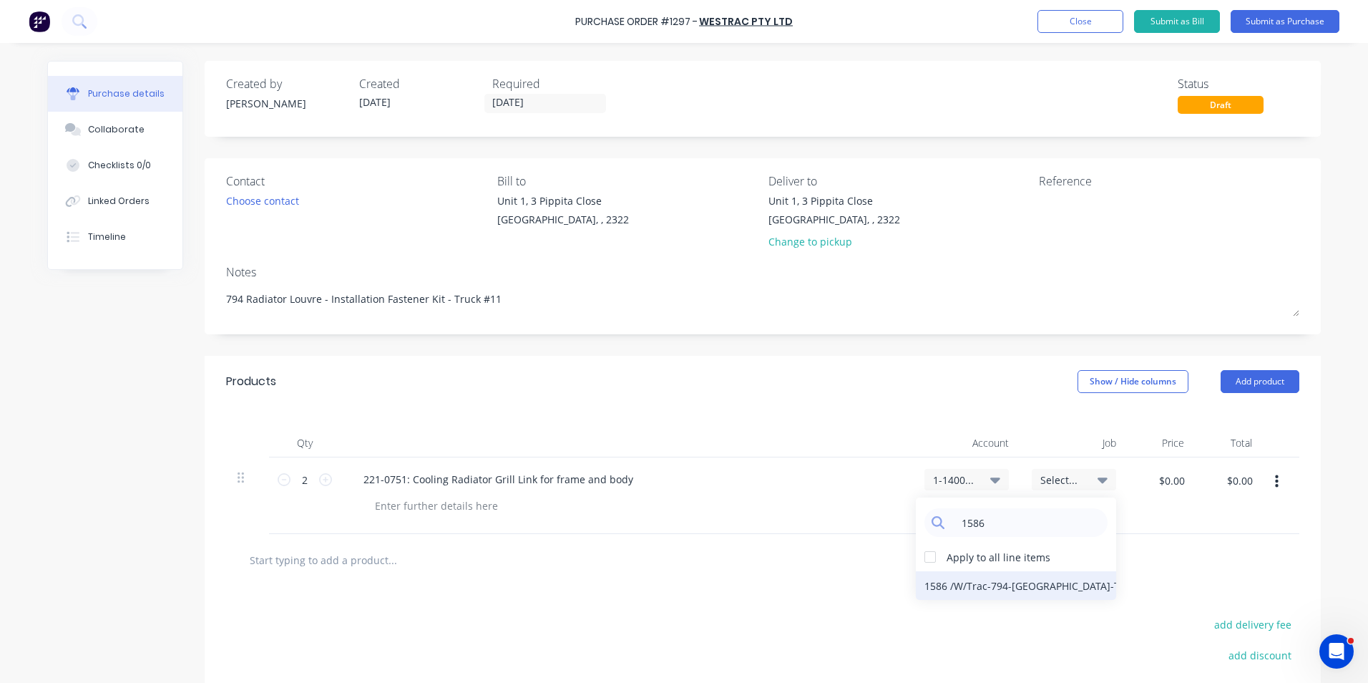
type input "1586"
click at [995, 588] on div "1586 / W/Trac-794-Louvre-T11" at bounding box center [1016, 585] width 200 height 29
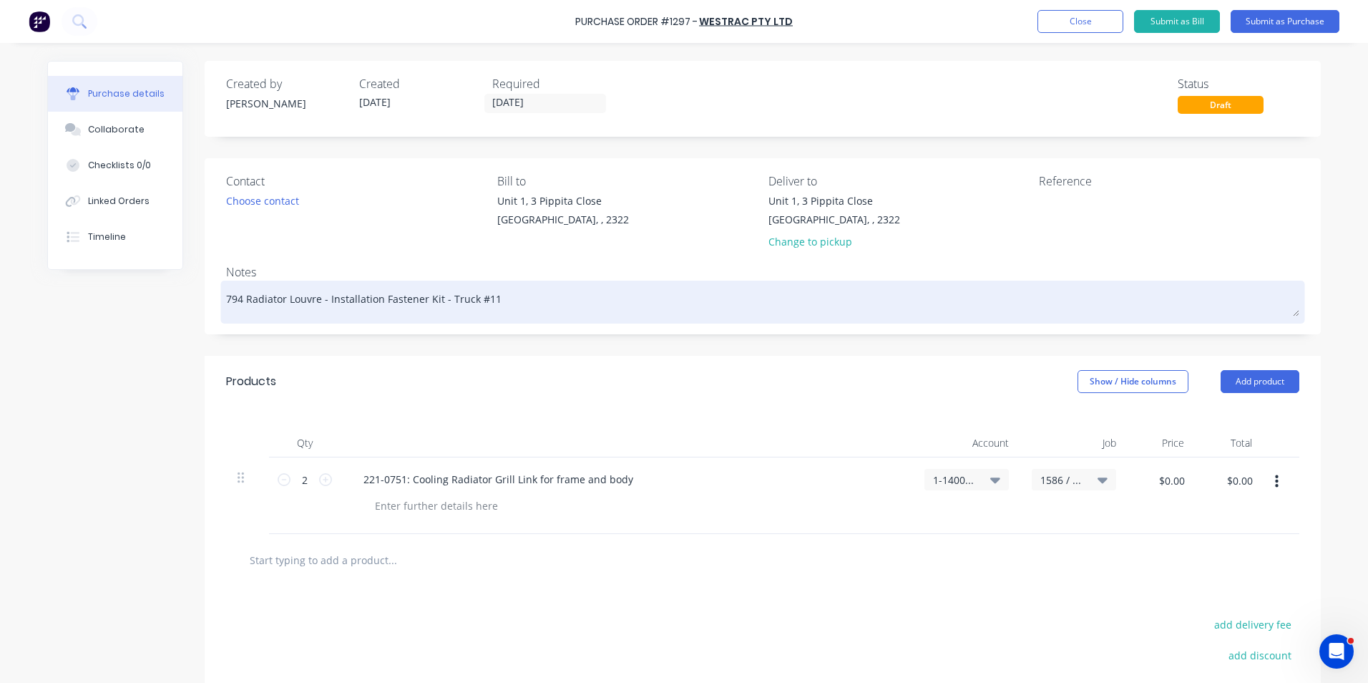
click at [226, 295] on textarea "794 Radiator Louvre - Installation Fastener Kit - Truck #11" at bounding box center [762, 300] width 1073 height 32
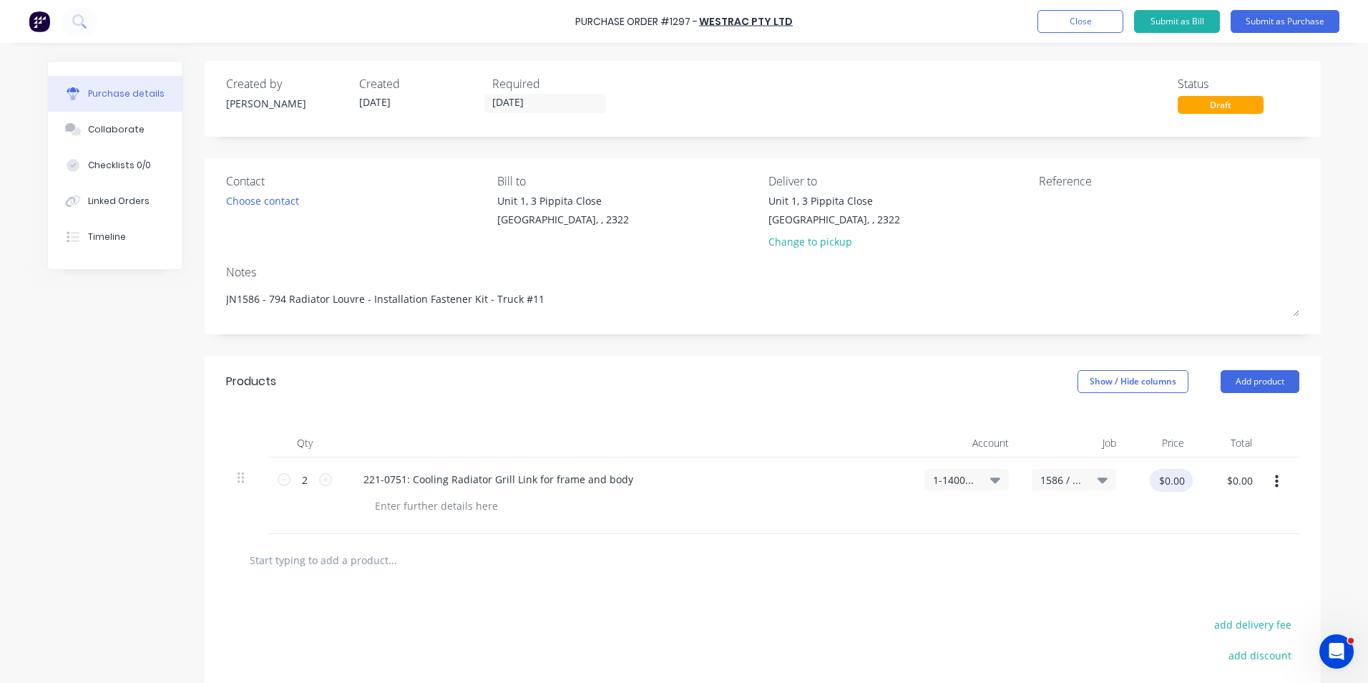
type textarea "JN1586 - 794 Radiator Louvre - Installation Fastener Kit - Truck #11"
click at [1166, 476] on input "$0.00" at bounding box center [1171, 480] width 43 height 23
type input "$405.36"
type input "$810.72"
click at [1178, 516] on div "$405.36 405.36" at bounding box center [1162, 495] width 68 height 77
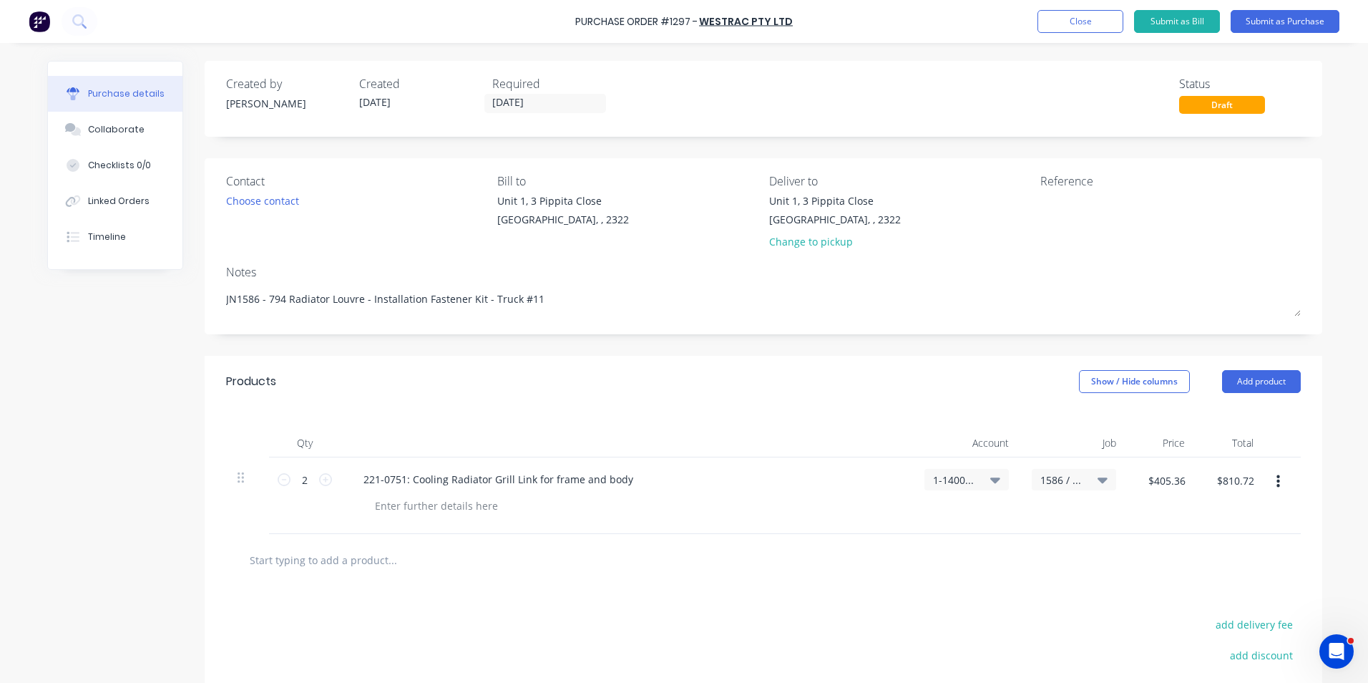
click at [1276, 483] on icon "button" at bounding box center [1278, 481] width 4 height 13
click at [1208, 546] on button "Duplicate" at bounding box center [1234, 548] width 122 height 29
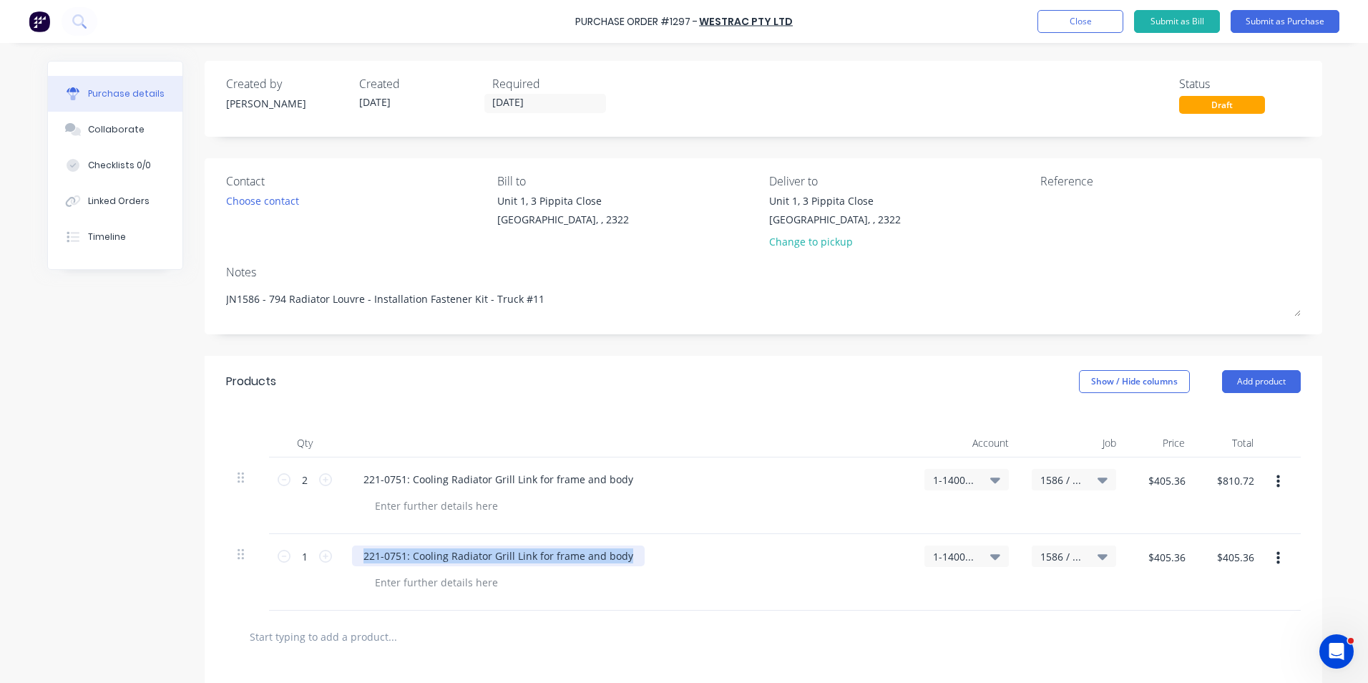
drag, startPoint x: 558, startPoint y: 549, endPoint x: 316, endPoint y: 547, distance: 241.9
click at [316, 547] on div "1 1 221-0751: Cooling Radiator Grill Link for frame and body 1-1400 / Work in P…" at bounding box center [763, 572] width 1075 height 77
paste div
drag, startPoint x: 306, startPoint y: 559, endPoint x: 296, endPoint y: 560, distance: 10.1
click at [296, 560] on input "1" at bounding box center [304, 555] width 29 height 21
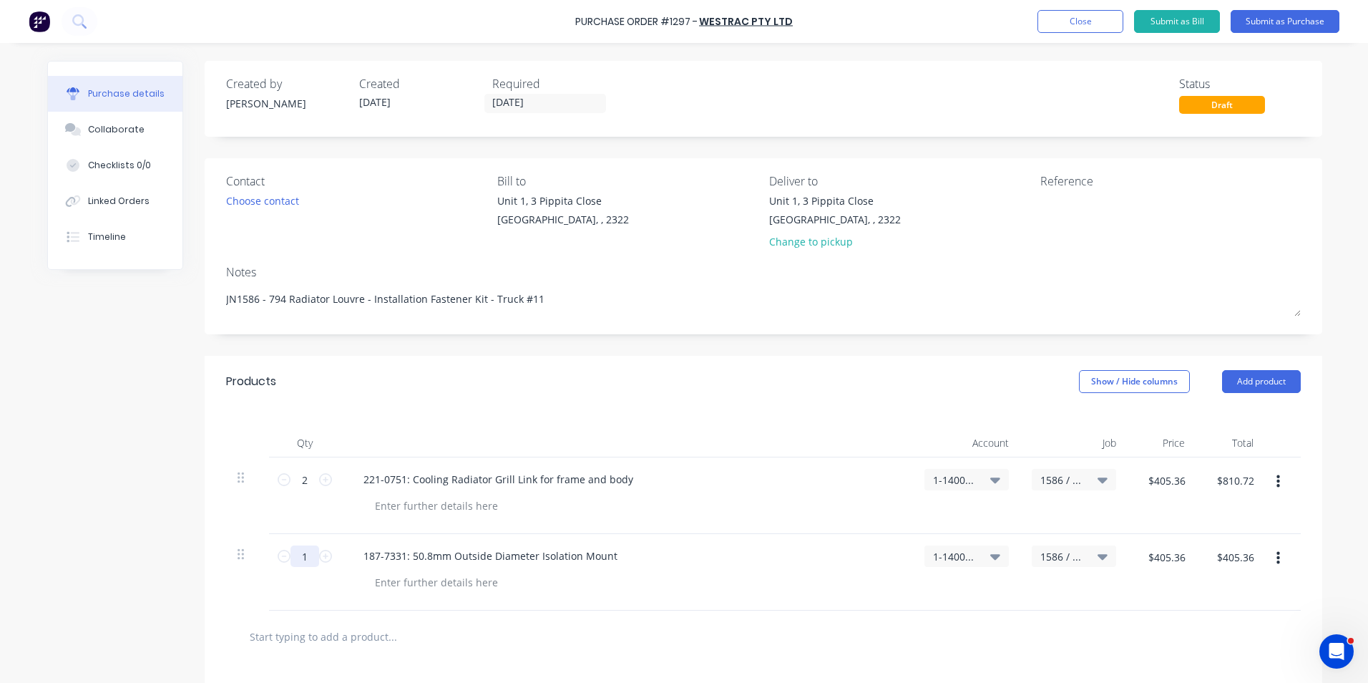
type input "4"
type input "$1,621.44"
type input "2"
type input "$810.72"
type input "24"
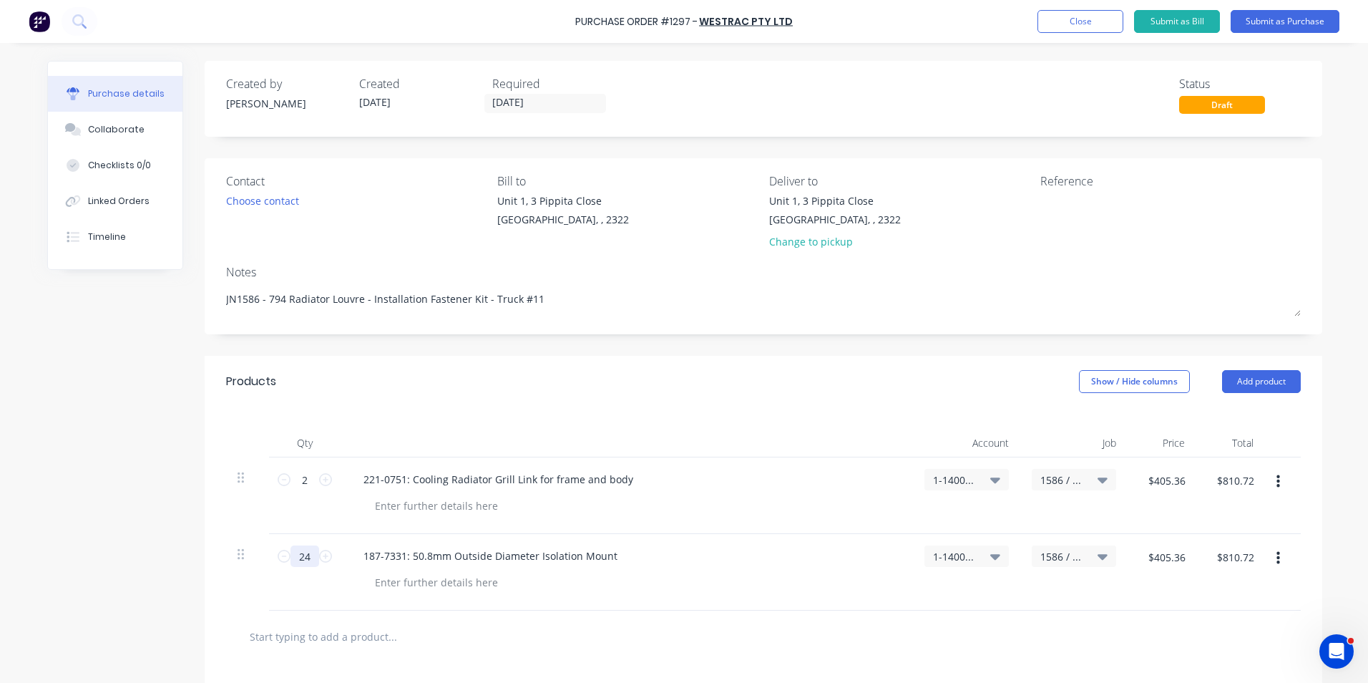
type input "$9,728.64"
type input "24"
click at [1161, 560] on input "$405.36" at bounding box center [1166, 556] width 54 height 23
type input "$26.85"
type input "$644.40"
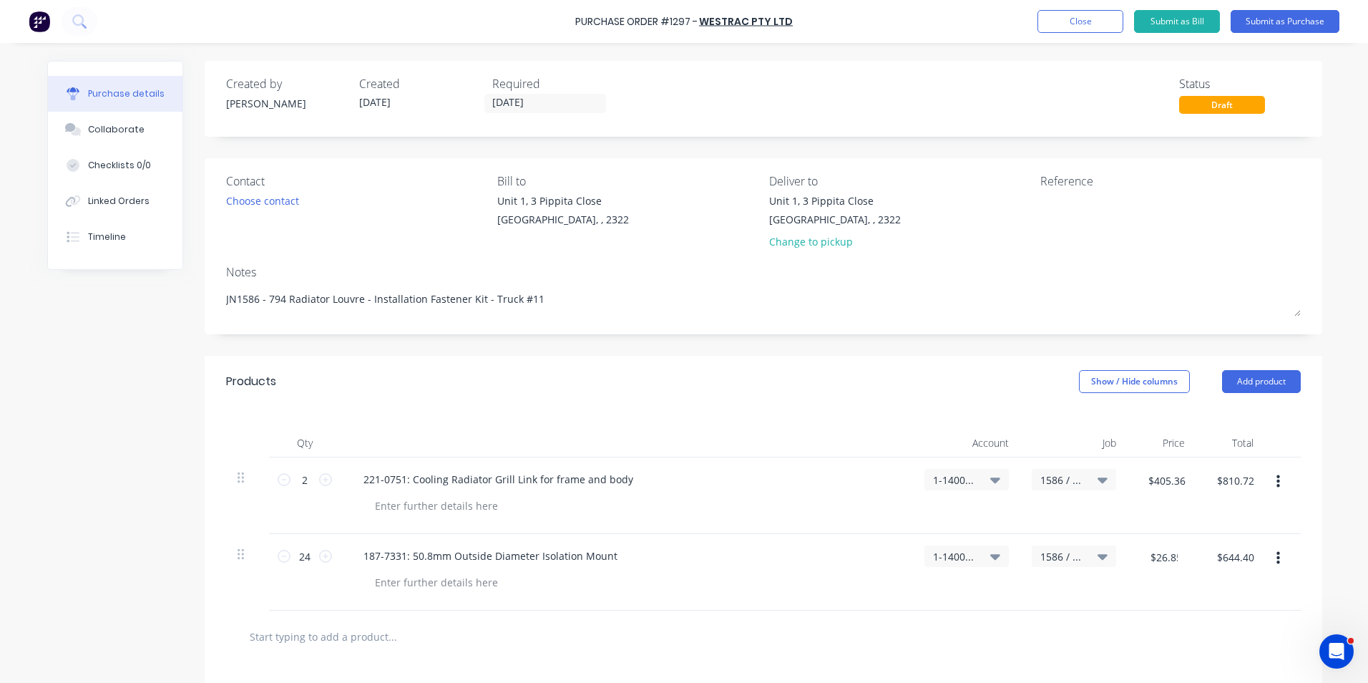
click at [1184, 602] on div "24 24 187-7331: 50.8mm Outside Diameter Isolation Mount 1-1400 / Work in Progre…" at bounding box center [763, 572] width 1075 height 77
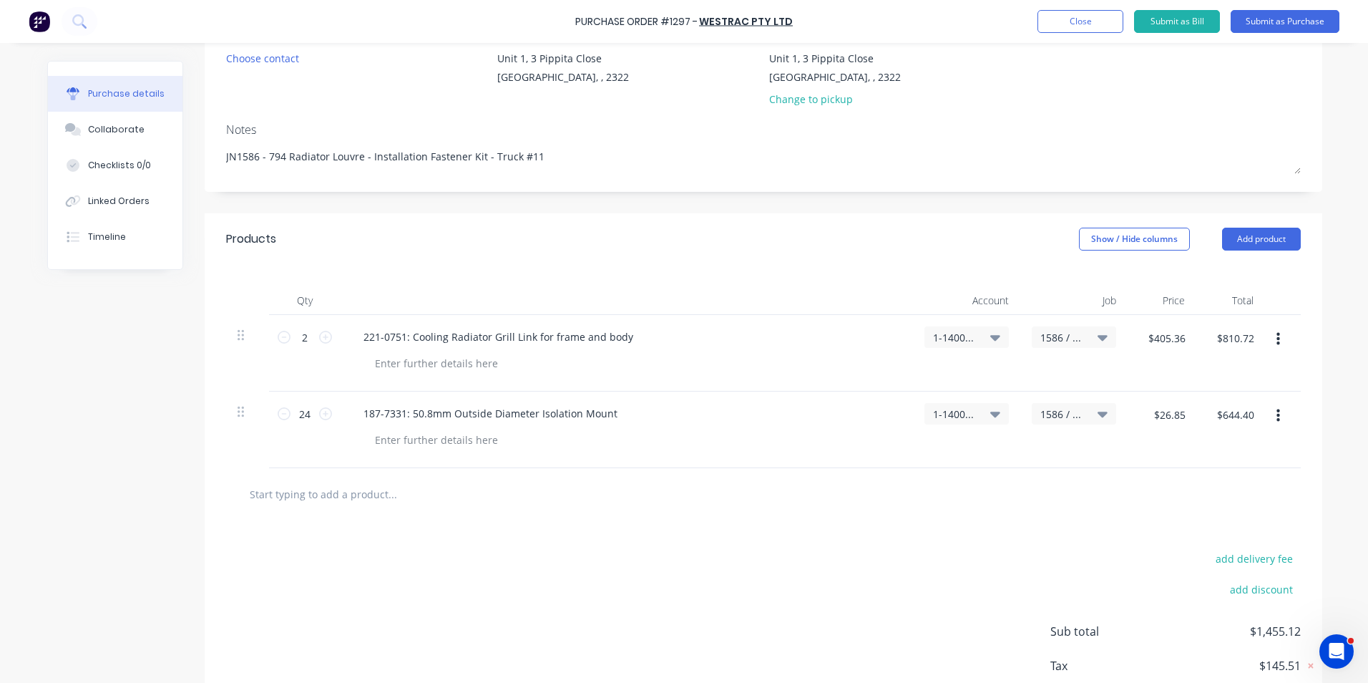
scroll to position [143, 0]
click at [1276, 414] on icon "button" at bounding box center [1278, 415] width 4 height 13
click at [1219, 481] on button "Duplicate" at bounding box center [1234, 481] width 122 height 29
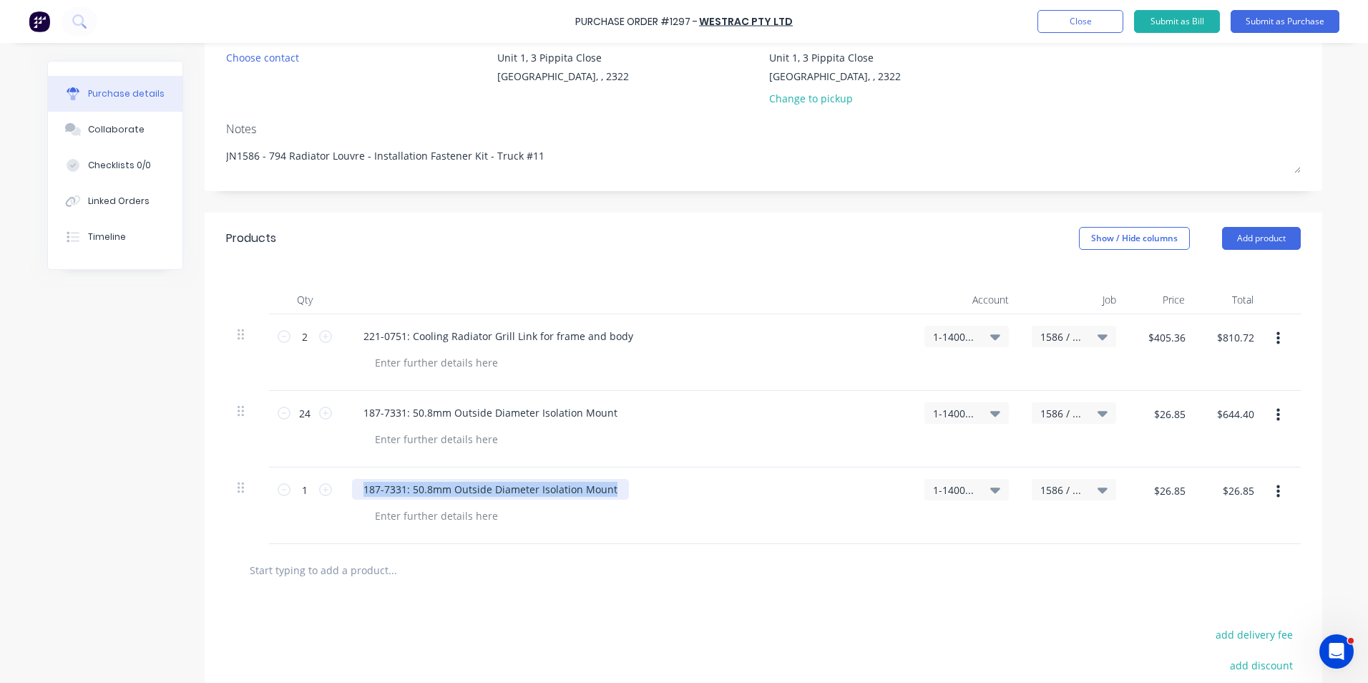
drag, startPoint x: 608, startPoint y: 490, endPoint x: 353, endPoint y: 484, distance: 254.8
click at [353, 484] on div "187-7331: 50.8mm Outside Diameter Isolation Mount" at bounding box center [490, 489] width 277 height 21
paste div
drag, startPoint x: 300, startPoint y: 488, endPoint x: 334, endPoint y: 494, distance: 34.9
click at [303, 488] on input "1" at bounding box center [304, 489] width 29 height 21
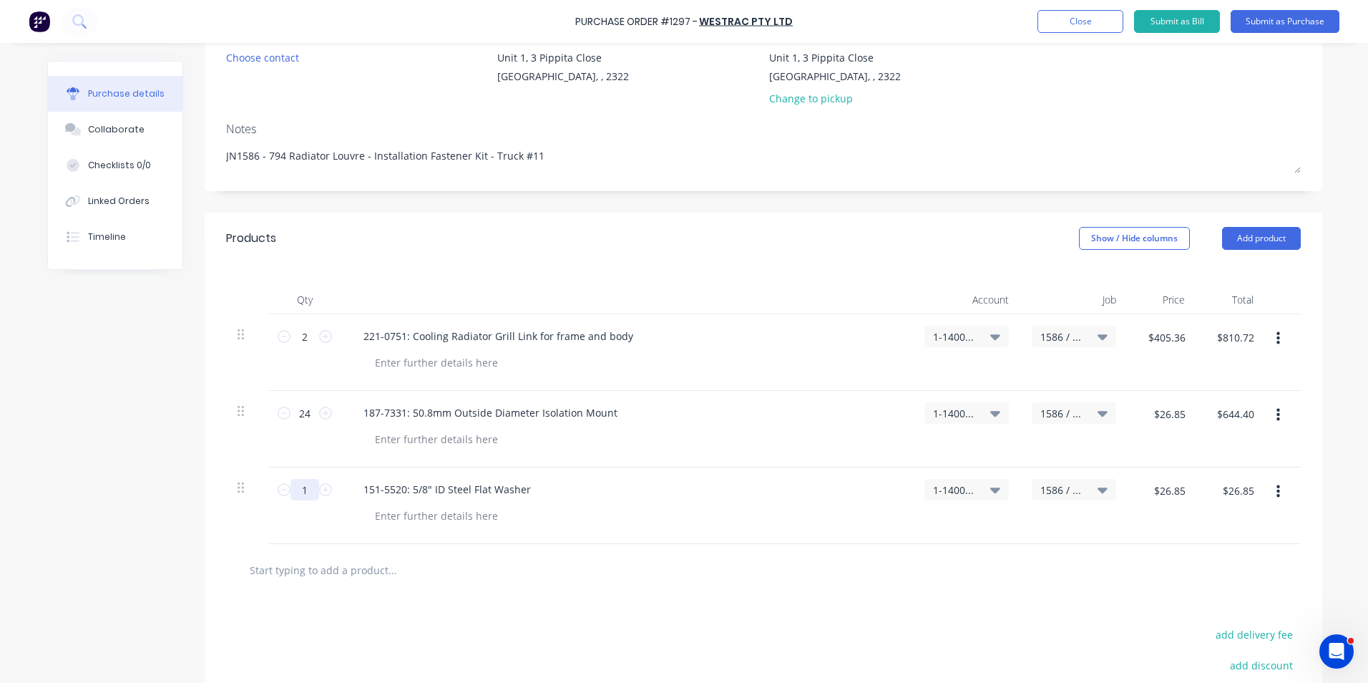
type input "12"
type input "$322.20"
type input "12"
click at [1159, 493] on input "$26.85" at bounding box center [1169, 490] width 49 height 23
type input "$16.11"
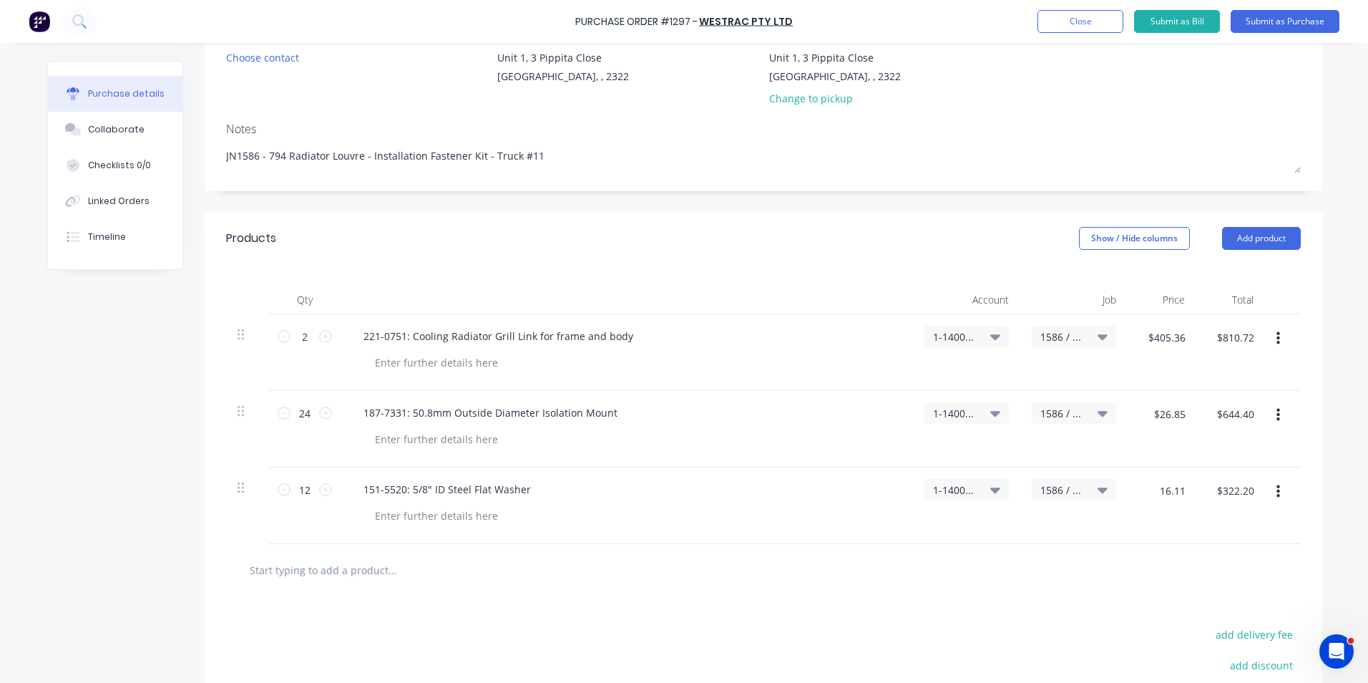
type input "$193.32"
click at [1138, 512] on div "$16.11 16.11" at bounding box center [1162, 505] width 69 height 77
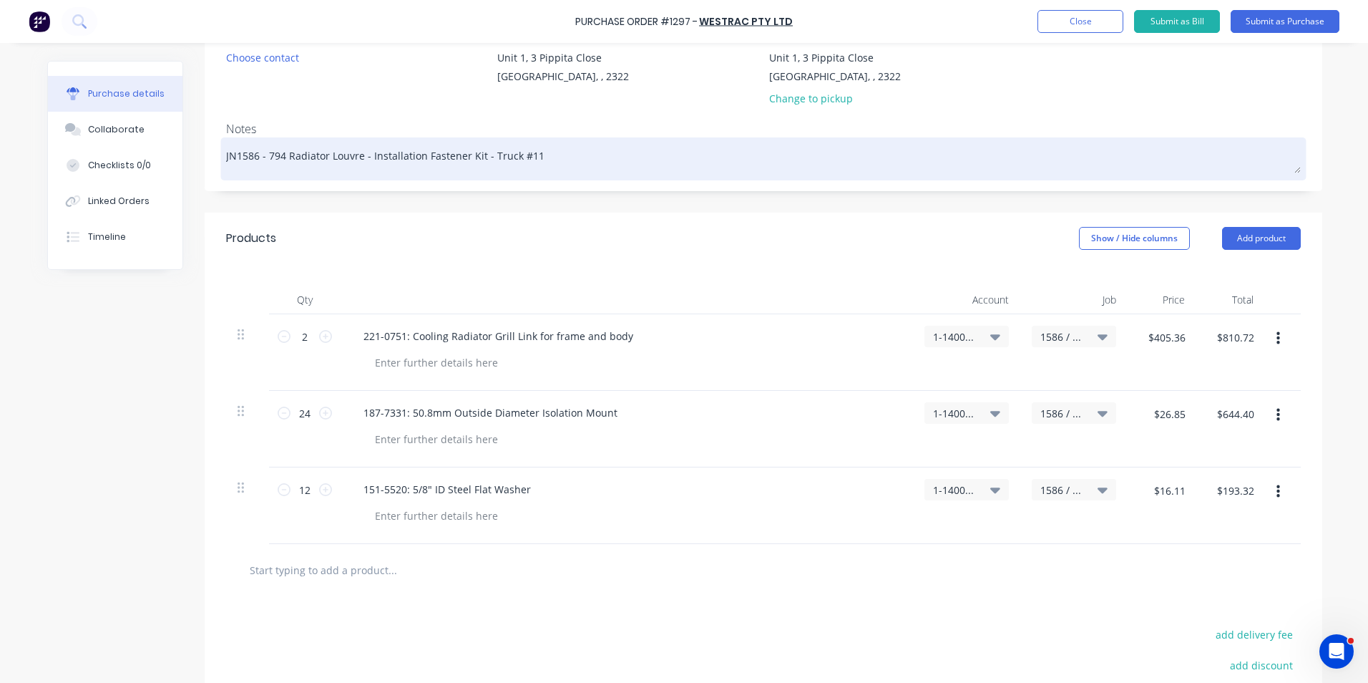
drag, startPoint x: 534, startPoint y: 153, endPoint x: 557, endPoint y: 151, distance: 23.0
click at [535, 153] on textarea "JN1586 - 794 Radiator Louvre - Installation Fastener Kit - Truck #11" at bounding box center [763, 157] width 1075 height 32
paste textarea "62C109154"
drag, startPoint x: 700, startPoint y: 156, endPoint x: 539, endPoint y: 158, distance: 161.7
click at [539, 158] on textarea "JN1586 - 794 Radiator Louvre - Installation Fastener Kit - Truck #11 - Westrac …" at bounding box center [763, 157] width 1075 height 32
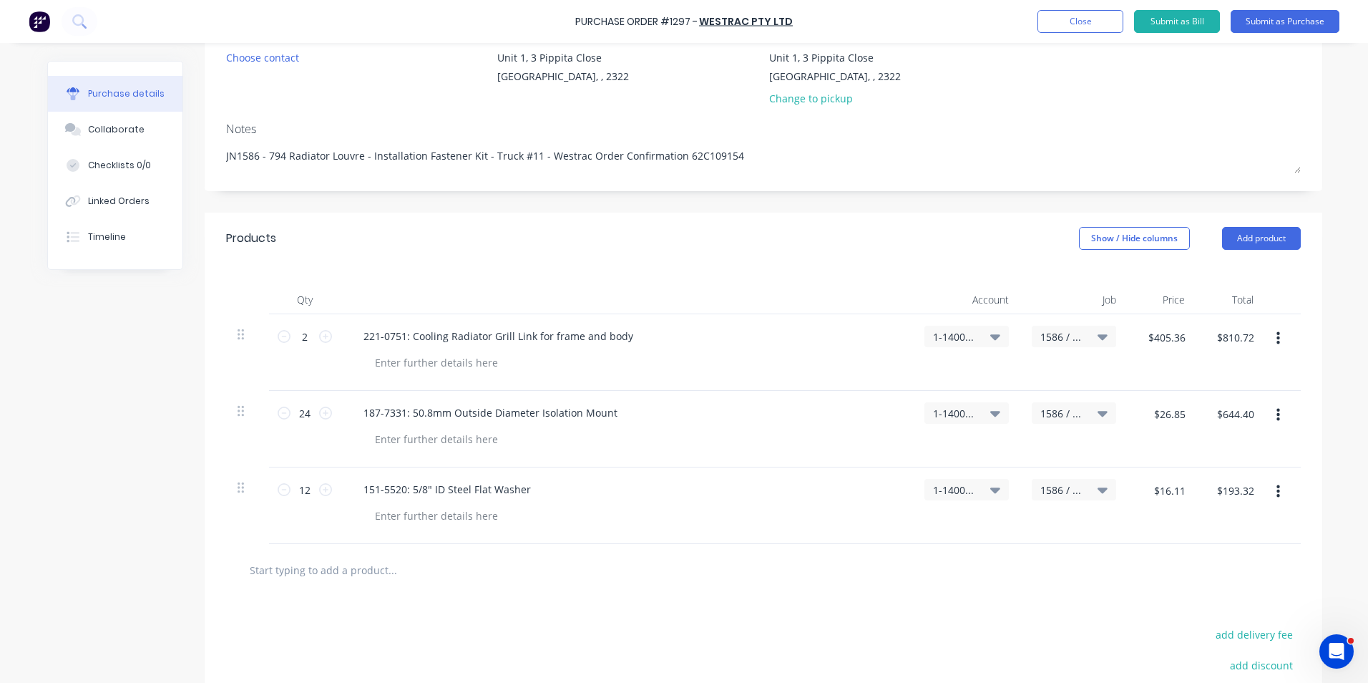
type textarea "JN1586 - 794 Radiator Louvre - Installation Fastener Kit - Truck #11 - Westrac …"
click at [1068, 23] on button "Close" at bounding box center [1080, 21] width 86 height 23
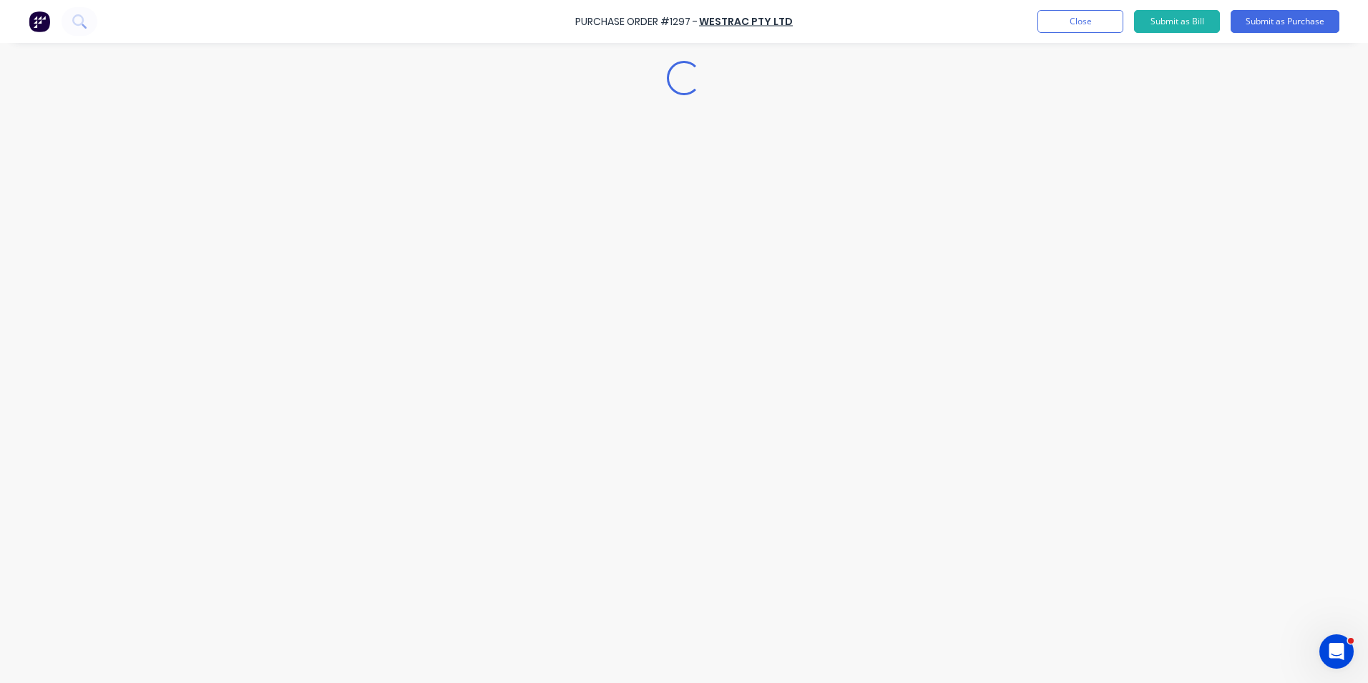
scroll to position [0, 0]
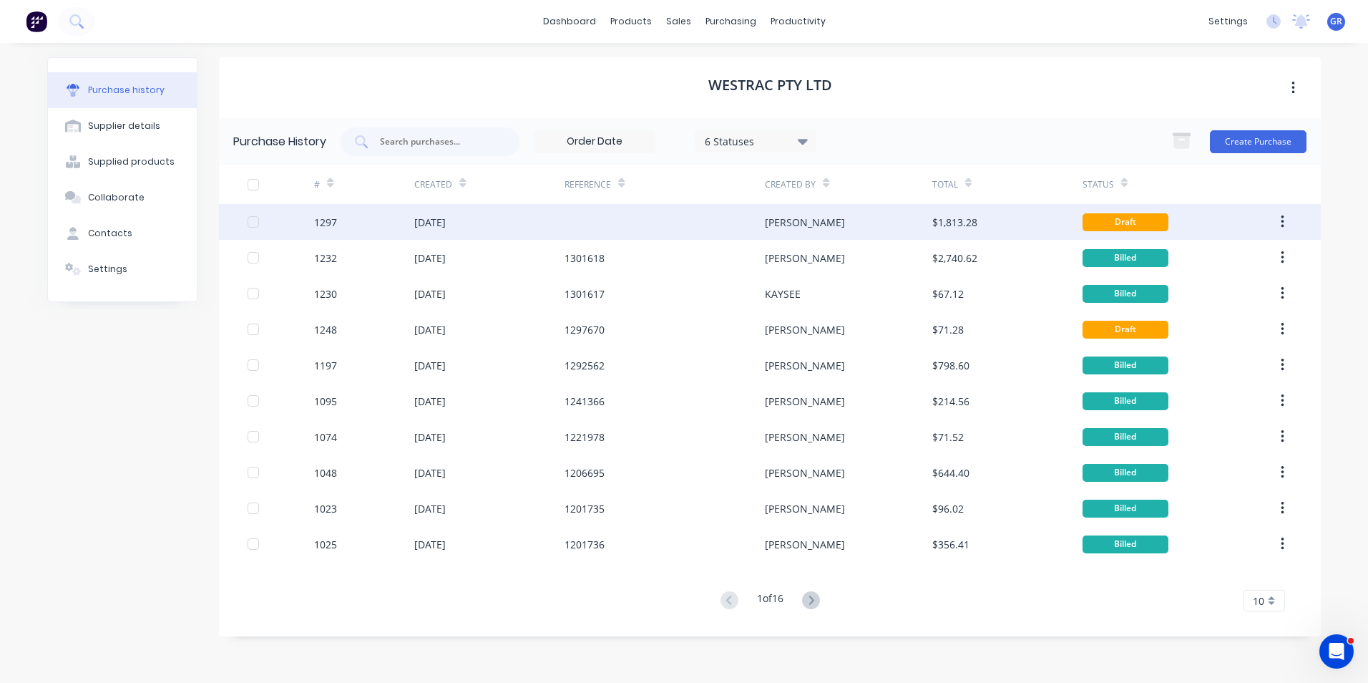
click at [334, 223] on div "1297" at bounding box center [325, 222] width 23 height 15
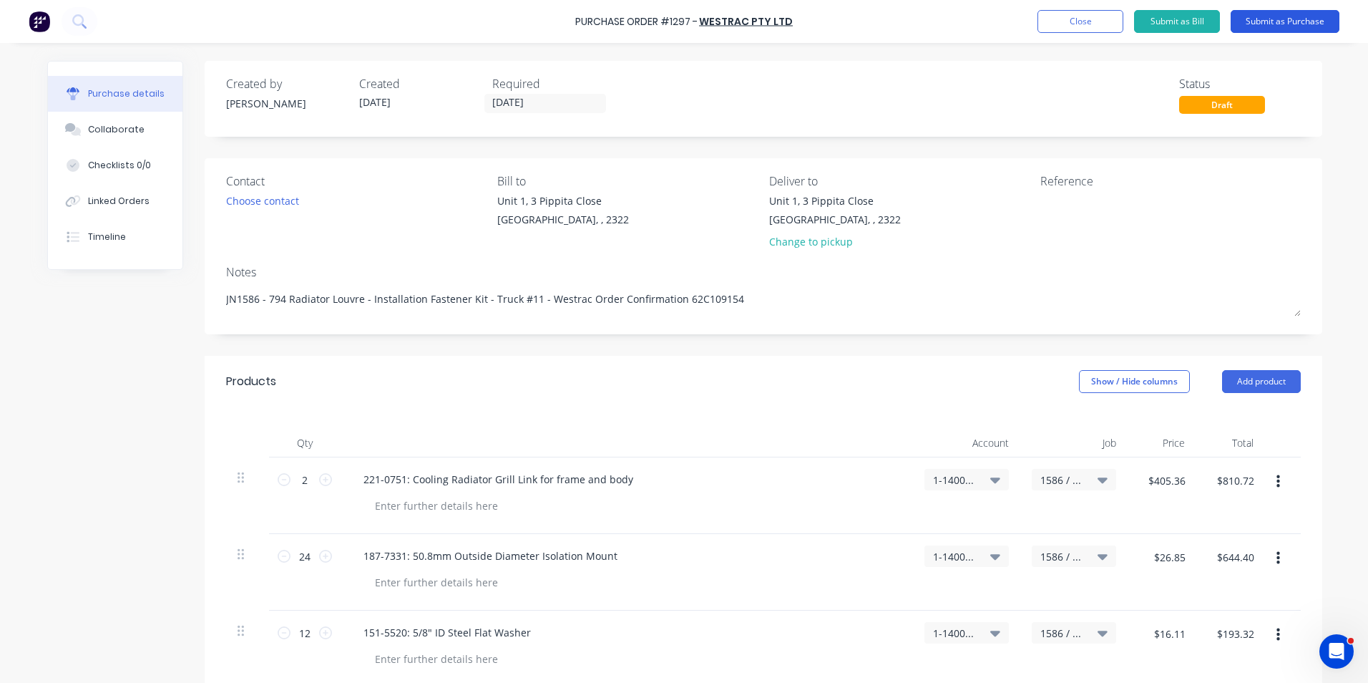
click at [1285, 17] on button "Submit as Purchase" at bounding box center [1285, 21] width 109 height 23
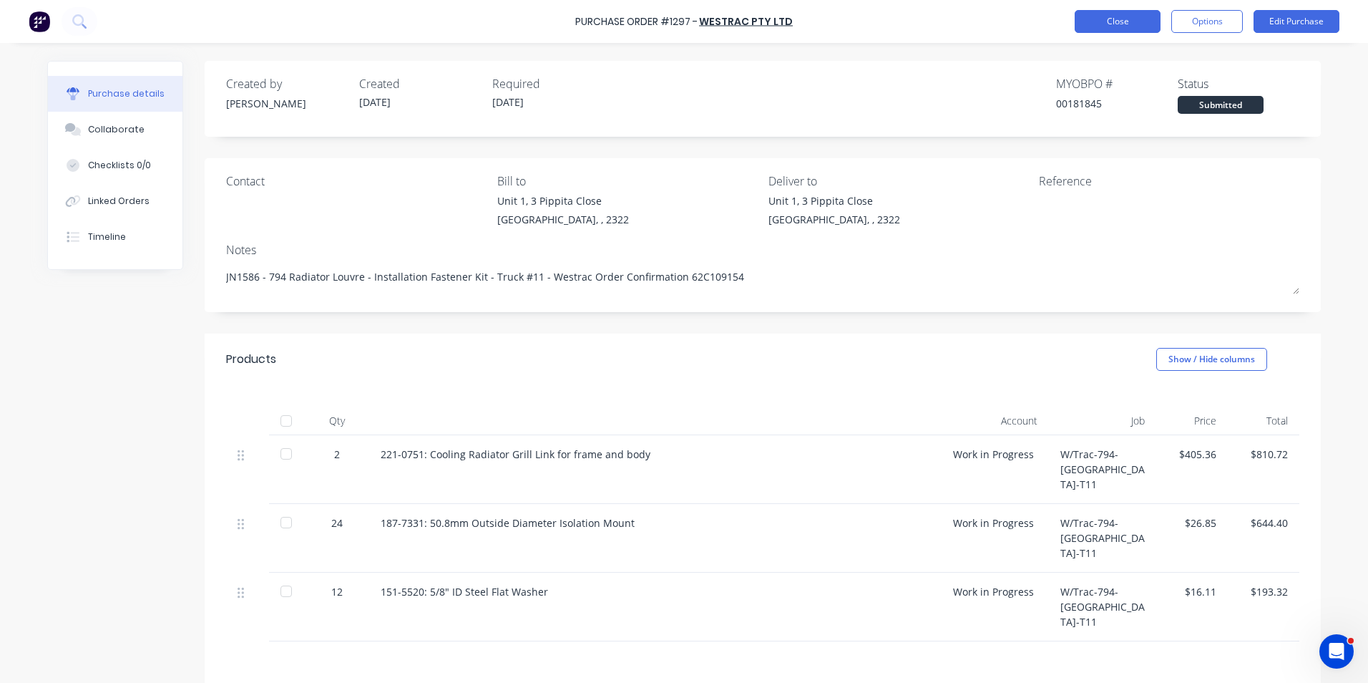
click at [1136, 21] on button "Close" at bounding box center [1118, 21] width 86 height 23
